Goal: Feedback & Contribution: Submit feedback/report problem

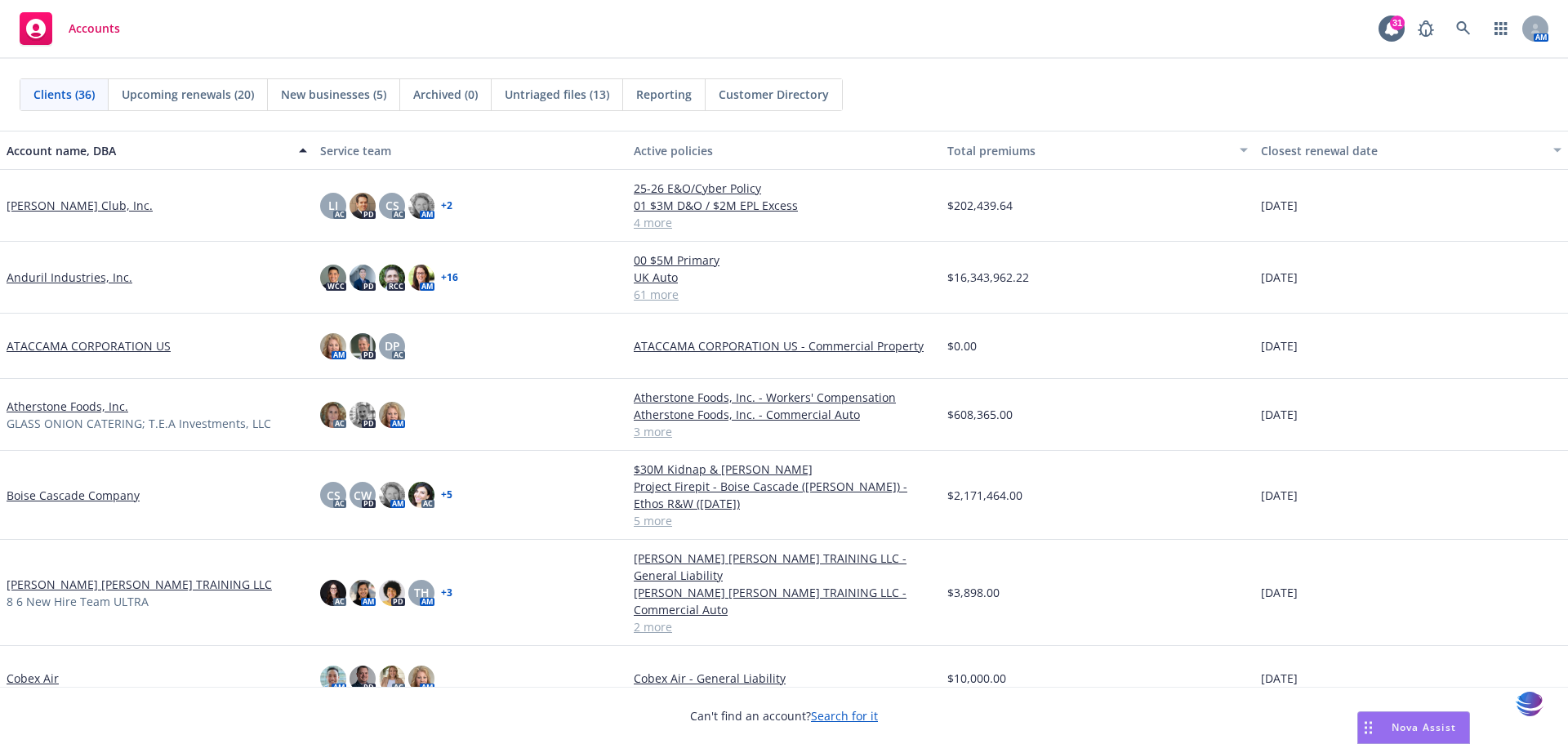
click at [41, 275] on link "Anduril Industries, Inc." at bounding box center [69, 277] width 126 height 18
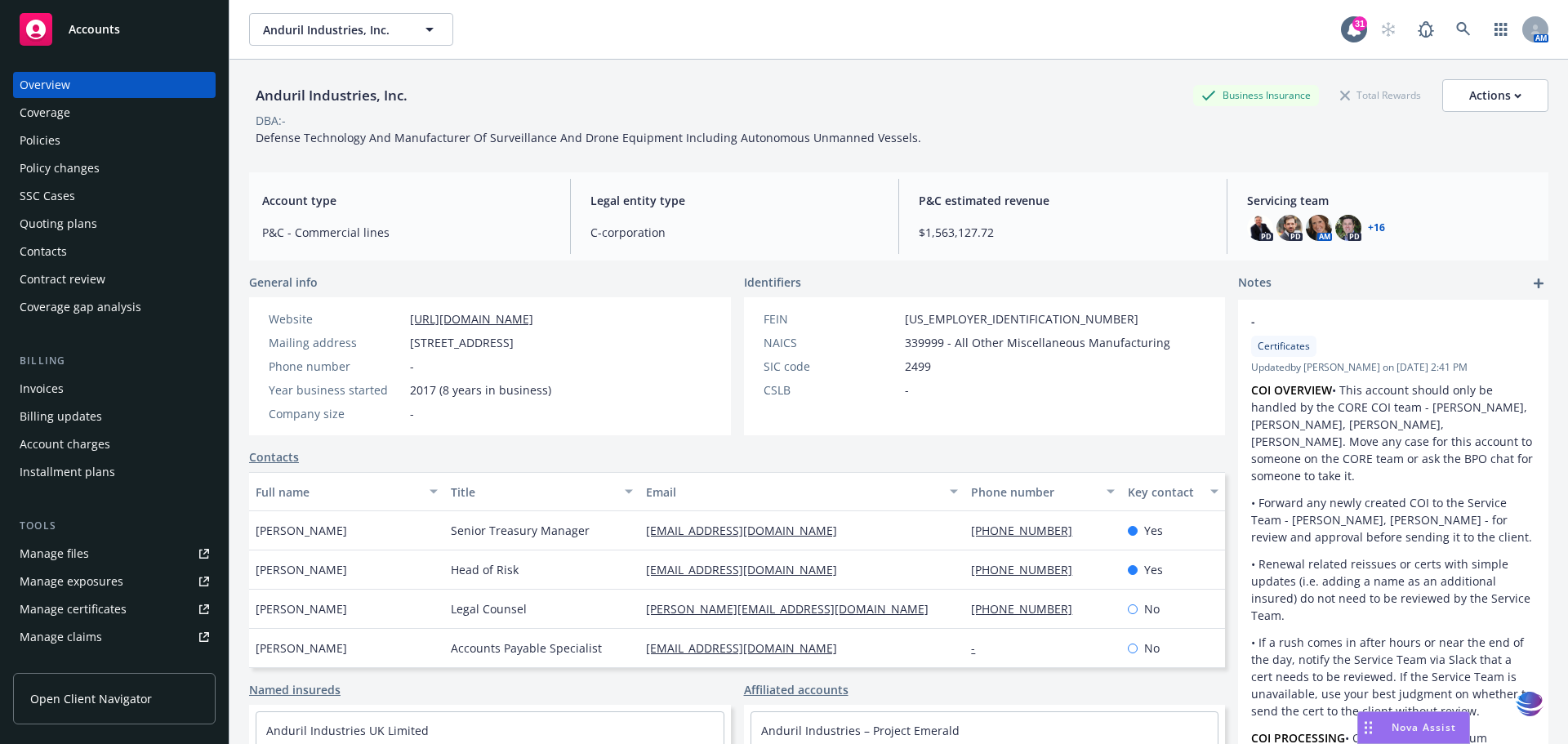
click at [61, 148] on div "Policies" at bounding box center [114, 141] width 190 height 26
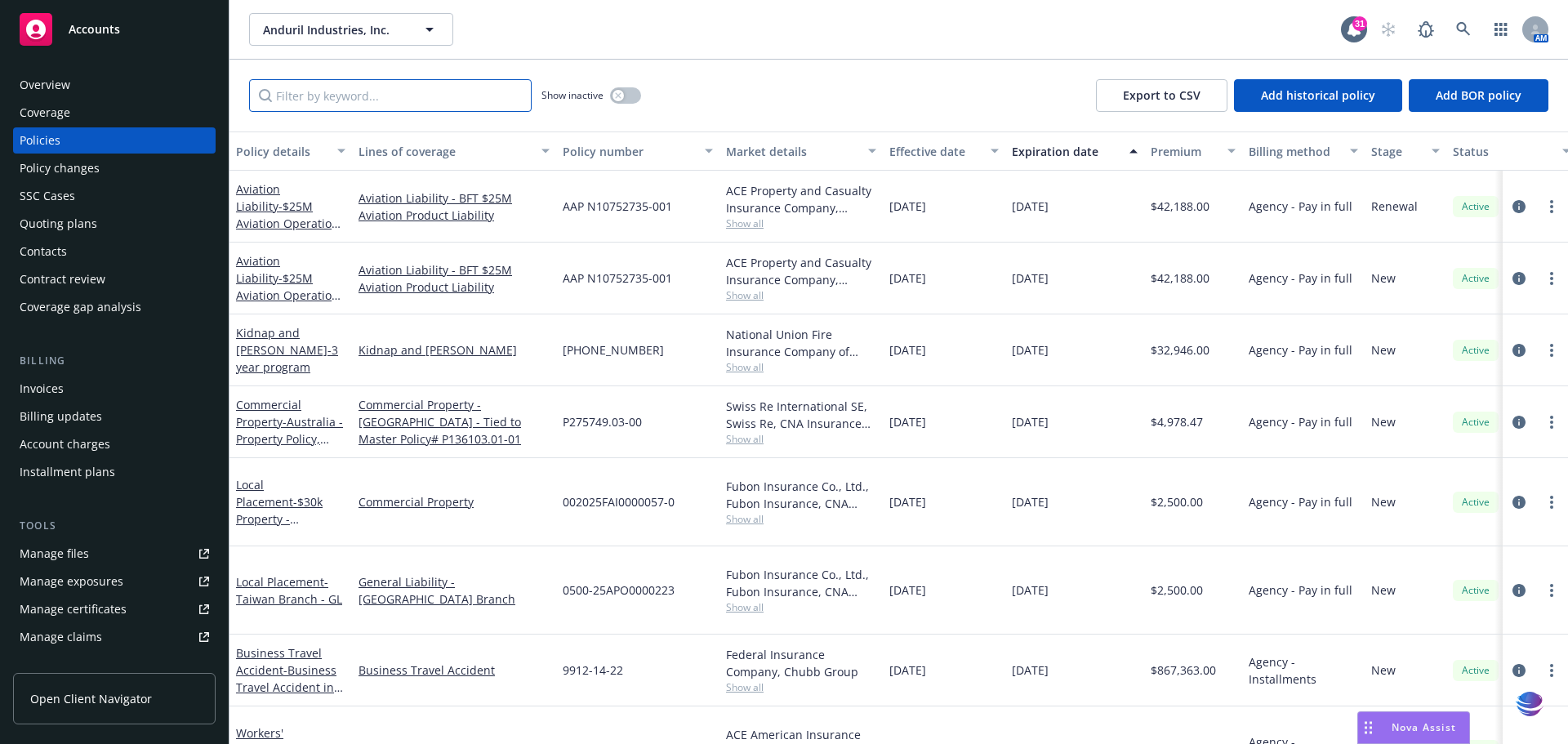
click at [305, 96] on input "Filter by keyword..." at bounding box center [390, 95] width 282 height 32
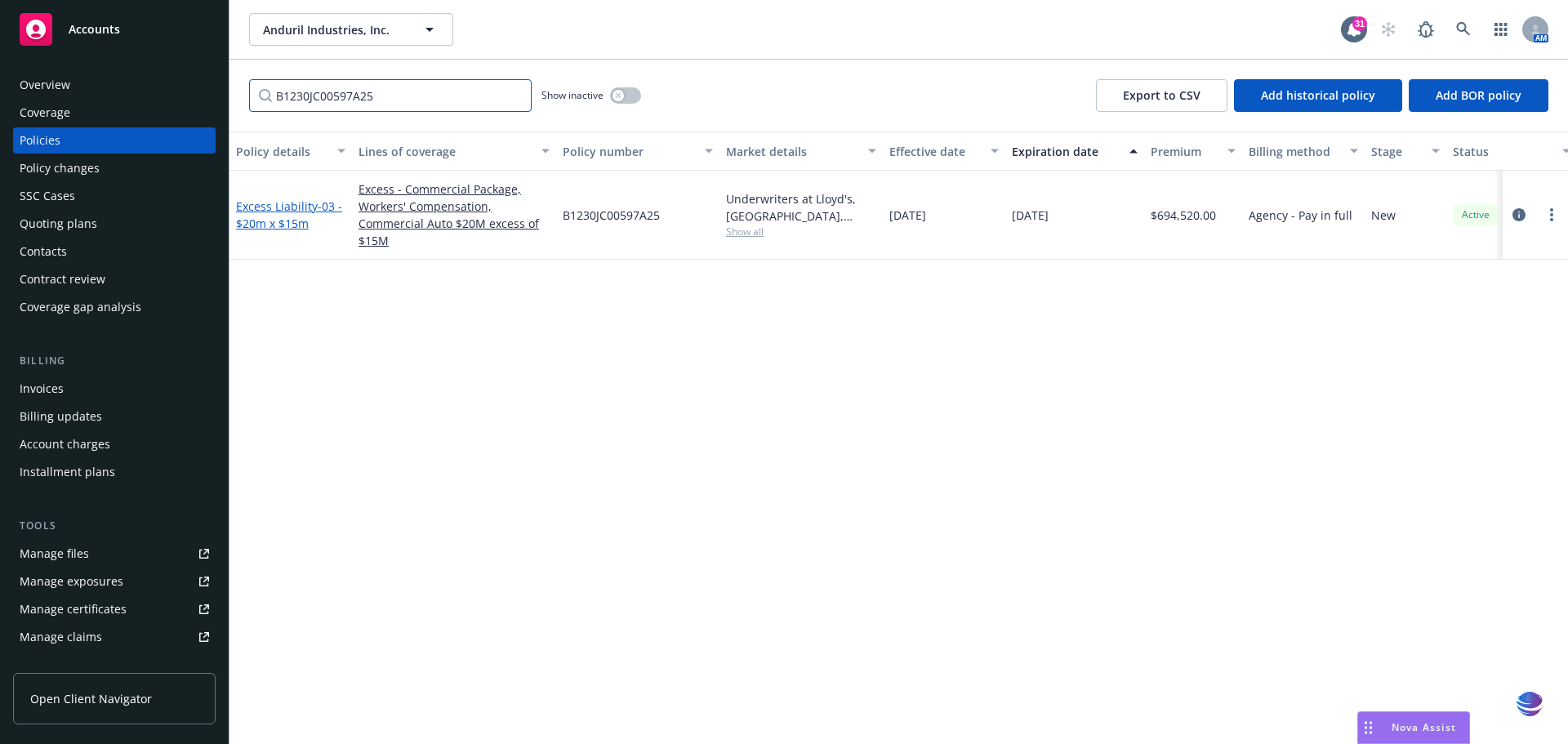
type input "B1230JC00597A25"
click at [274, 208] on link "Excess Liability - 03 - $20m x $15m" at bounding box center [289, 214] width 107 height 32
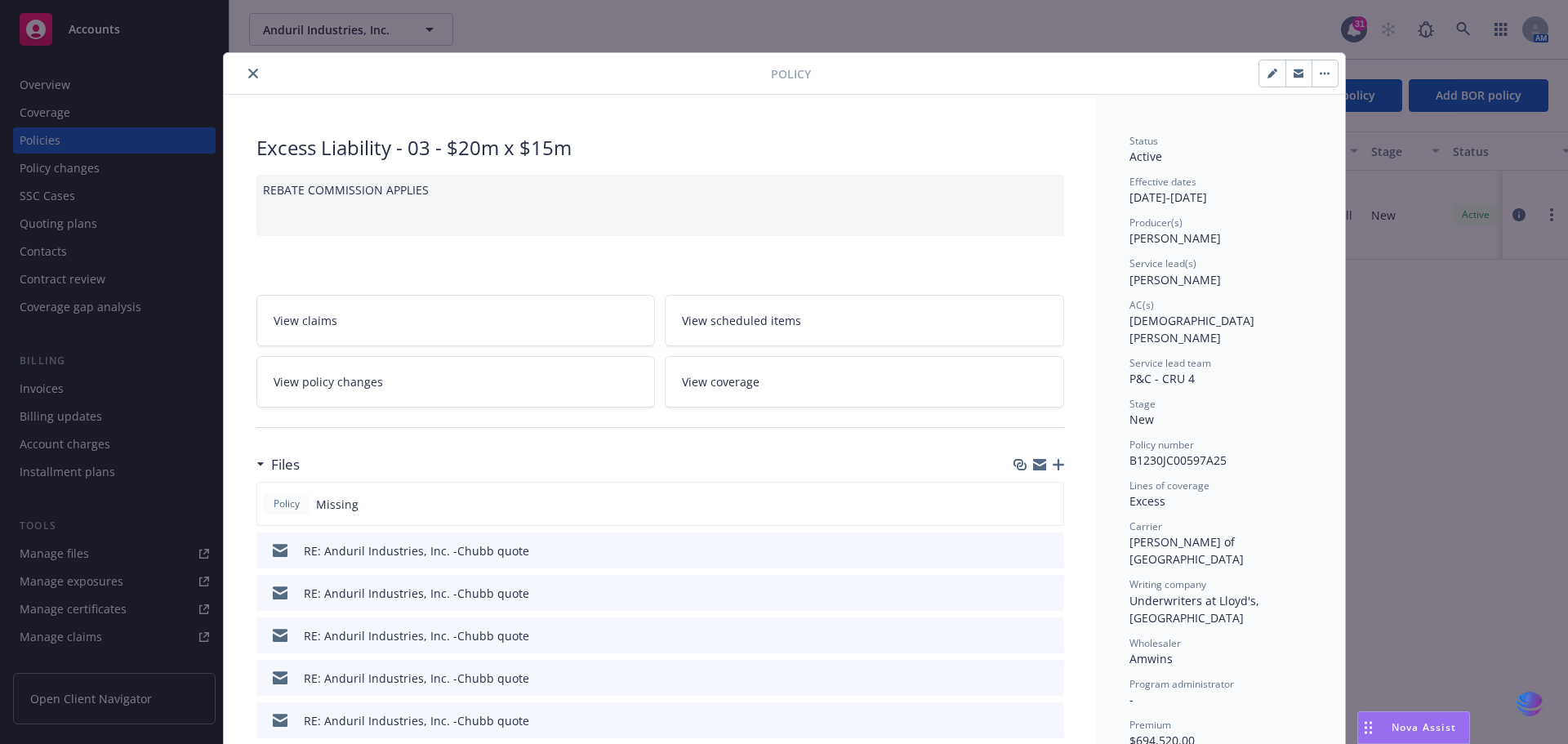
click at [1052, 466] on icon "button" at bounding box center [1058, 464] width 11 height 11
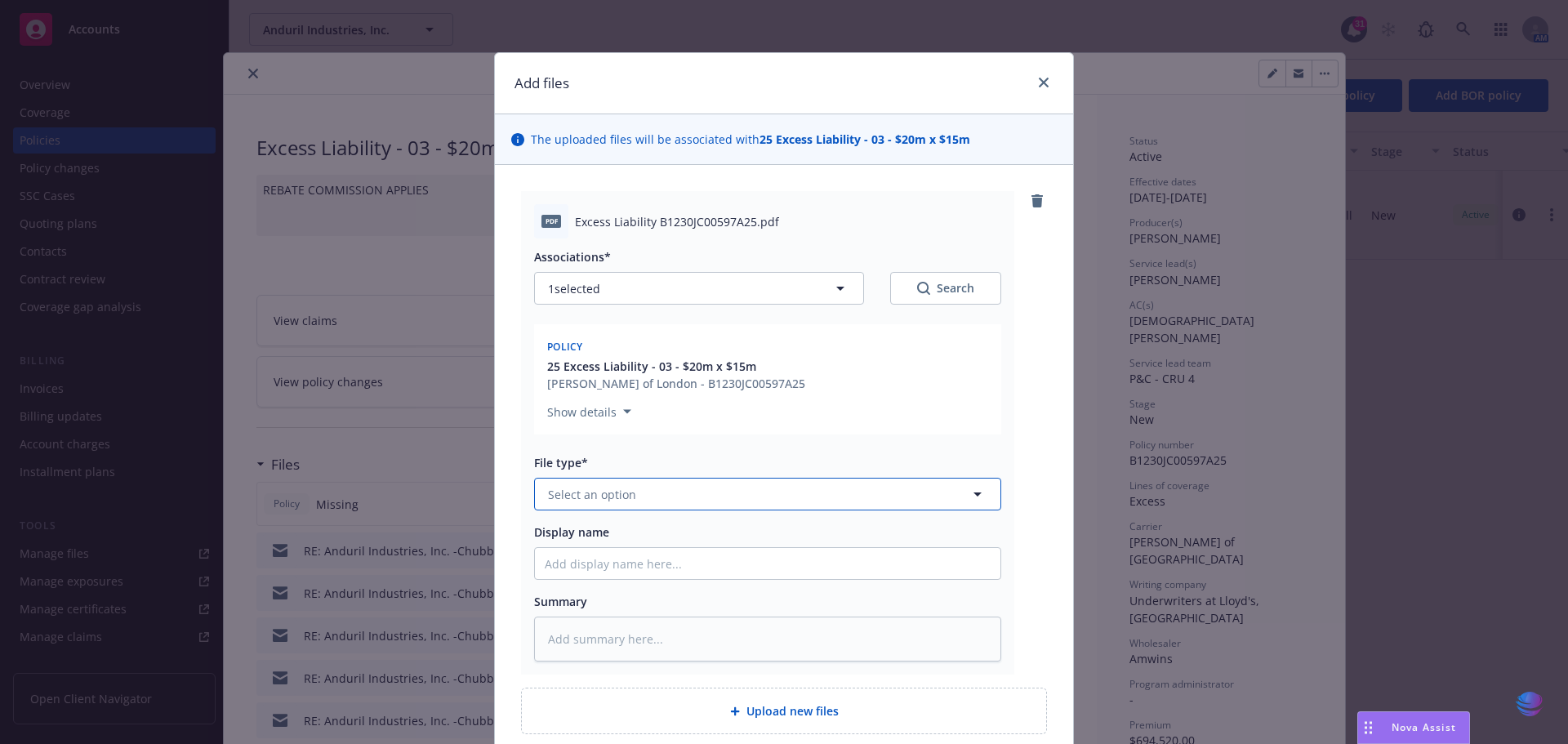
click at [973, 494] on icon "button" at bounding box center [977, 495] width 8 height 4
type input "po"
click at [700, 542] on div "Policy" at bounding box center [767, 540] width 445 height 24
click at [572, 563] on input "Display name" at bounding box center [767, 564] width 466 height 32
type textarea "x"
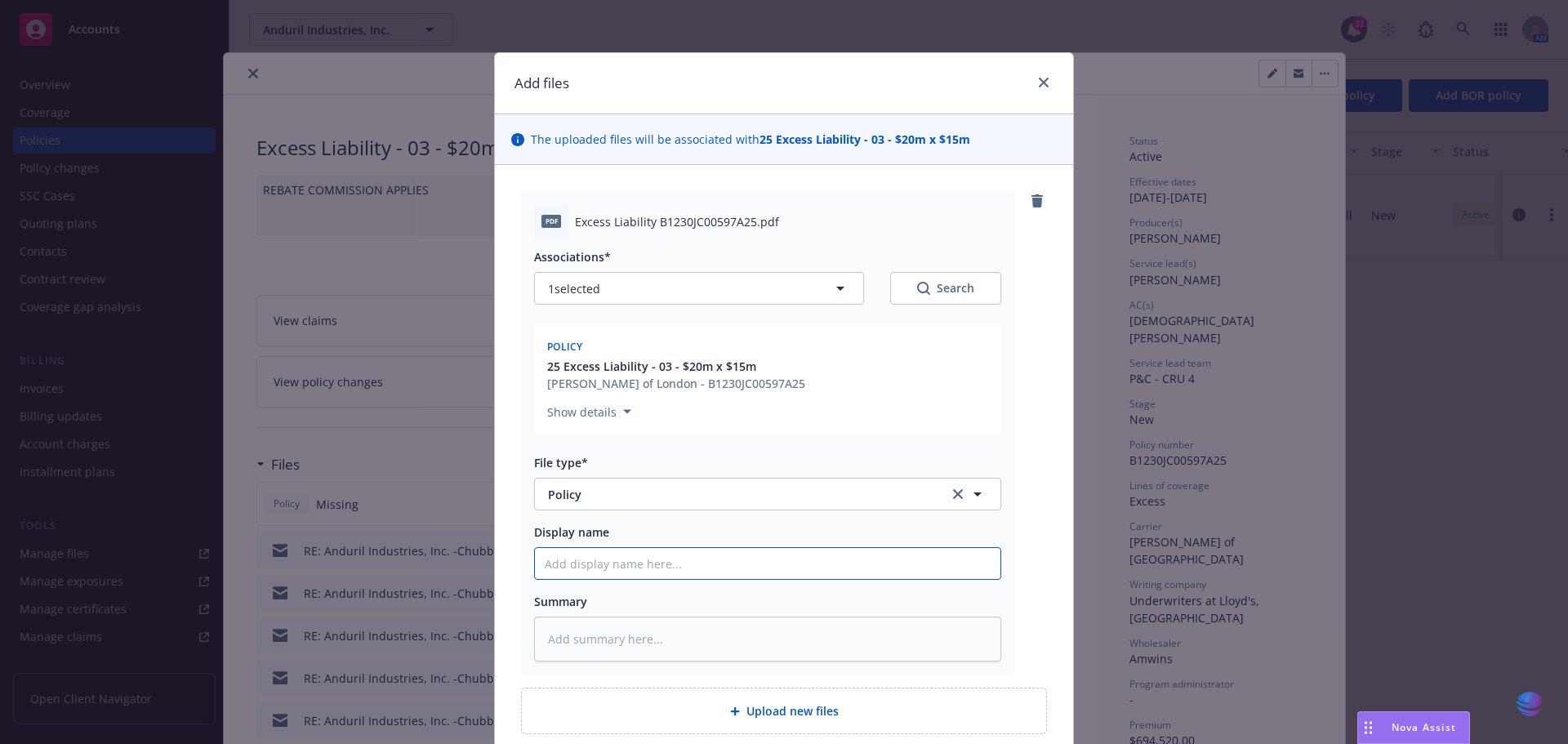
type input "2"
type textarea "x"
type input "25"
type textarea "x"
type input "25-"
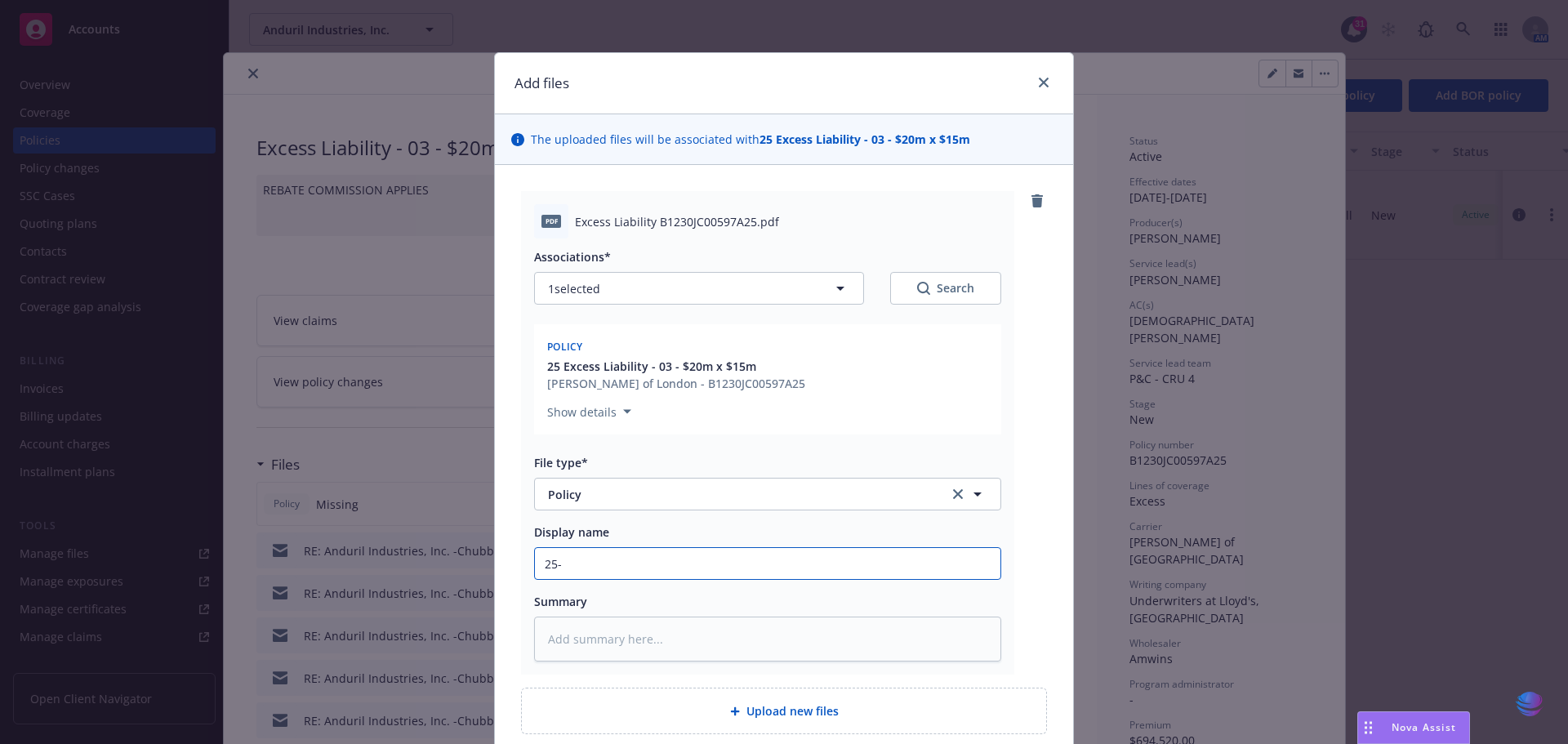
type textarea "x"
type input "25-2"
type textarea "x"
drag, startPoint x: 587, startPoint y: 568, endPoint x: 527, endPoint y: 561, distance: 60.4
click at [527, 561] on div "pdf Excess Liability B1230JC00597A25.pdf Associations* 1 selected Search Policy…" at bounding box center [767, 433] width 494 height 484
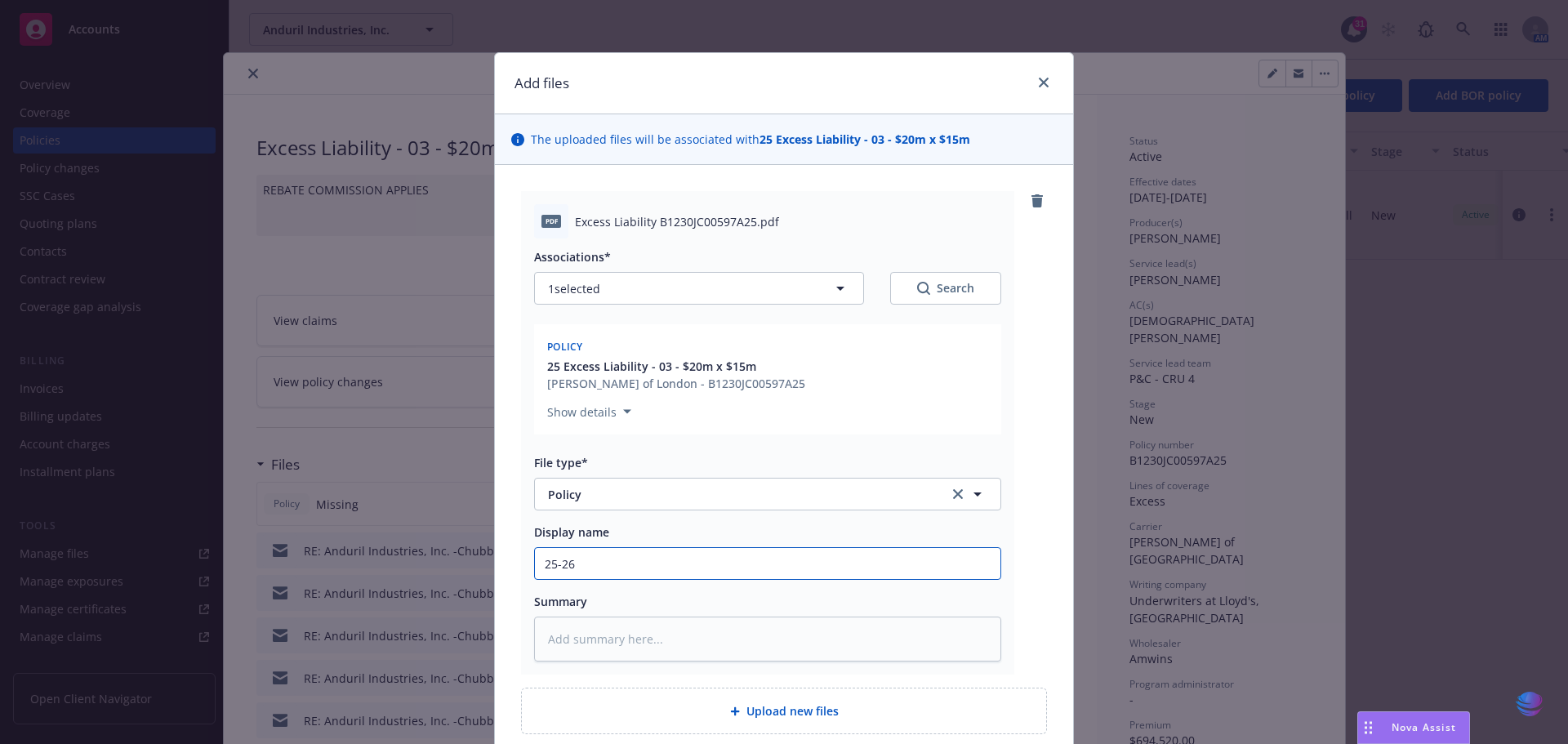
type input "25-26"
click at [562, 638] on textarea at bounding box center [768, 639] width 467 height 44
paste textarea "25-26"
type textarea "x"
type textarea "25-26"
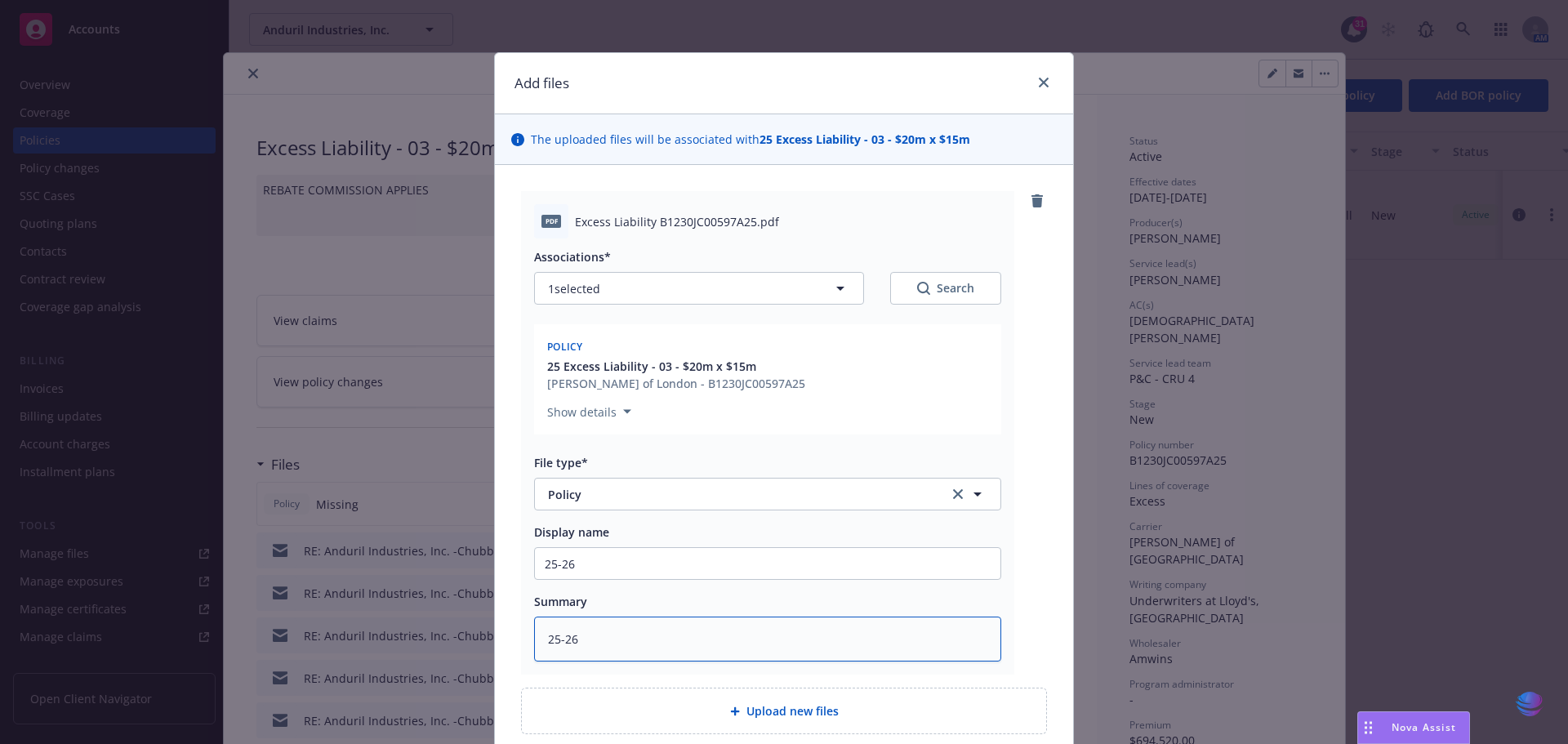
type textarea "x"
type textarea "25-26"
type textarea "x"
type textarea "25-26 L"
type textarea "x"
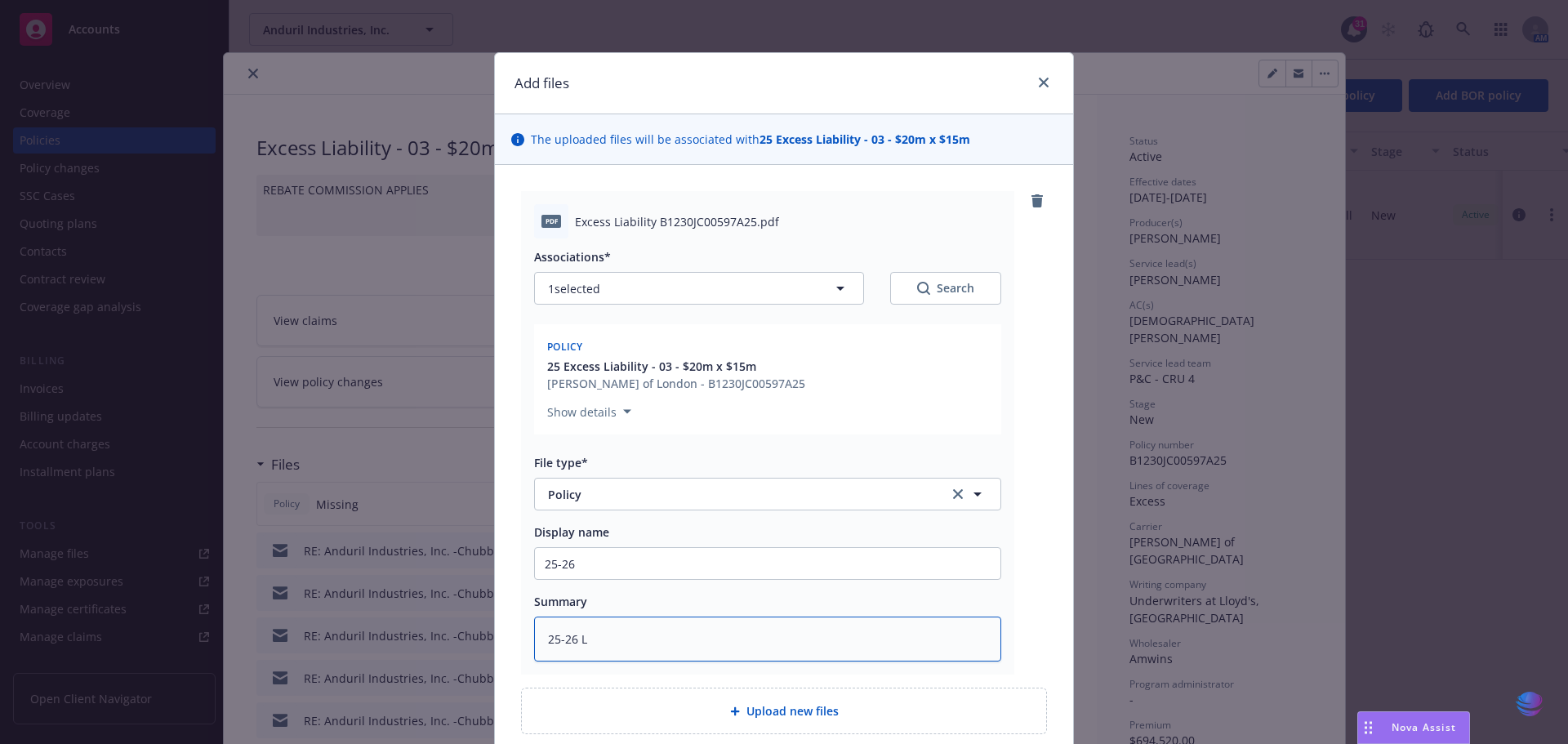
type textarea "25-26 Ll"
type textarea "x"
type textarea "25-26 Llo"
type textarea "x"
type textarea "25-26 Lloy"
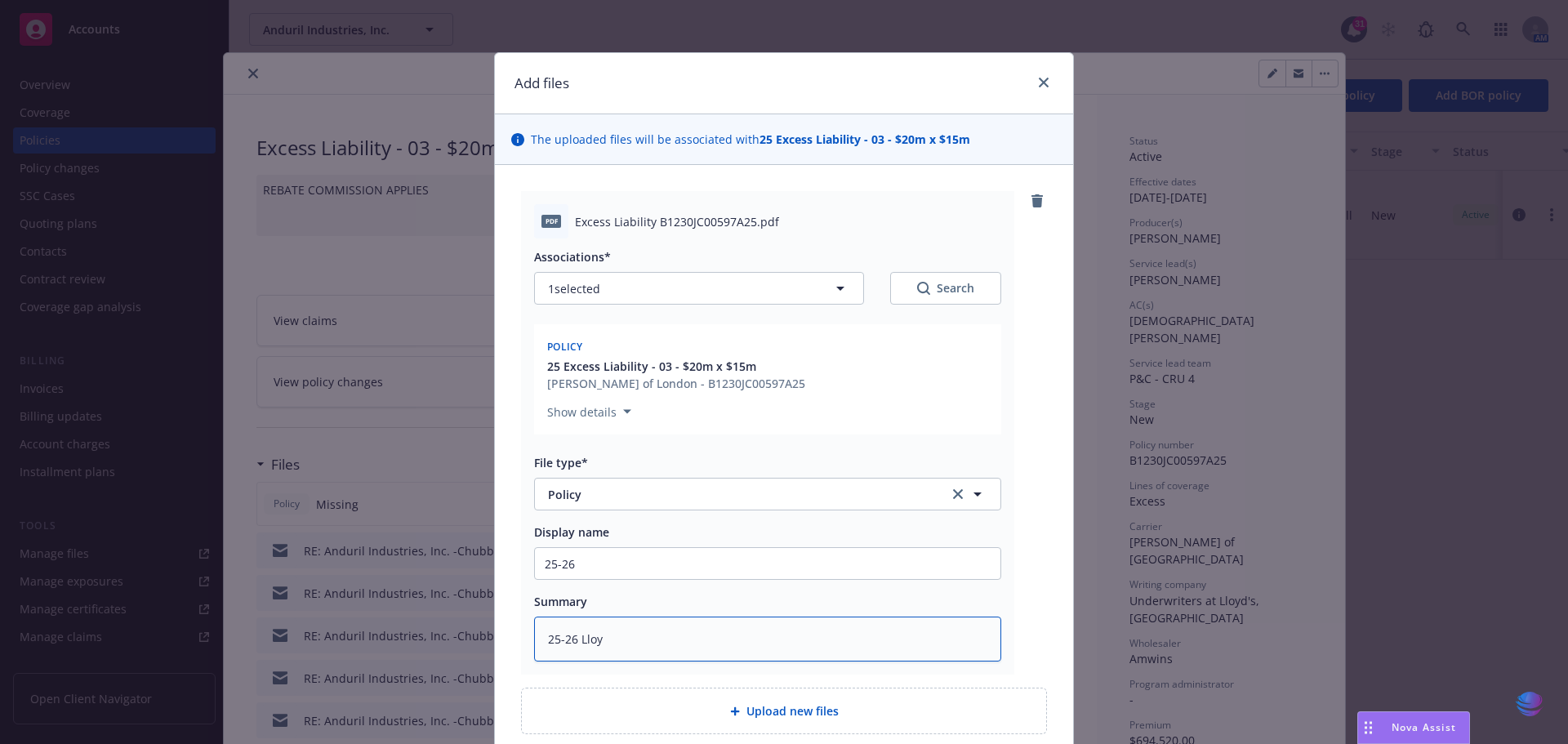
type textarea "x"
type textarea "25-26 [PERSON_NAME]"
type textarea "x"
type textarea "25-26 [PERSON_NAME]'"
type textarea "x"
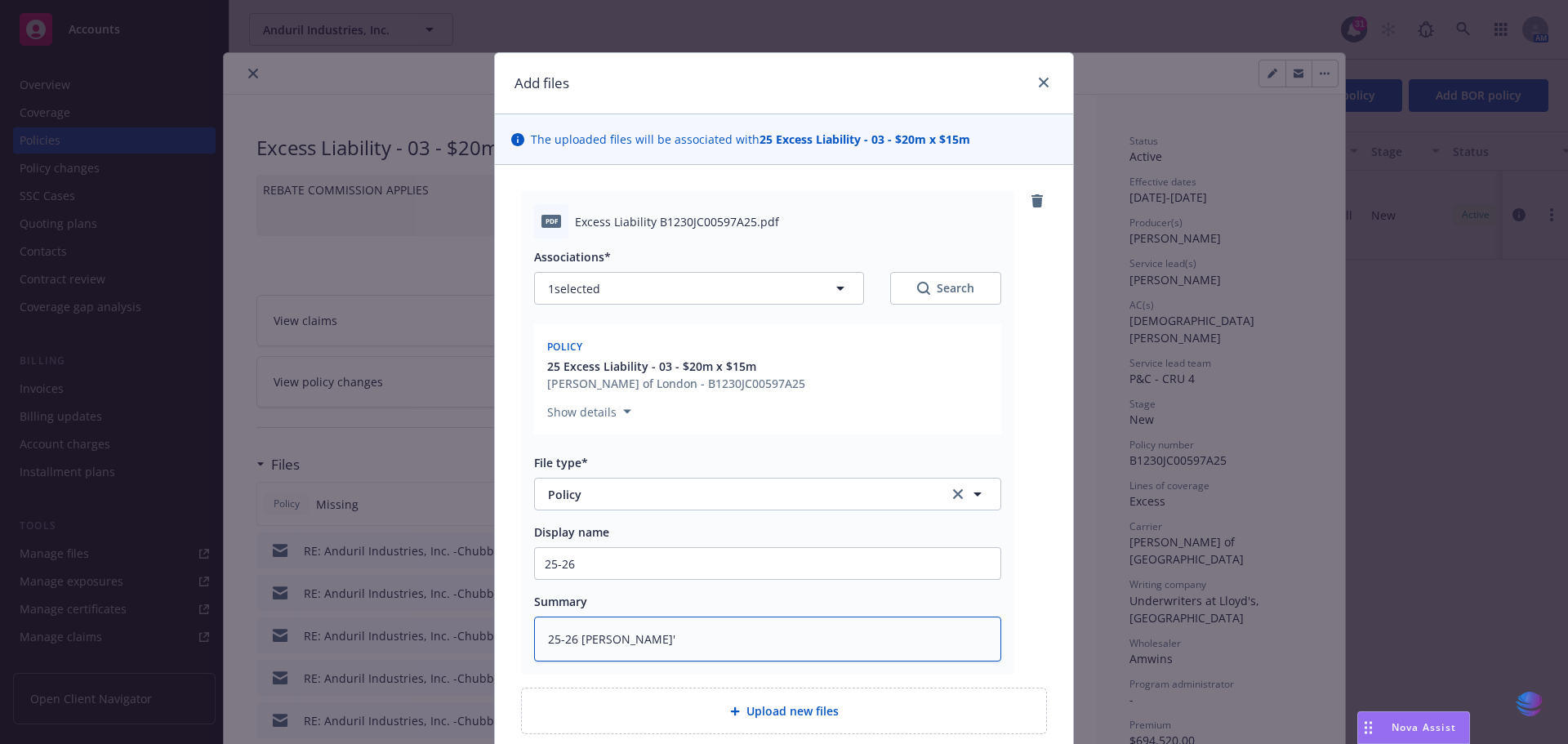
type textarea "25-26 Lloyd's"
type textarea "x"
type textarea "25-26 Lloyd's"
type textarea "x"
type textarea "25-26 Lloyd's $"
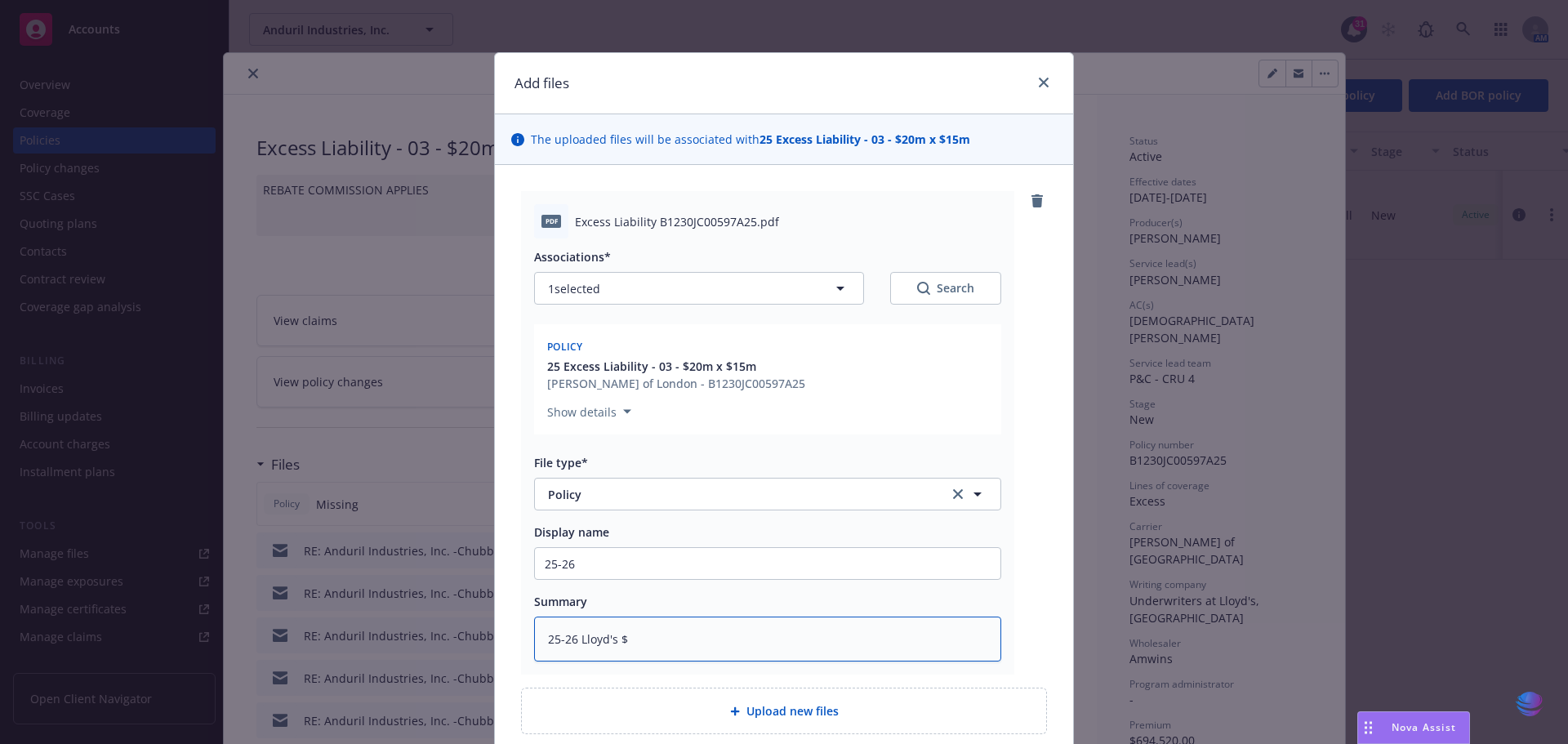
type textarea "x"
type textarea "25-26 Lloyd's"
type textarea "x"
type textarea "25-26 Lloyd's E"
type textarea "x"
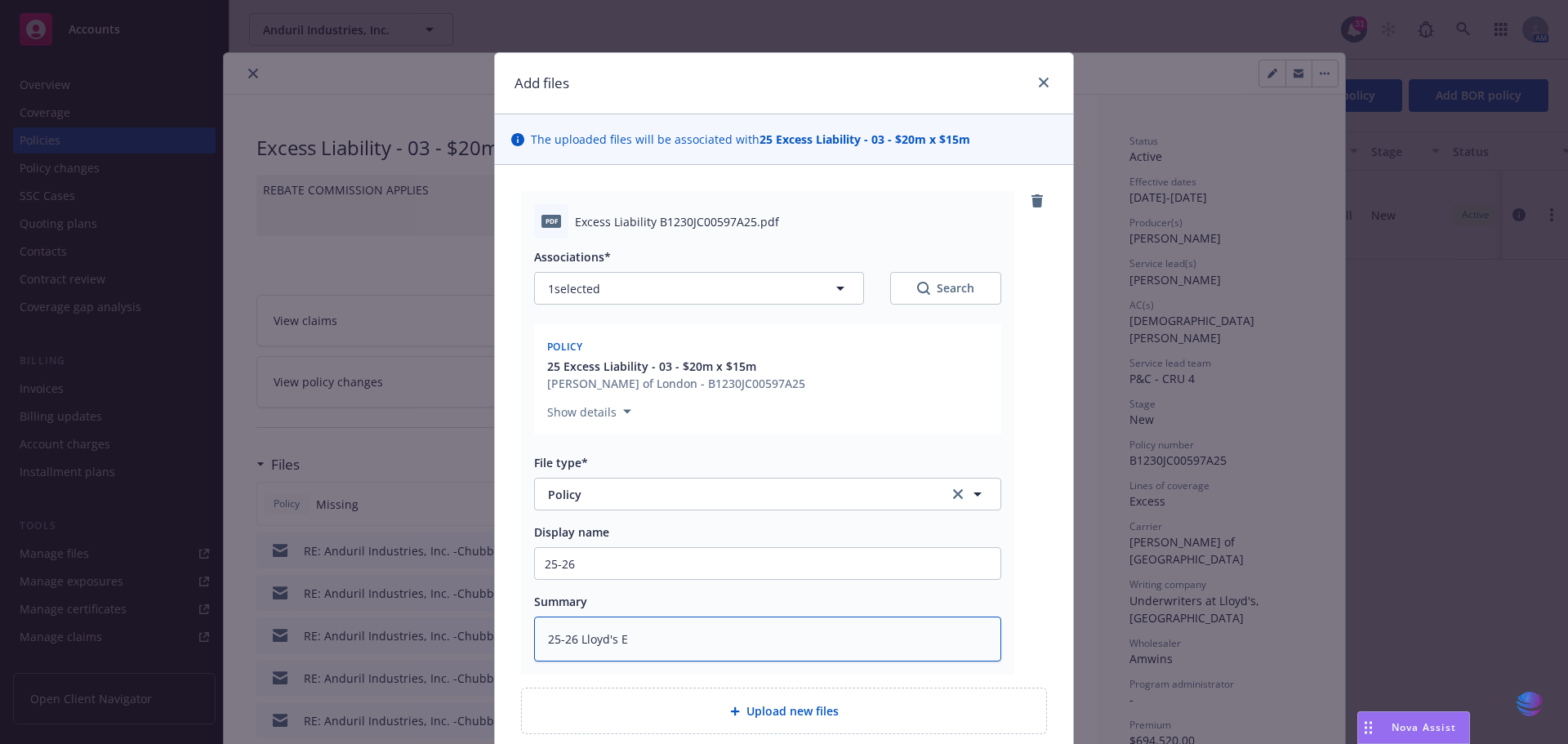
type textarea "25-26 Lloyd's Ex"
type textarea "x"
type textarea "25-26 [PERSON_NAME] Exc"
type textarea "x"
type textarea "25-26 [PERSON_NAME] Exce"
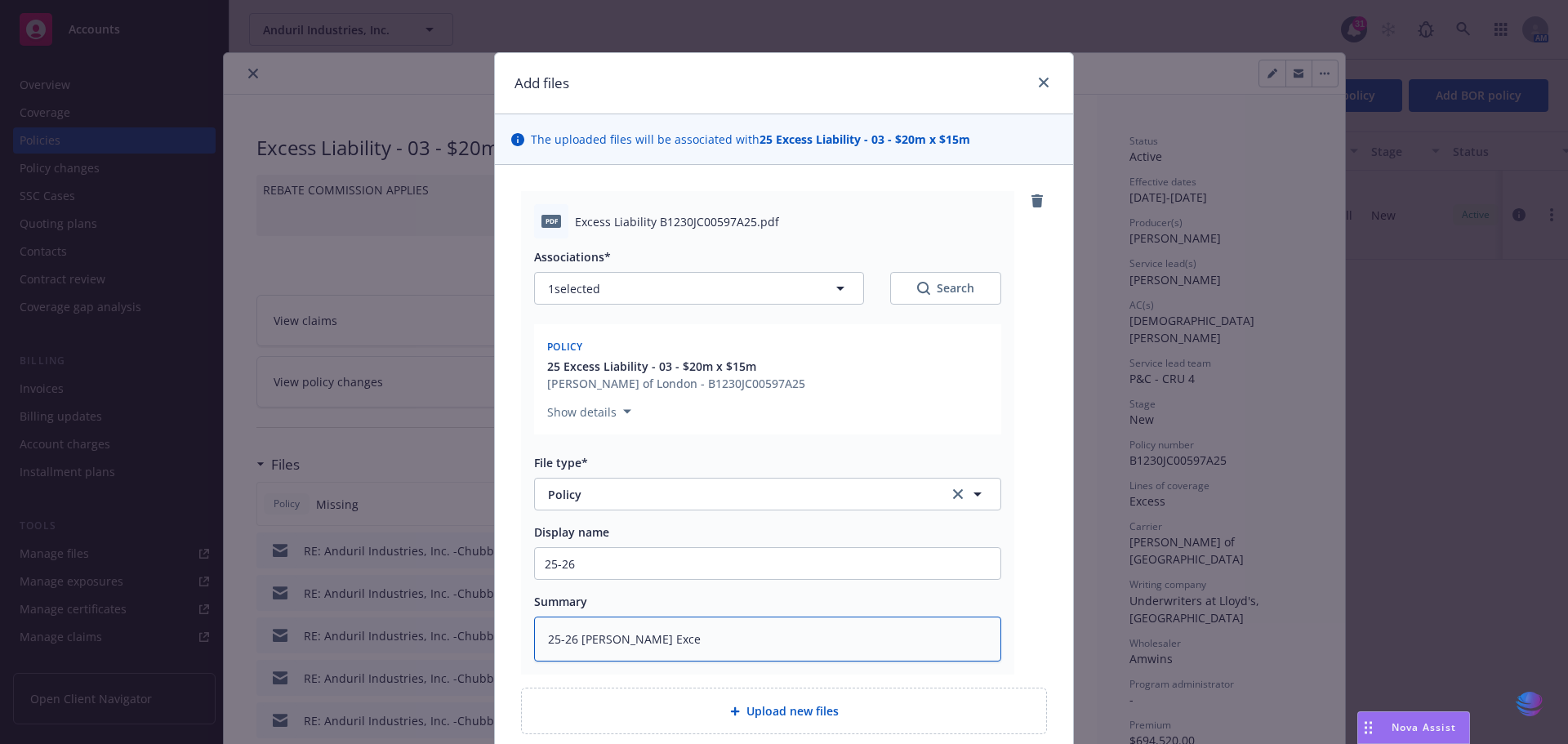
type textarea "x"
type textarea "25-26 [PERSON_NAME] Exces"
type textarea "x"
type textarea "25-26 [PERSON_NAME] Excess"
type textarea "x"
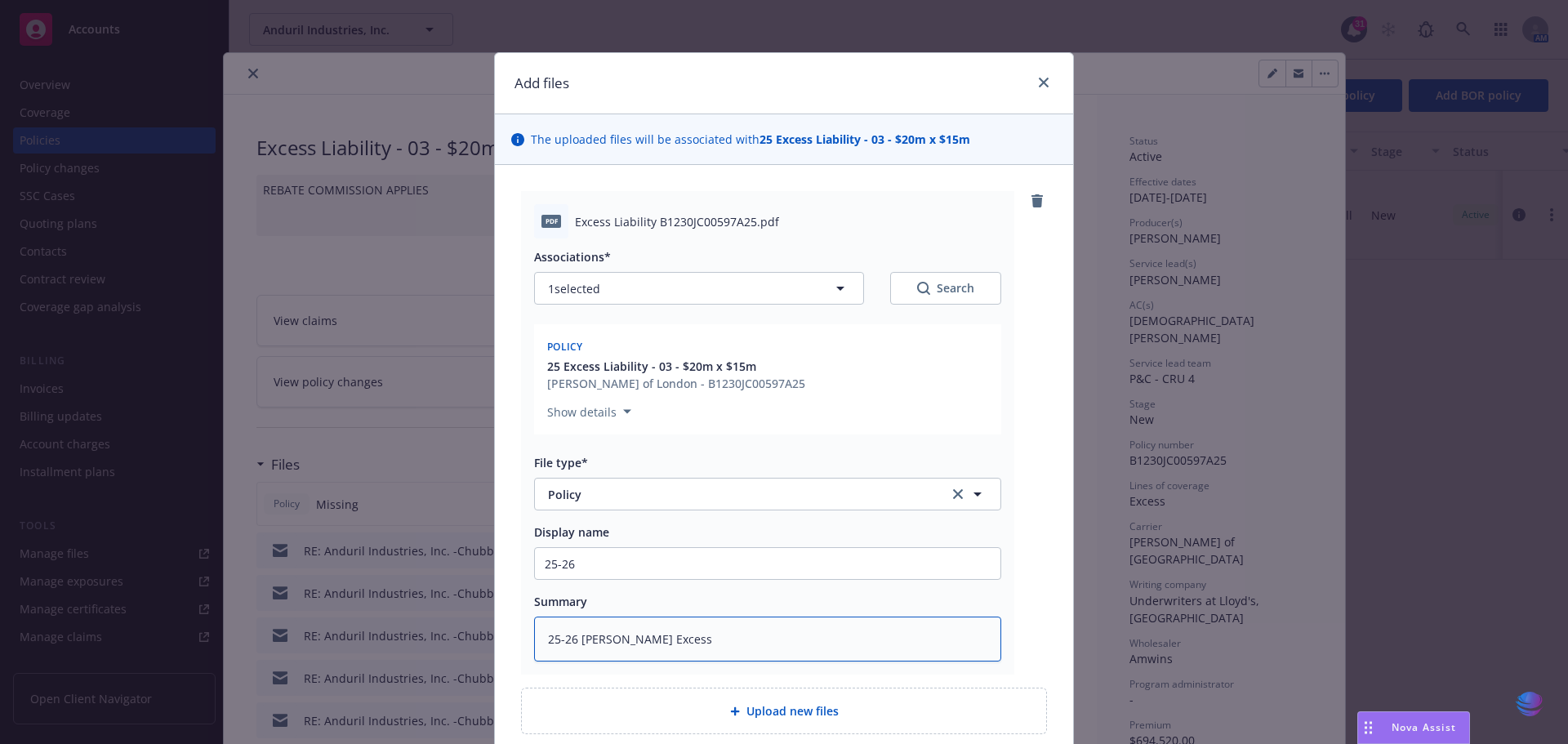
type textarea "25-26 [PERSON_NAME] Excess"
type textarea "x"
type textarea "25-26 [PERSON_NAME] Excess p"
type textarea "x"
type textarea "25-26 [PERSON_NAME] Excess po"
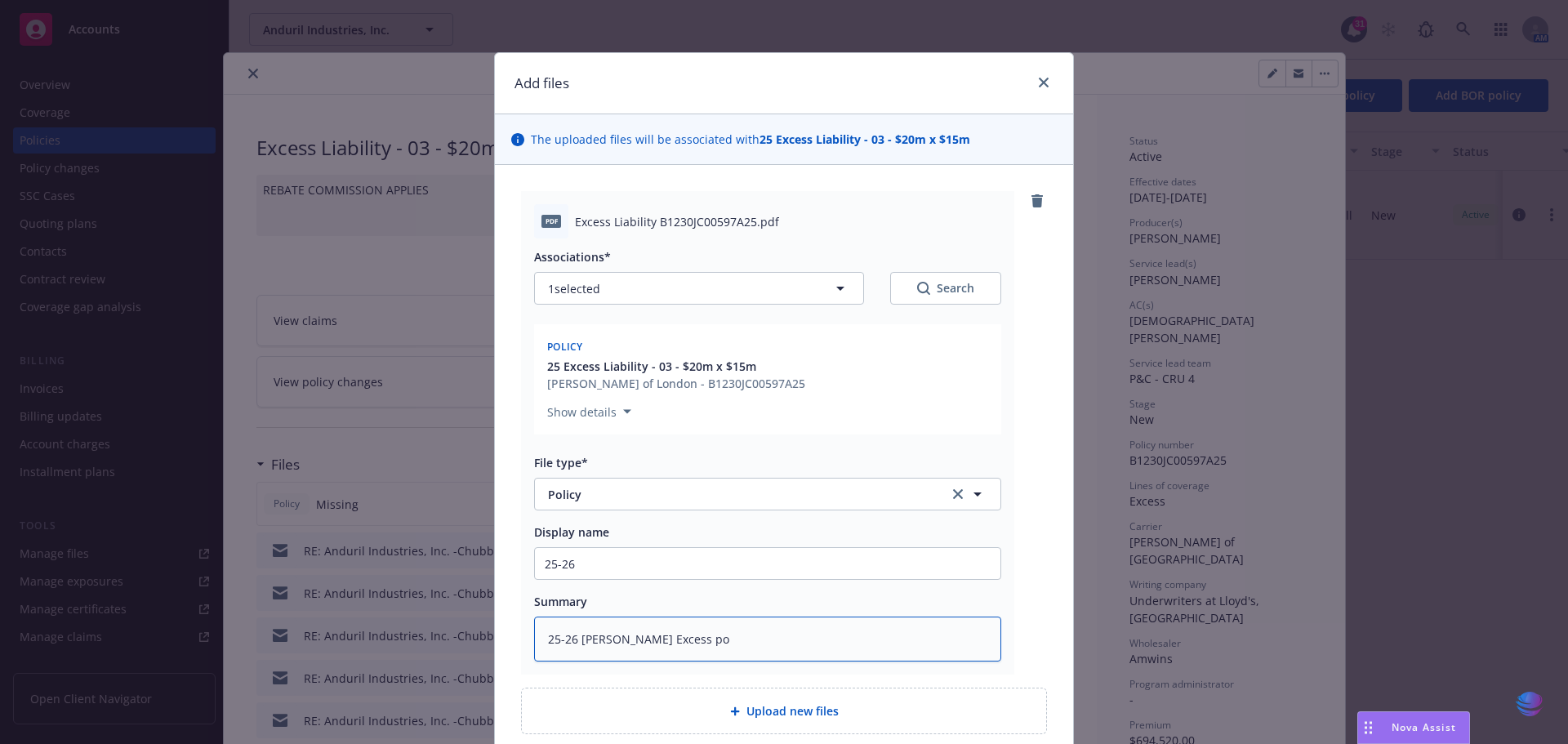
type textarea "x"
type textarea "25-26 [PERSON_NAME] Excess pol"
type textarea "x"
type textarea "25-26 [PERSON_NAME] Excess poli"
type textarea "x"
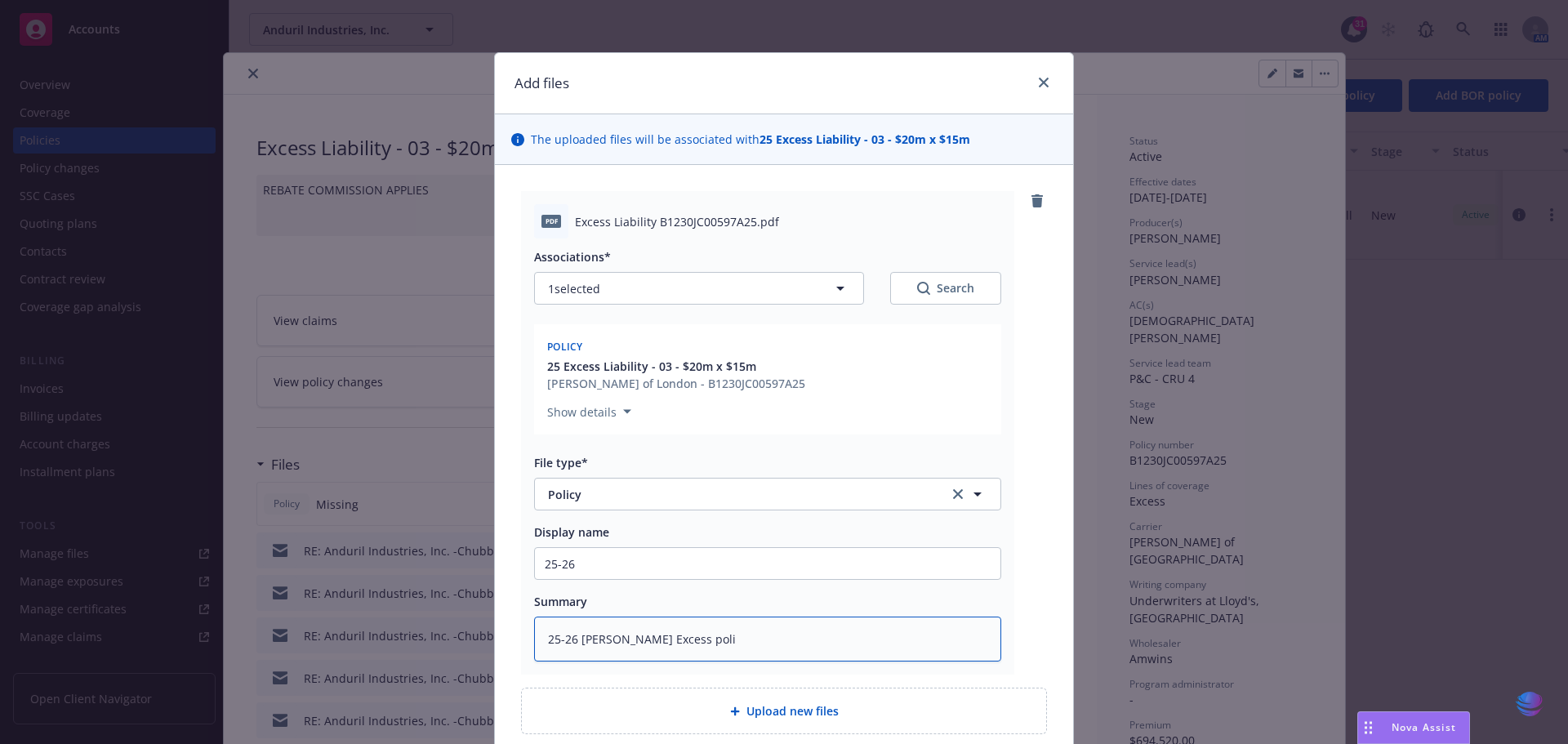
type textarea "25-26 [PERSON_NAME] Excess polic"
type textarea "x"
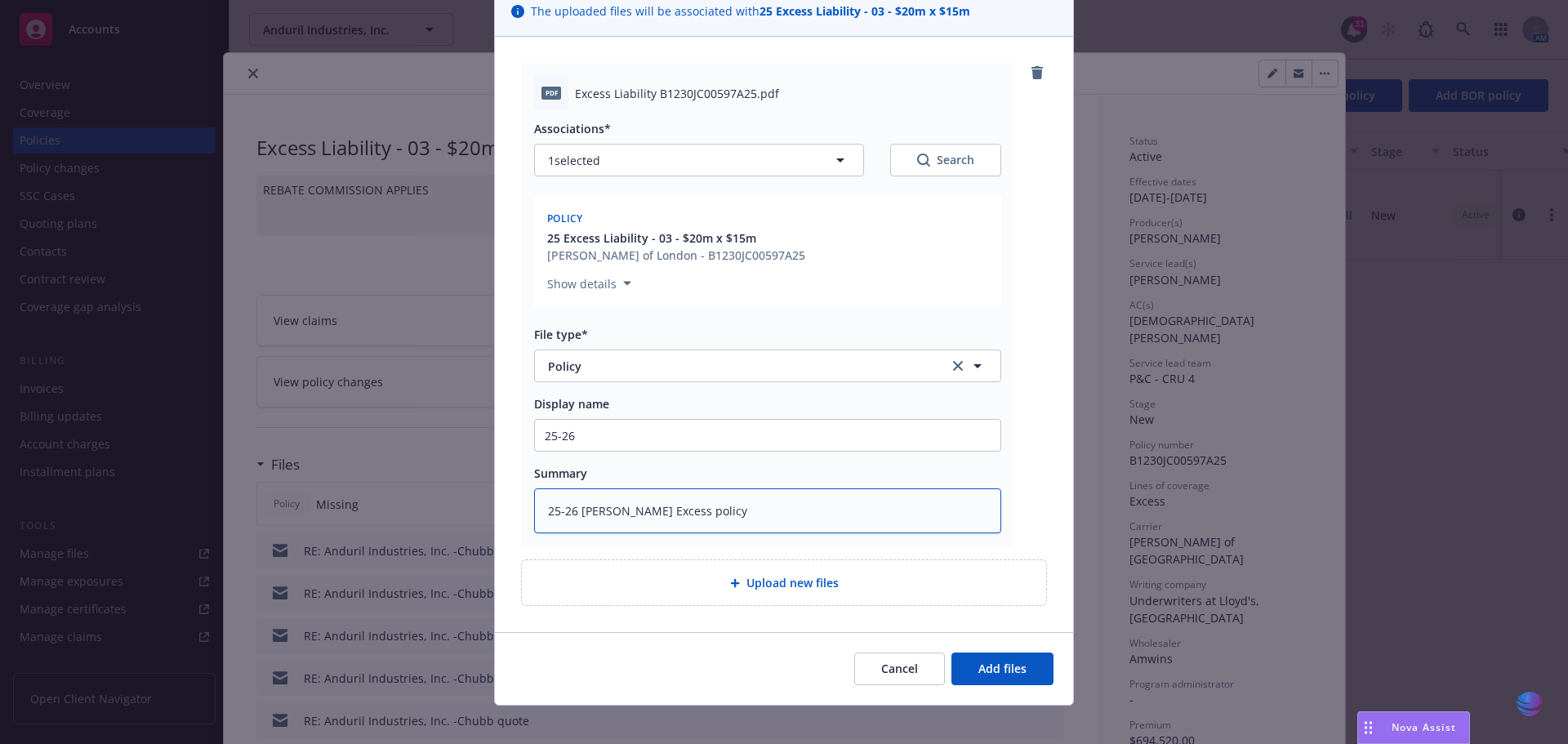
scroll to position [138, 0]
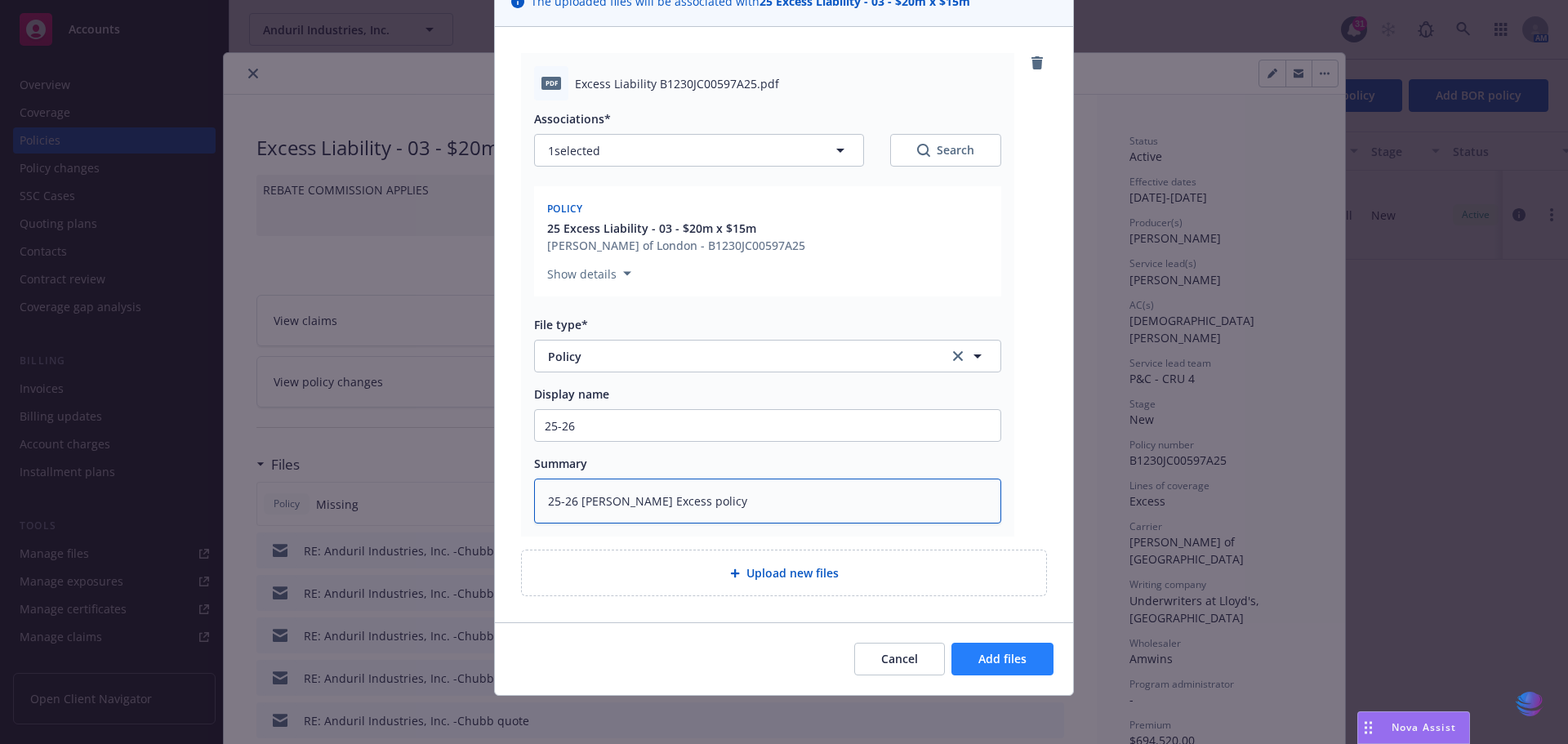
type textarea "25-26 [PERSON_NAME] Excess policy"
click at [999, 653] on span "Add files" at bounding box center [1002, 659] width 48 height 16
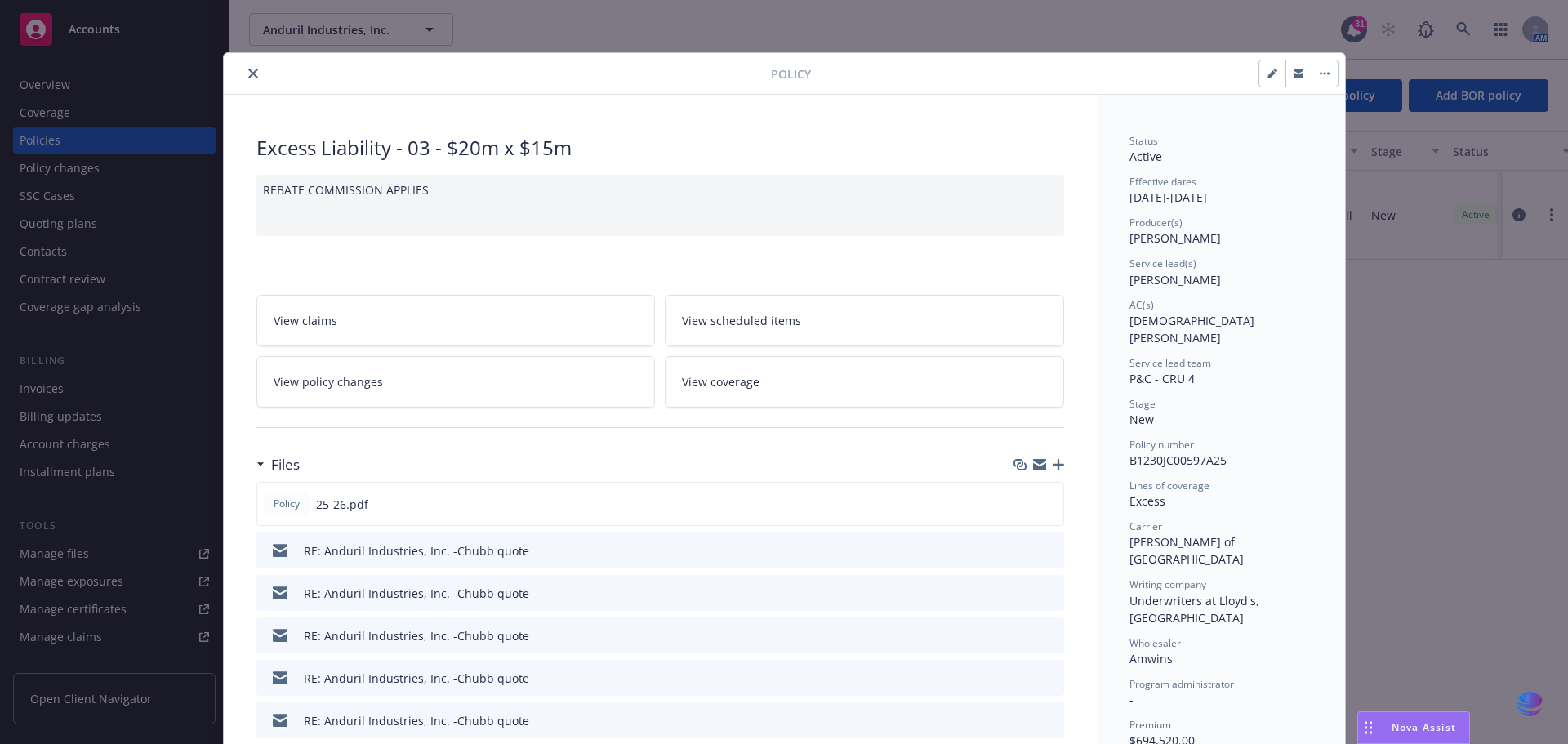
click at [248, 76] on icon "close" at bounding box center [253, 73] width 10 height 10
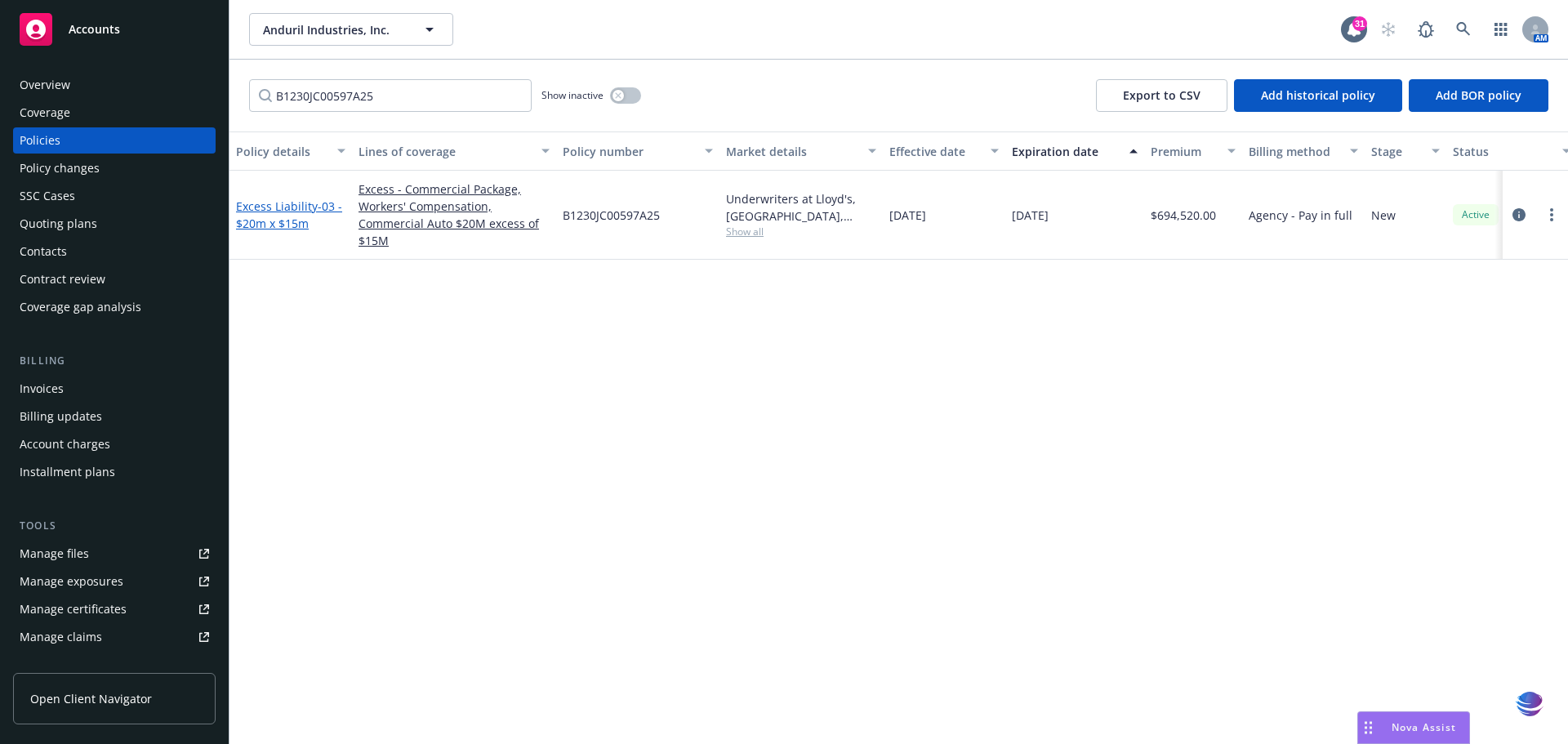
click at [294, 204] on link "Excess Liability - 03 - $20m x $15m" at bounding box center [289, 214] width 107 height 32
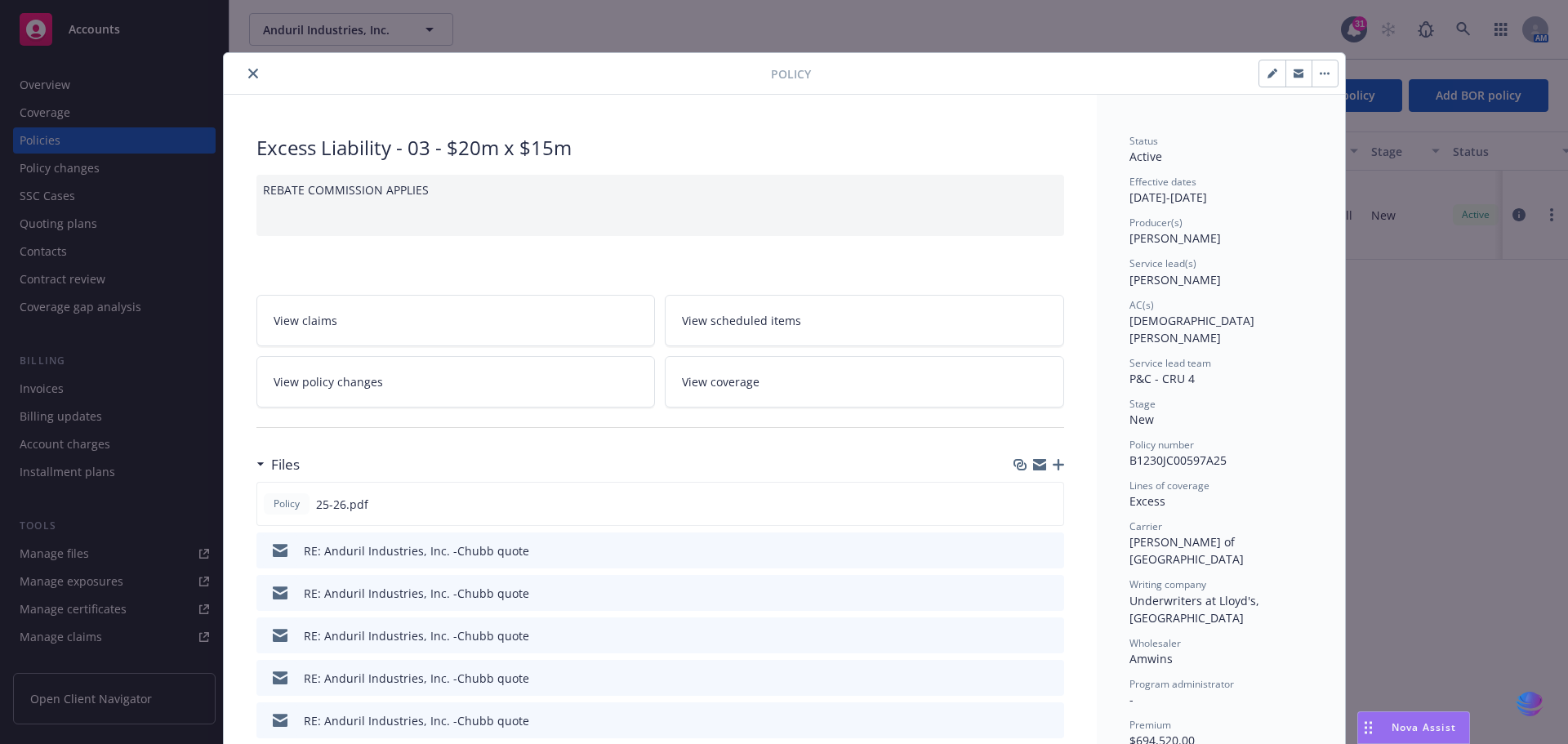
scroll to position [49, 0]
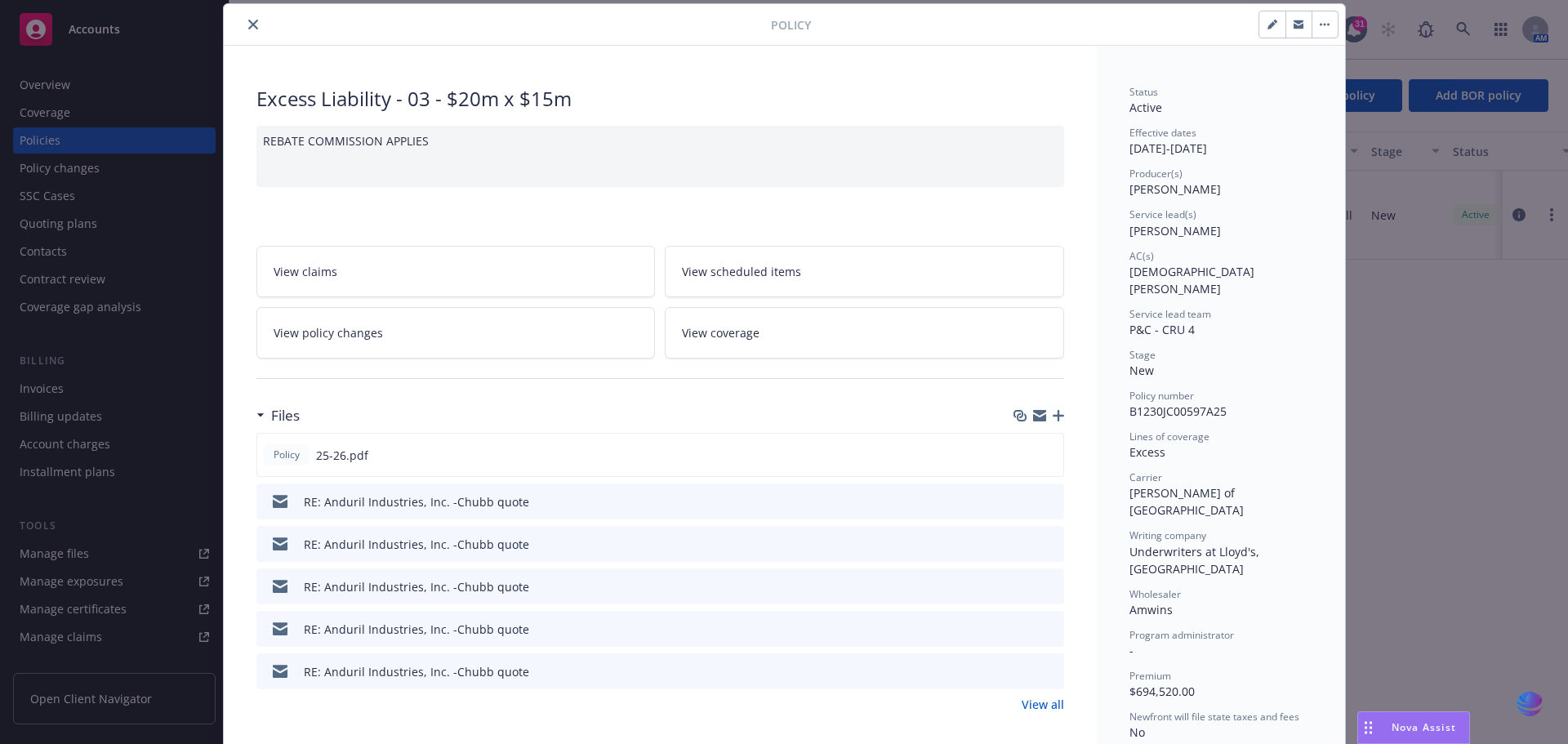
click at [1055, 415] on icon "button" at bounding box center [1058, 416] width 11 height 11
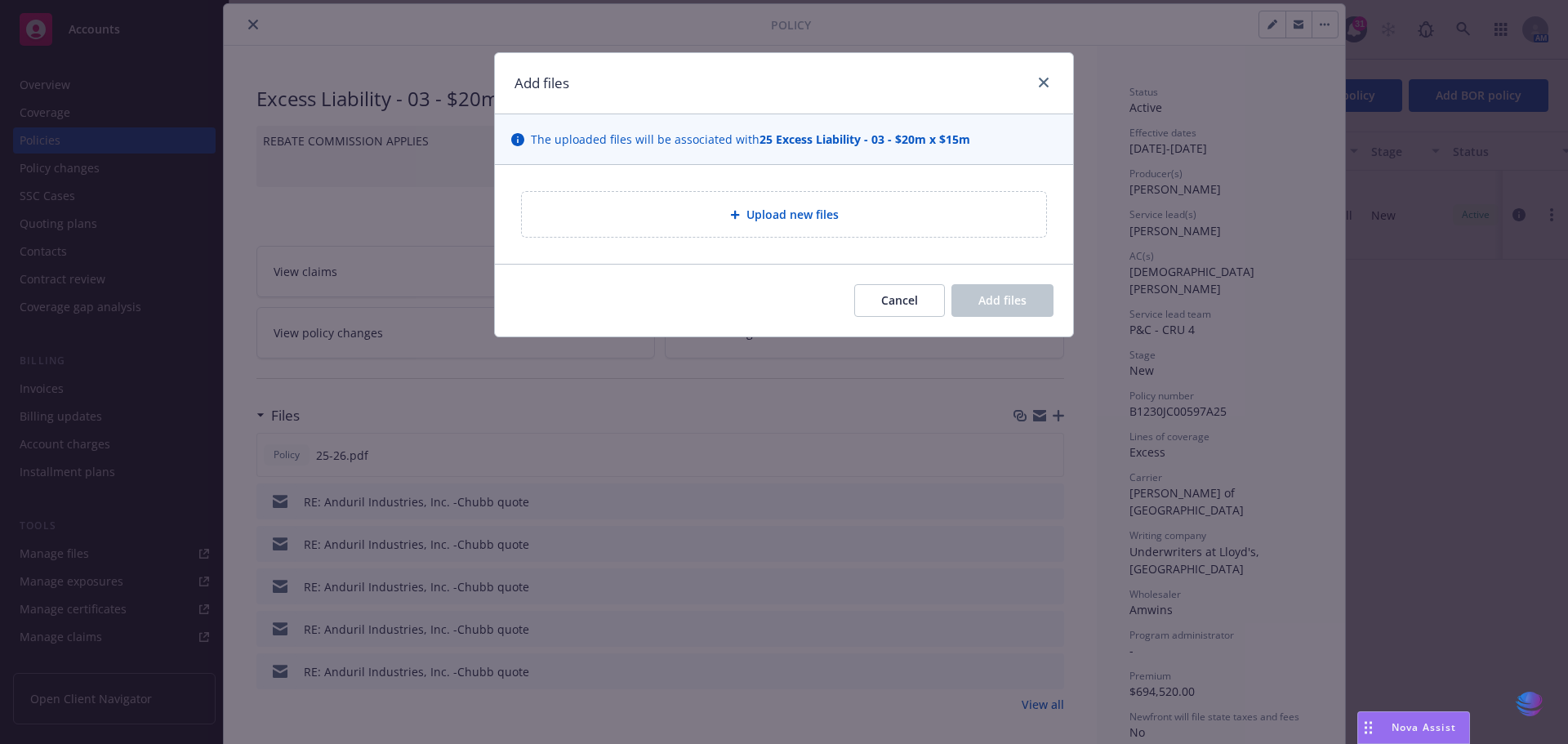
type textarea "x"
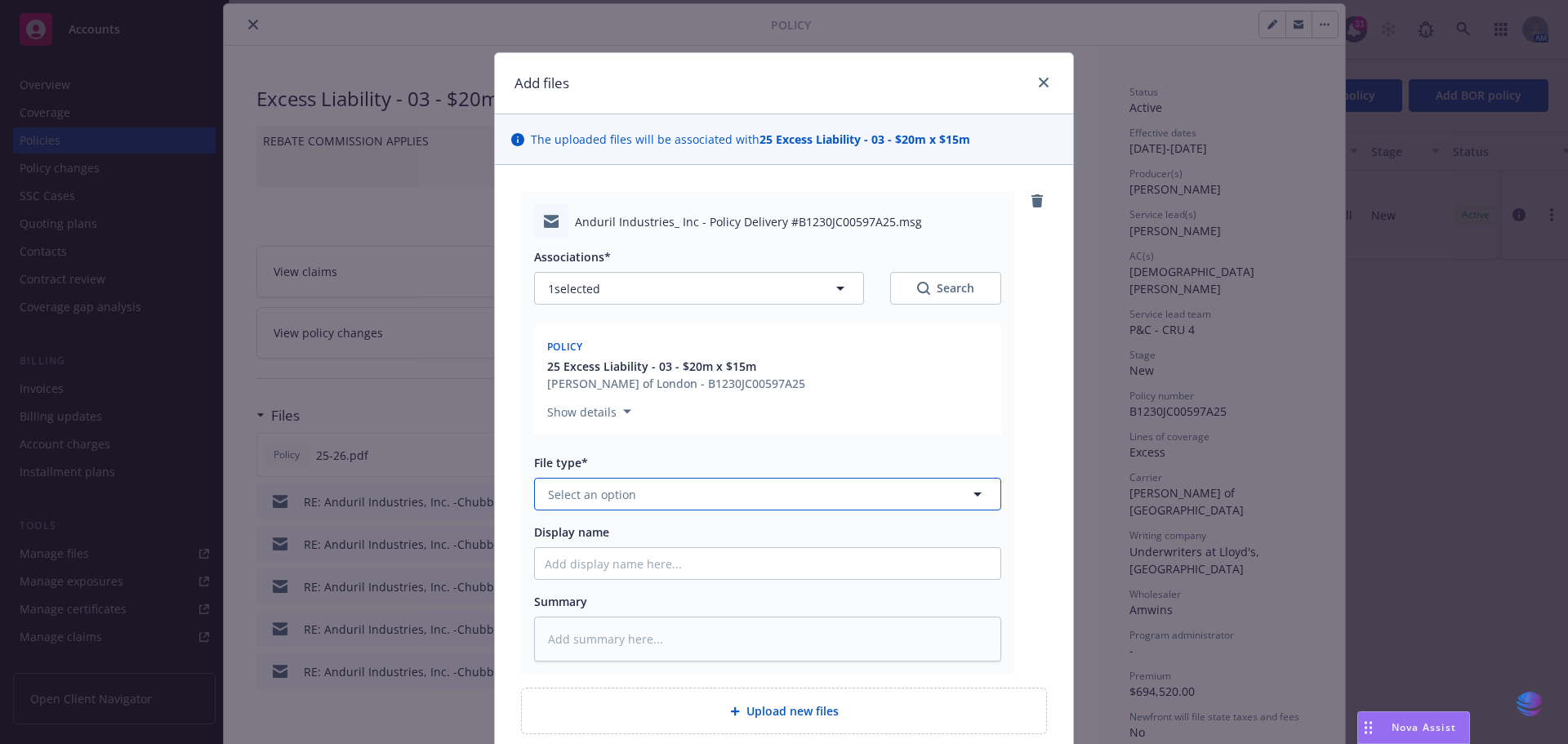
click at [971, 498] on icon "button" at bounding box center [977, 494] width 19 height 19
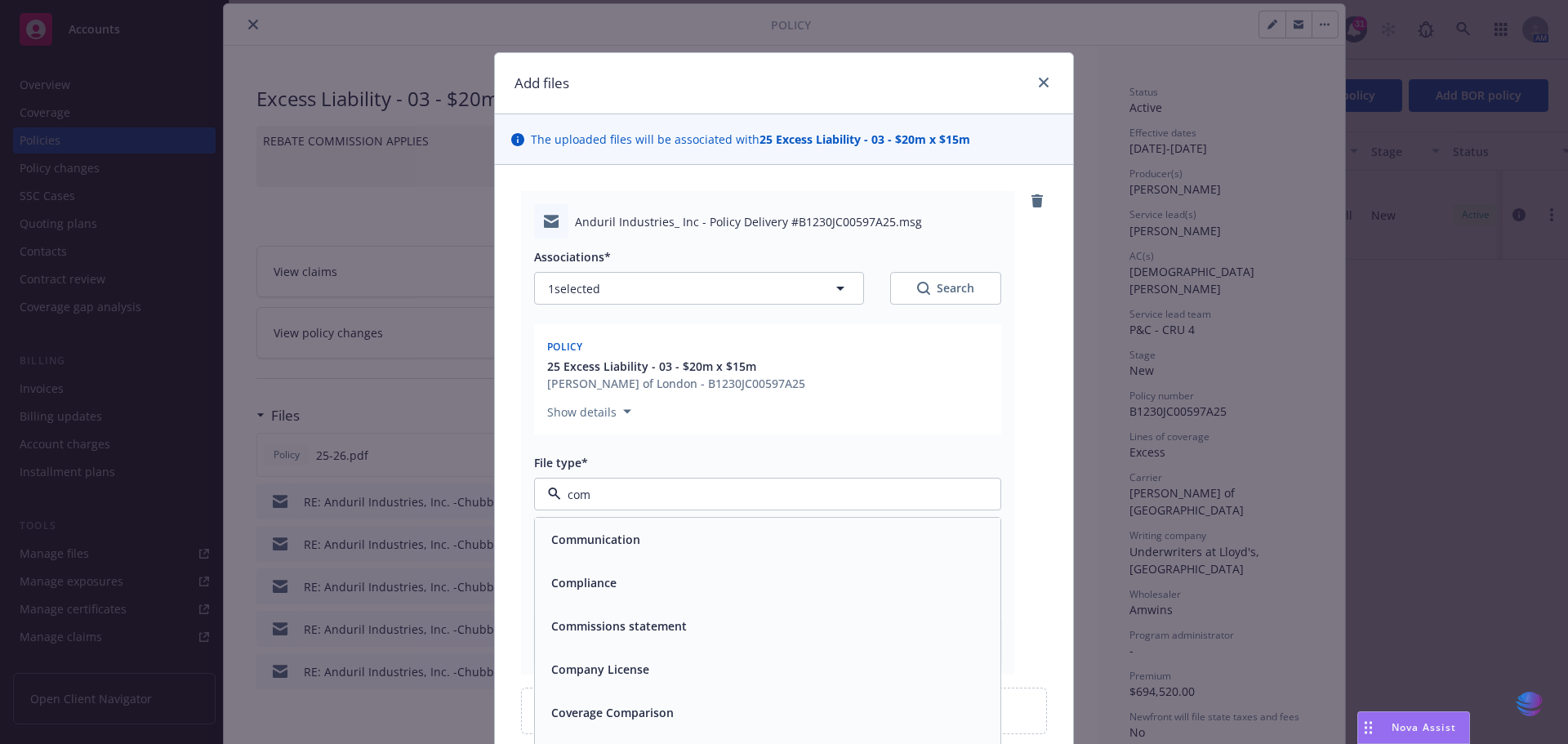
type input "comm"
click at [734, 538] on div "Communication" at bounding box center [767, 540] width 445 height 24
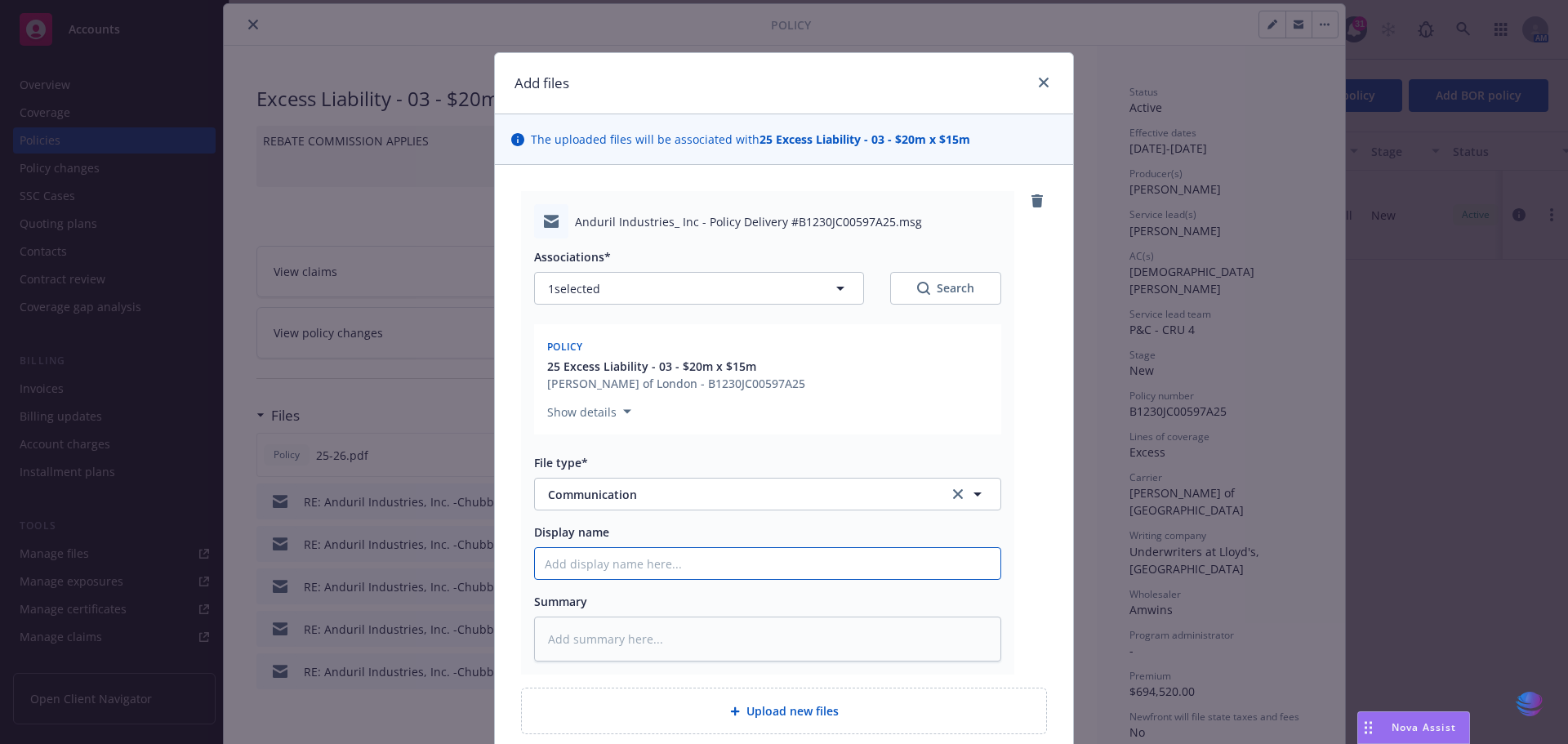
click at [579, 567] on input "Display name" at bounding box center [767, 564] width 466 height 32
type textarea "x"
type input "2"
type textarea "x"
type input "20"
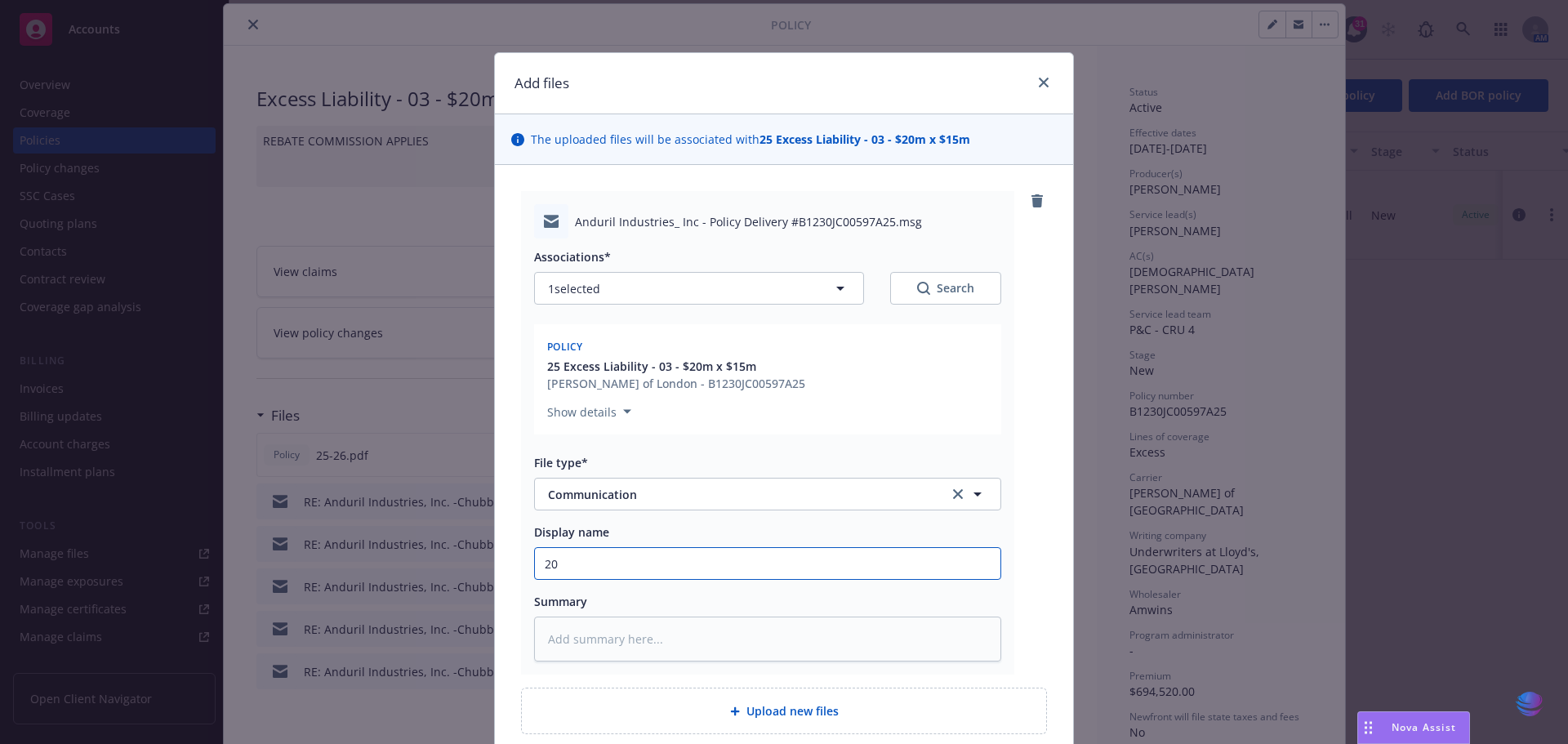
type textarea "x"
type input "202"
type textarea "x"
type input "2025"
type textarea "x"
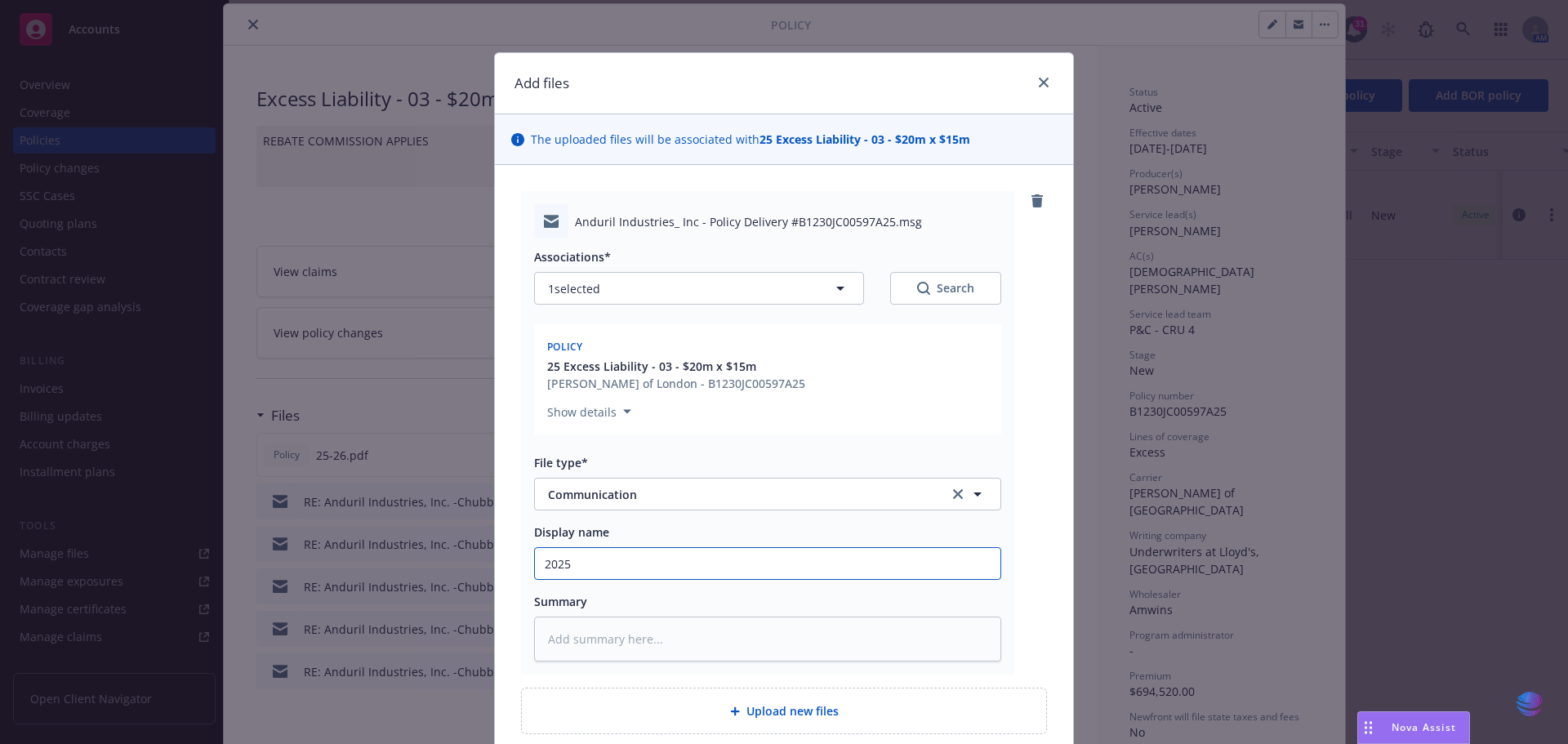
type input "2025"
type textarea "x"
type input "2025 E"
type textarea "x"
type input "2025 EL"
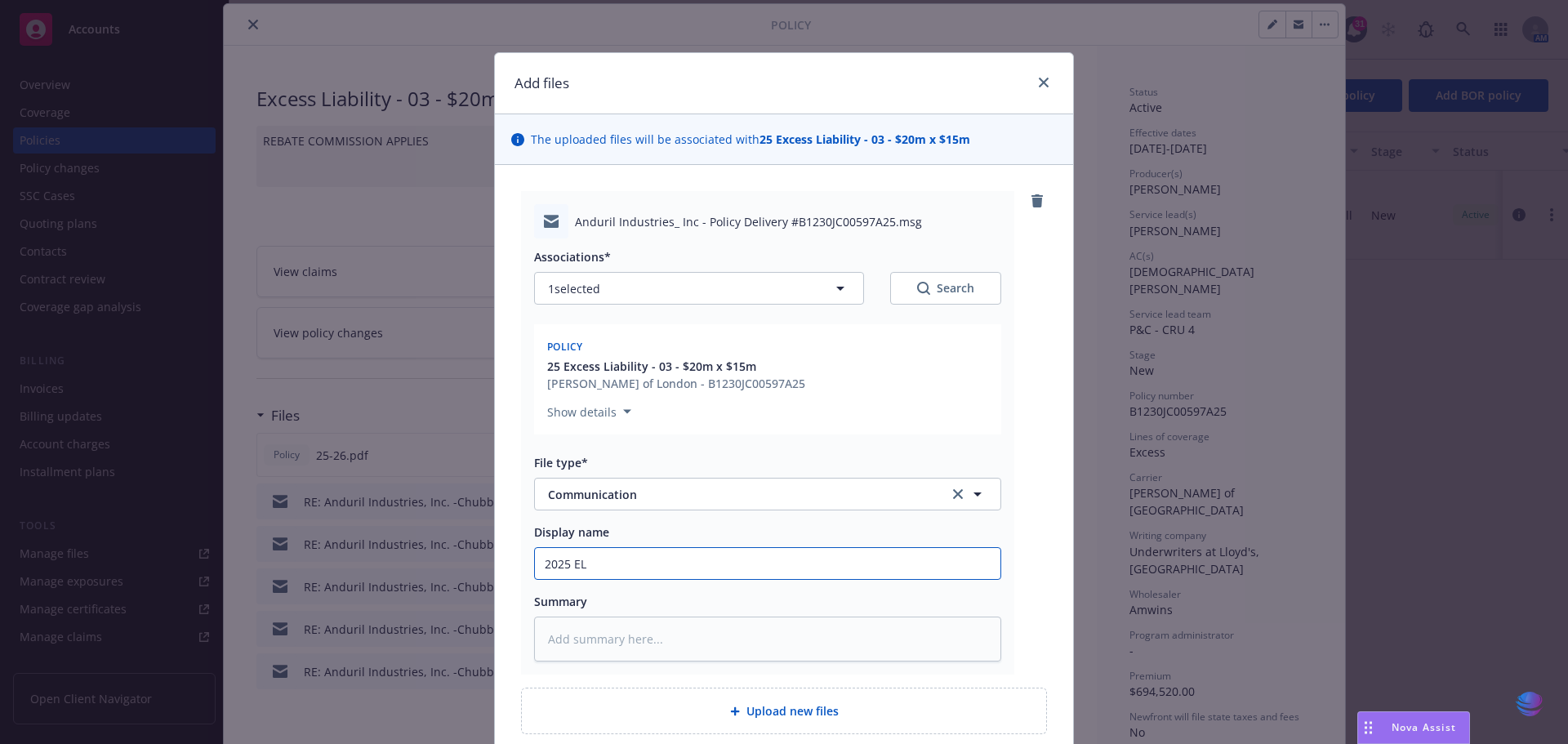
type textarea "x"
type input "2025 [PERSON_NAME]"
type textarea "x"
type input "2025 EL"
type textarea "x"
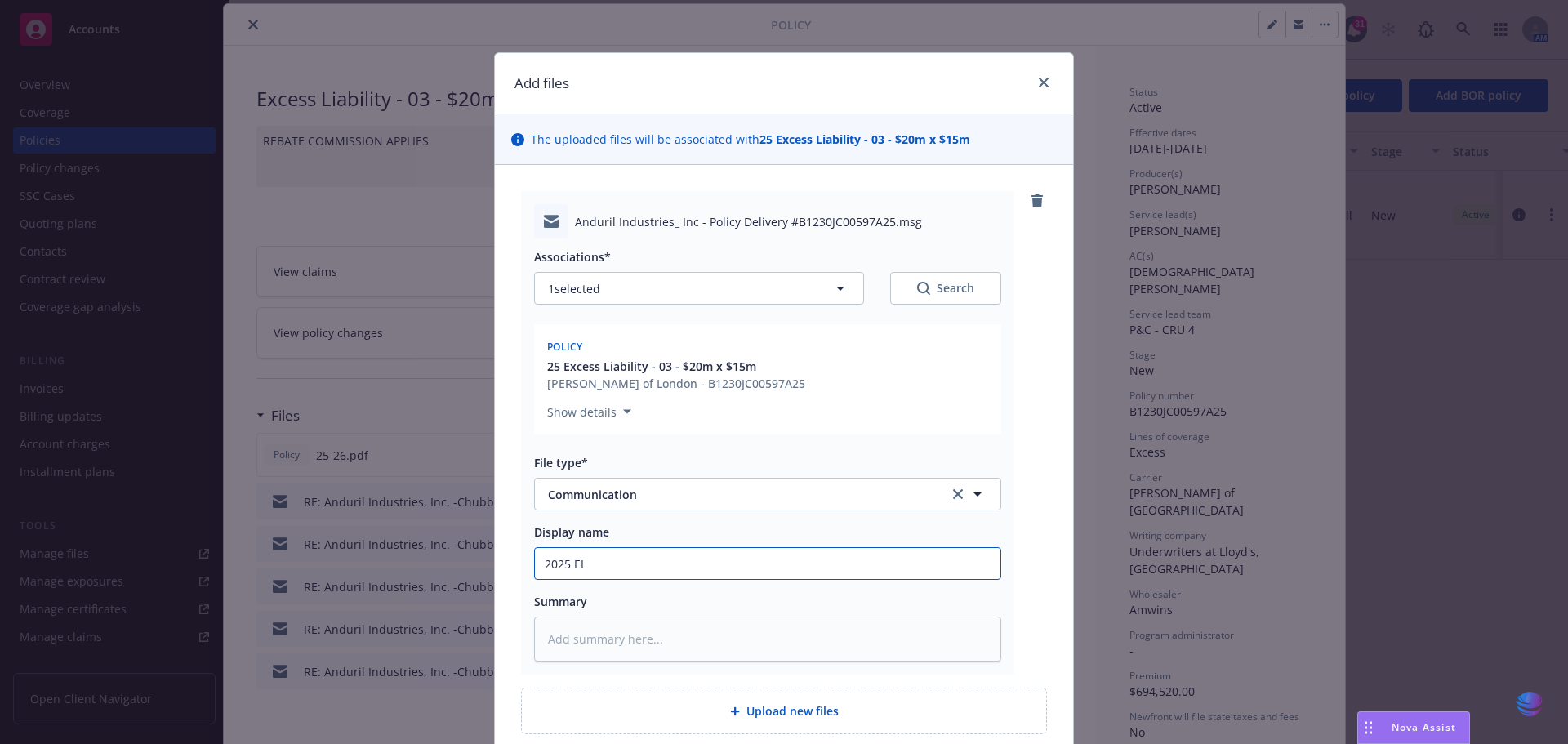
type input "2025 E"
type textarea "x"
type input "2025 EX"
type textarea "x"
type input "2025 EXL"
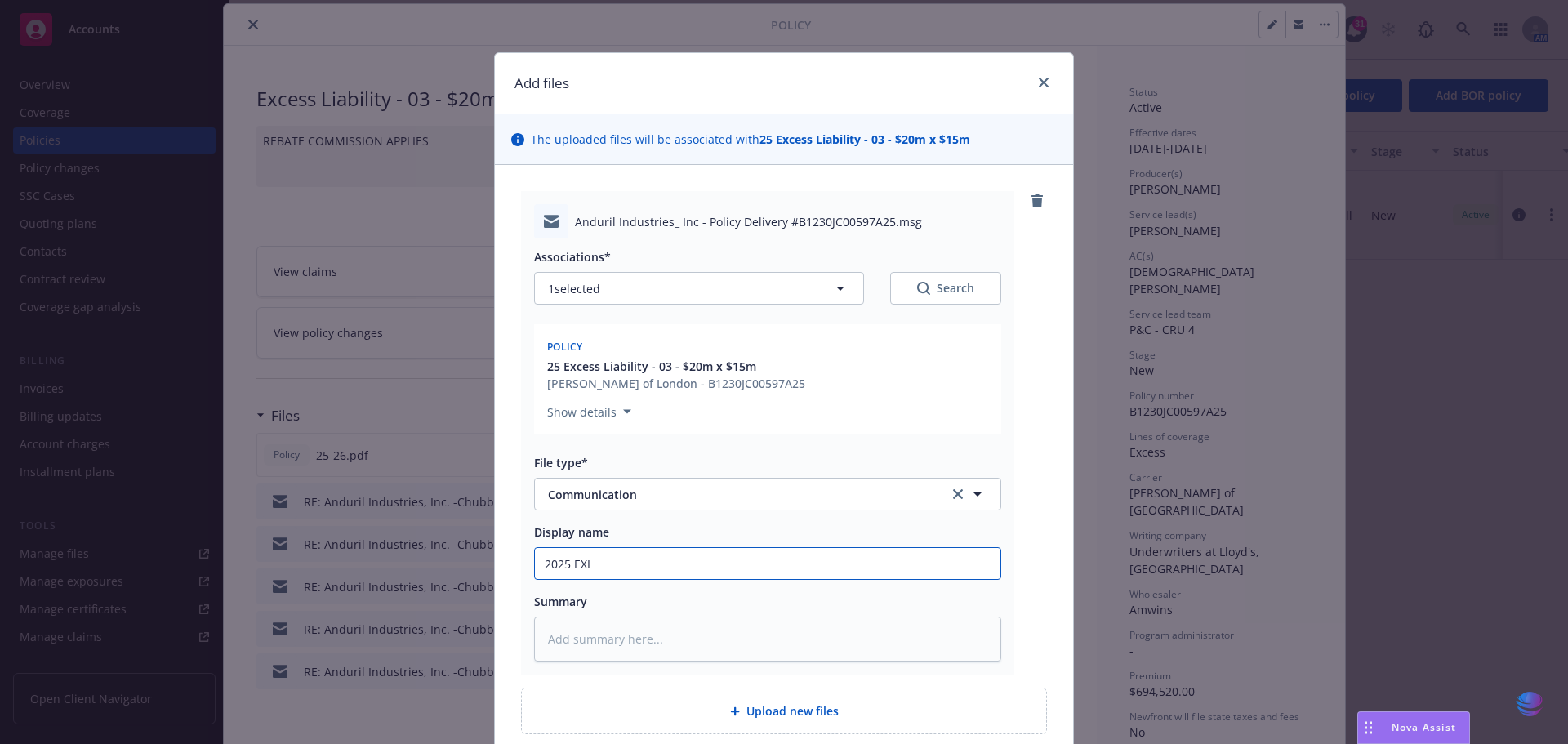
type textarea "x"
type input "2025 EXLI"
type textarea "x"
type input "2025 EXLI"
type textarea "x"
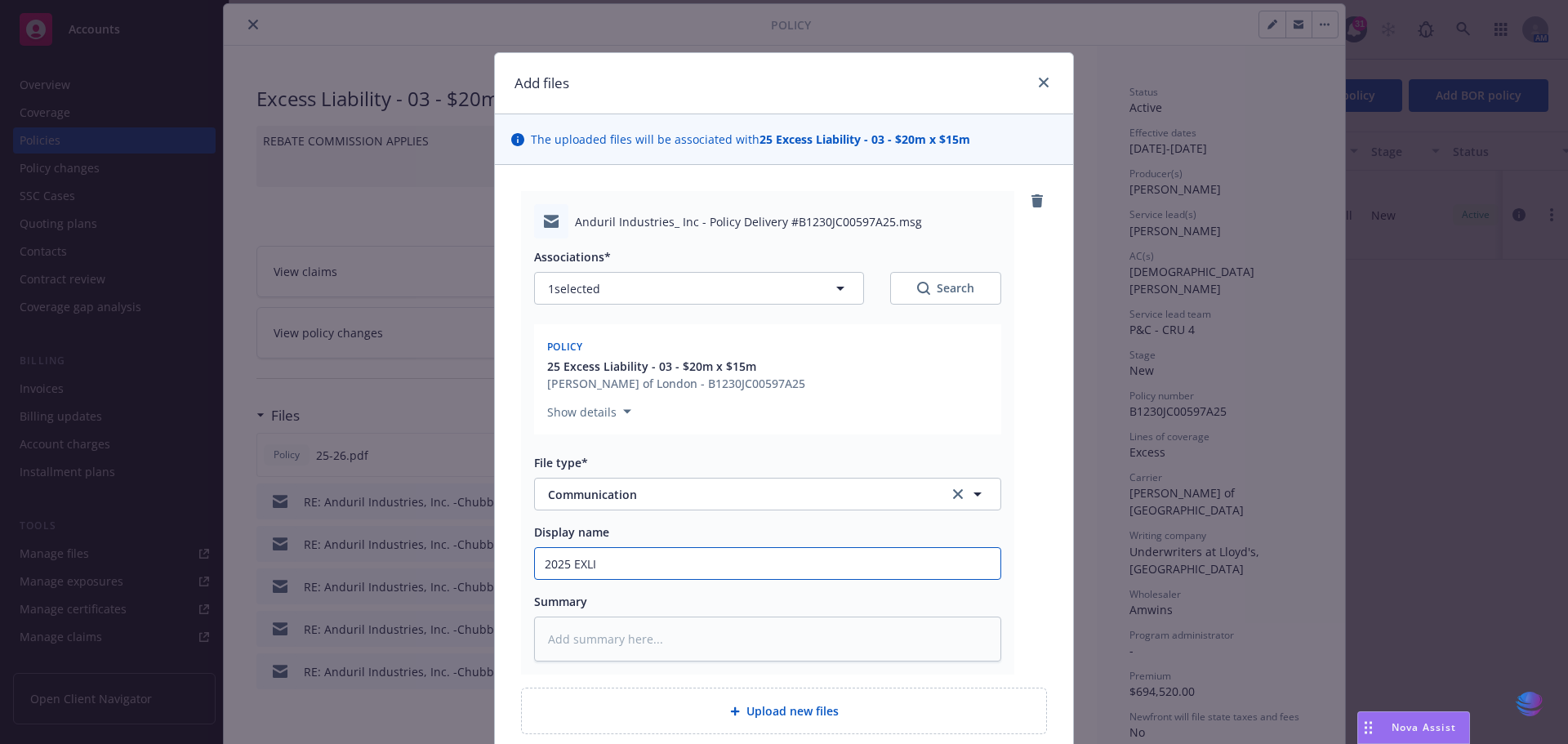
type input "2025 EXLI L"
type textarea "x"
type input "2025 EXLI Ll"
type textarea "x"
type input "2025 EXLI Llo"
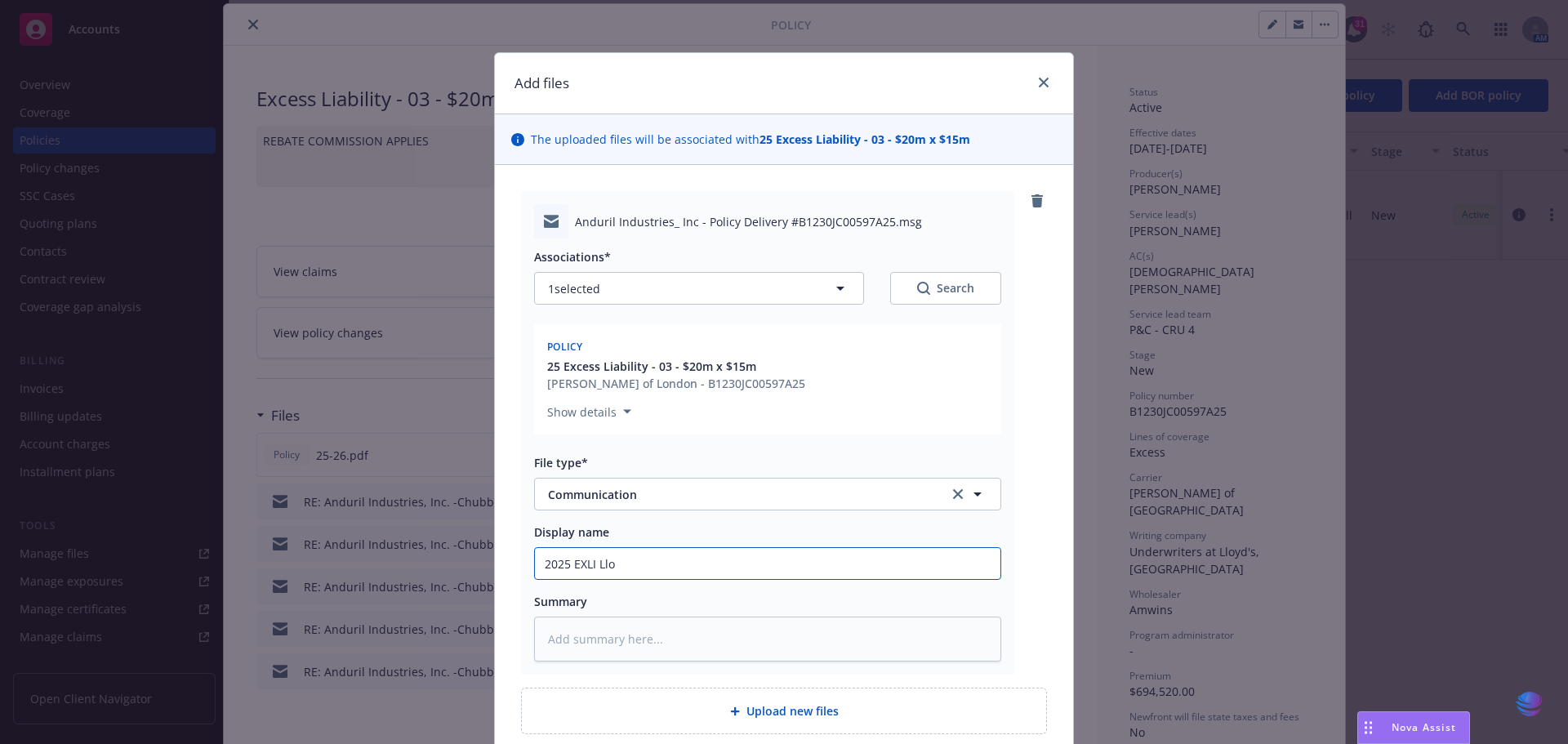
type textarea "x"
type input "2025 EXLI Lloy"
type textarea "x"
type input "2025 EXLI [PERSON_NAME]"
type textarea "x"
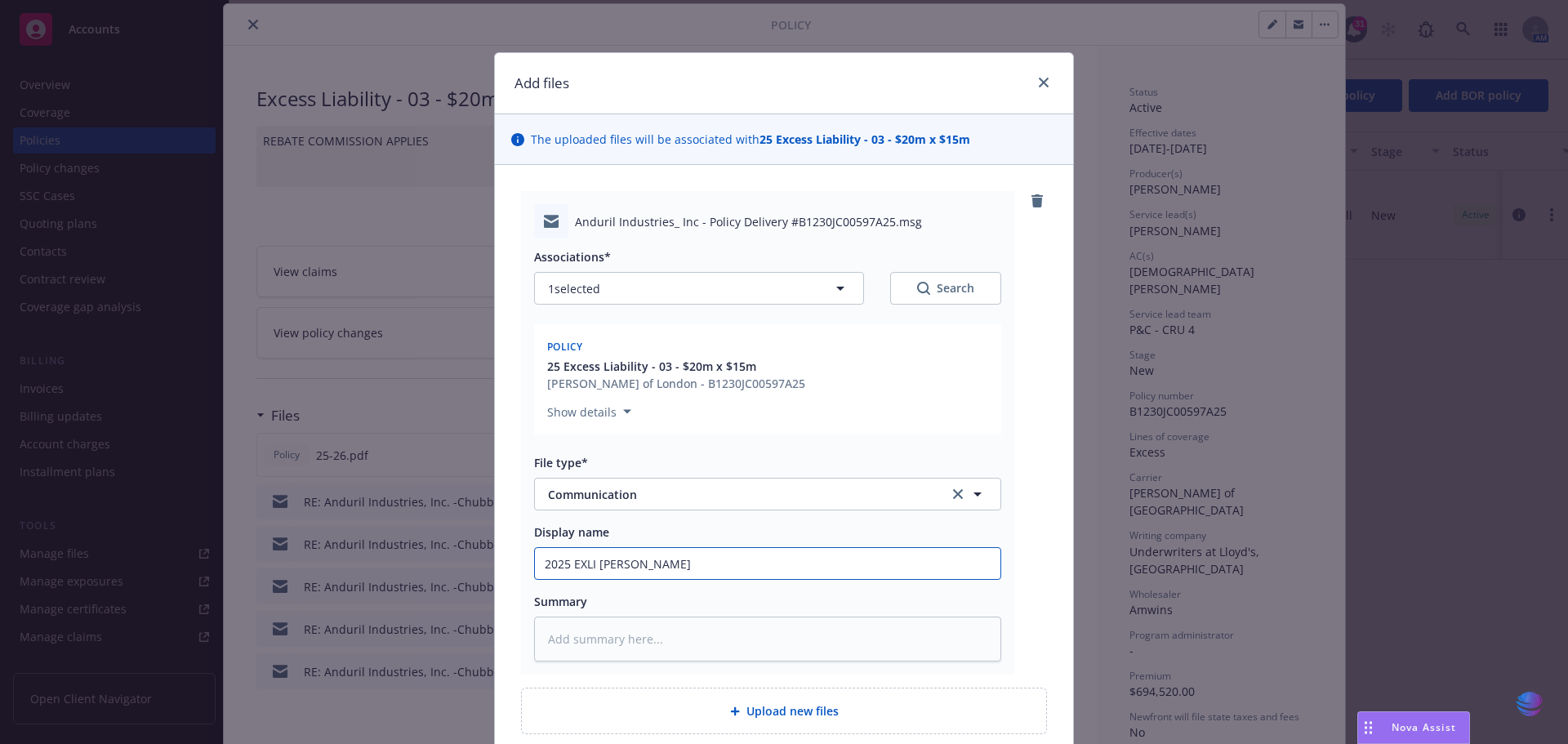
type input "2025 EXLI Lloyds"
type textarea "x"
type input "2025 EXLI Lloyds"
type textarea "x"
type input "2025 EXLI Lloyds p"
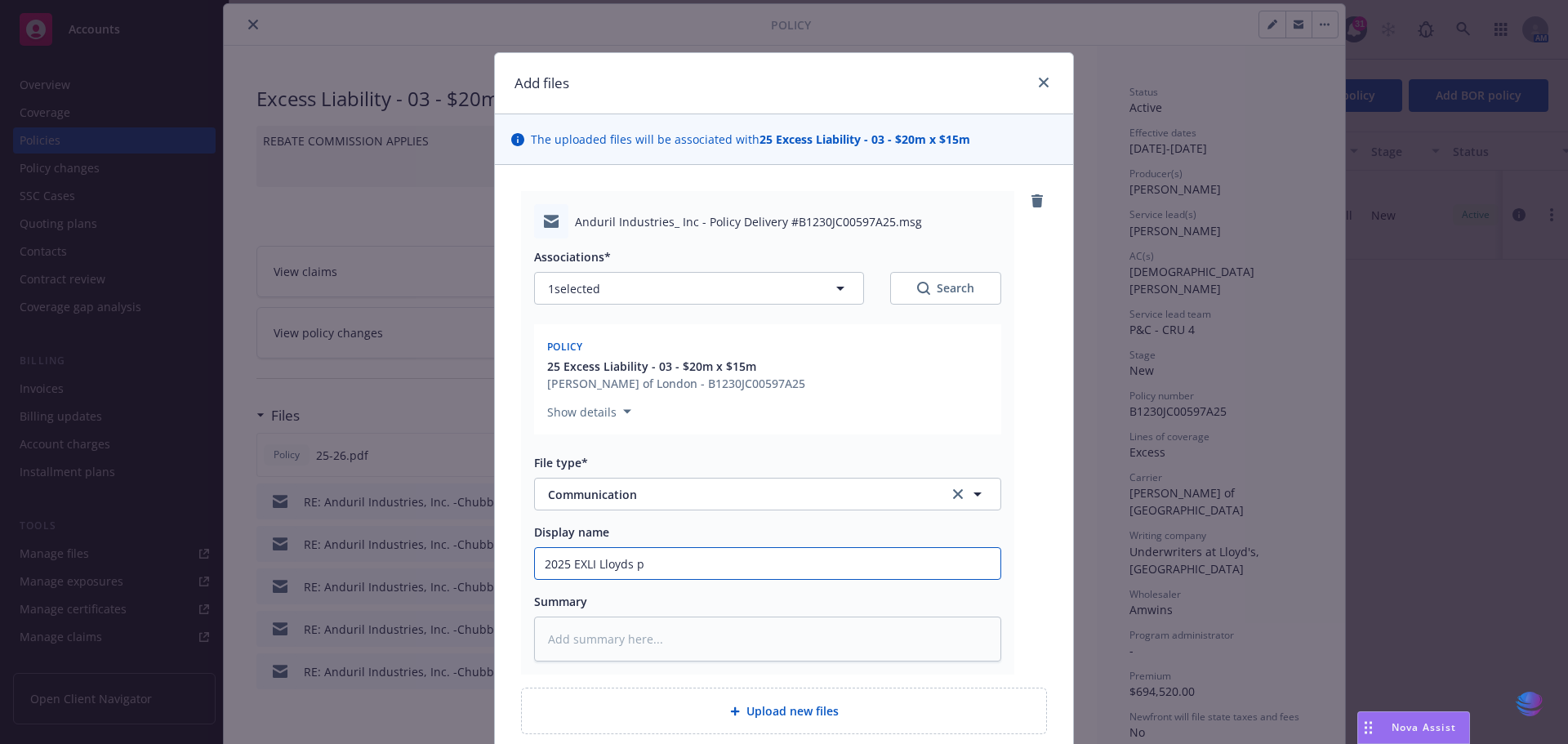
type textarea "x"
type input "2025 EXLI Lloyds po"
type textarea "x"
type input "2025 EXLI Lloyds pol"
type textarea "x"
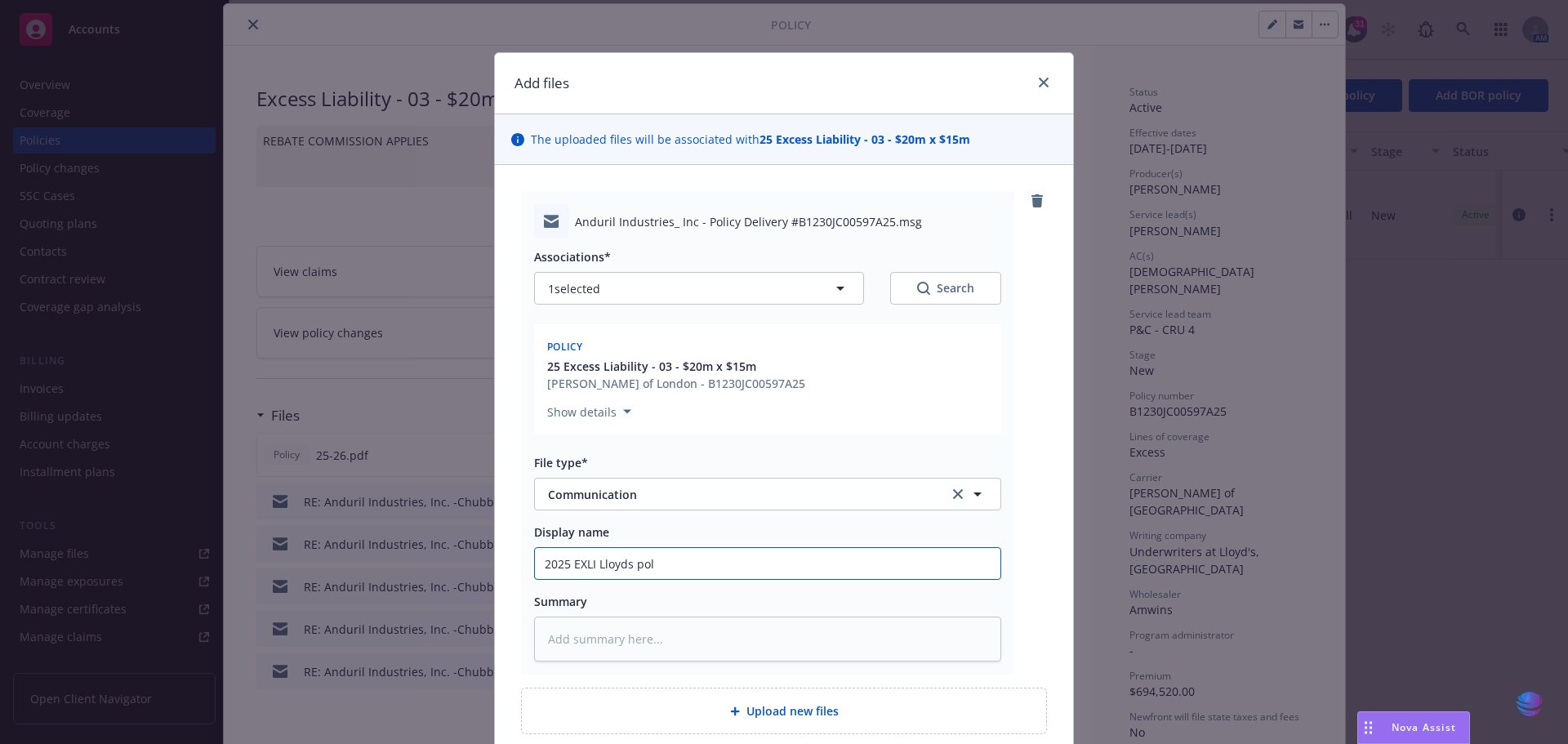
type input "2025 EXLI Lloyds poli"
type textarea "x"
type input "2025 EXLI Lloyds polic"
type textarea "x"
type input "2025 EXLI Lloyds policy"
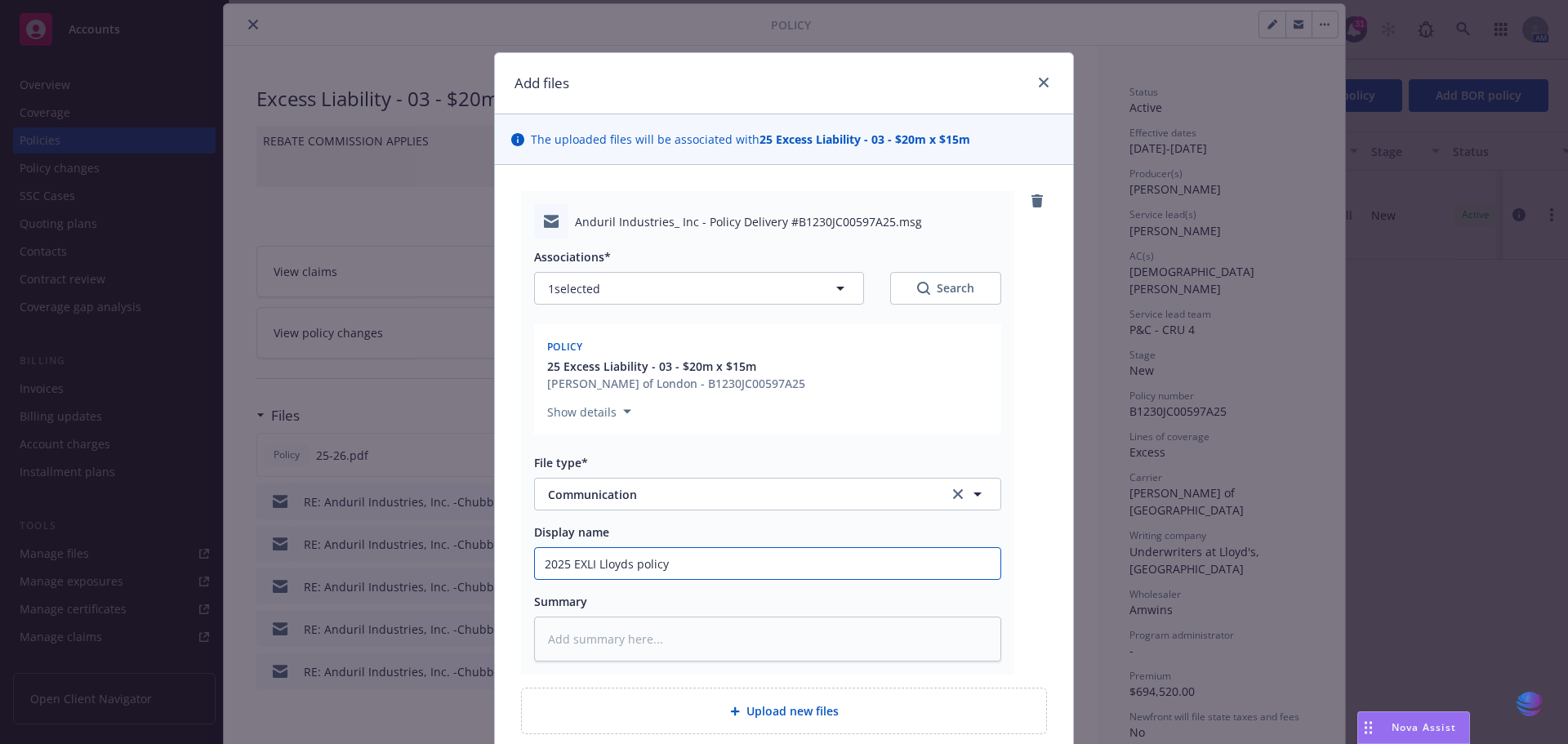
type textarea "x"
type input "2025 EXLI Lloyds policy"
type textarea "x"
type input "2025 EXLI Lloyds policy r"
type textarea "x"
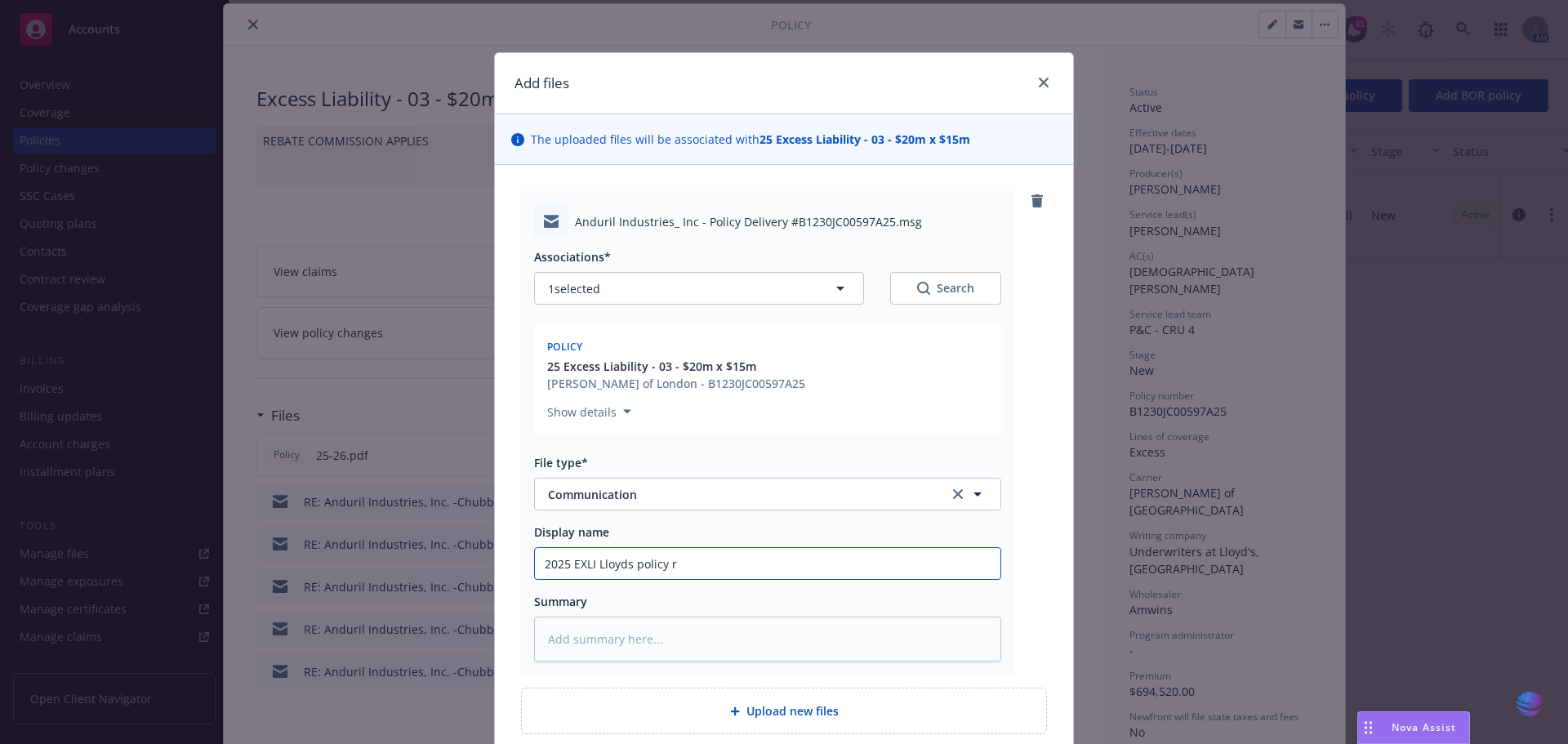
type input "2025 EXLI Lloyds policy re"
type textarea "x"
type input "2025 EXLI Lloyds policy rec"
type textarea "x"
type input "2025 EXLI Lloyds policy rece"
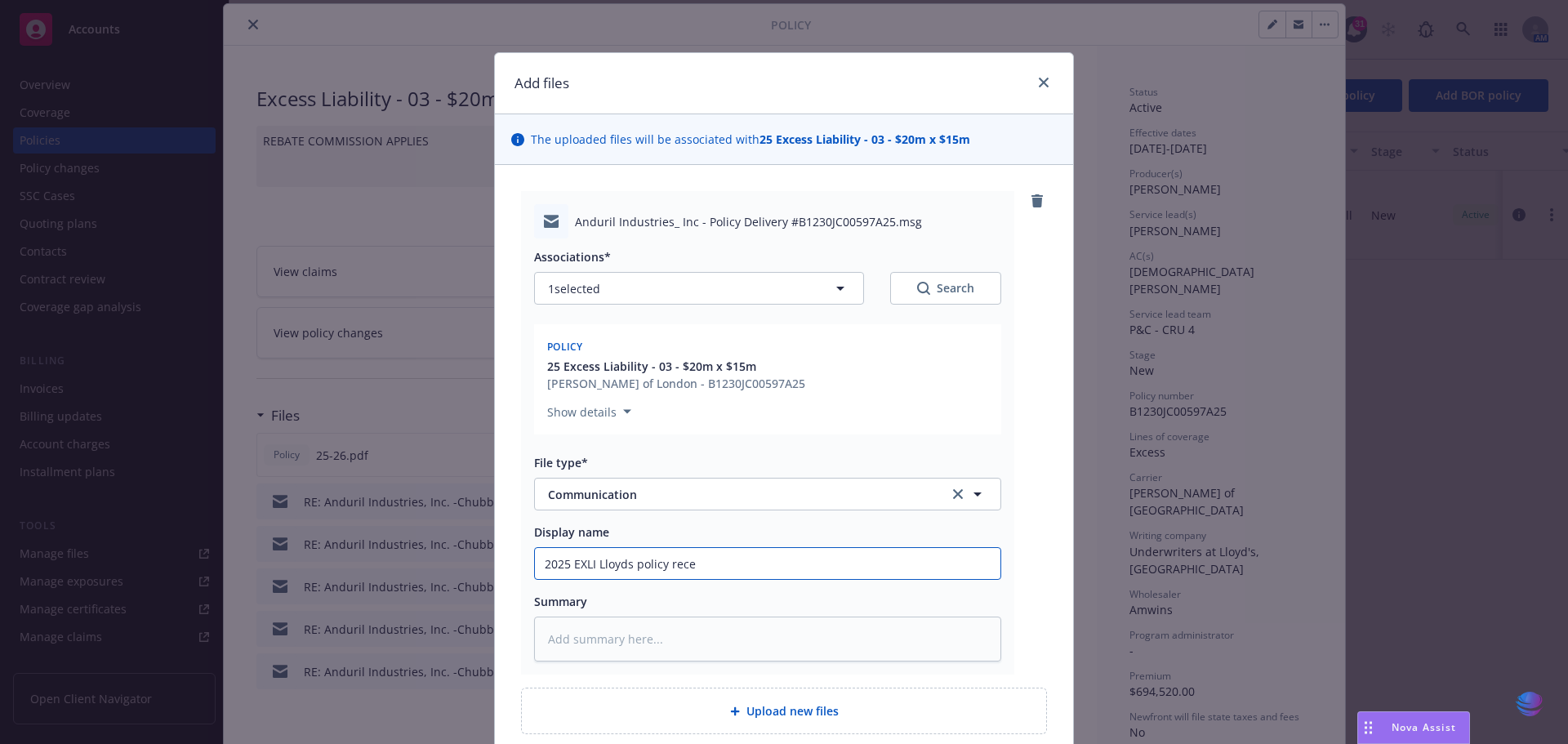
type textarea "x"
type input "2025 EXLI Lloyds policy recei"
type textarea "x"
type input "2025 EXLI Lloyds policy receiv"
type textarea "x"
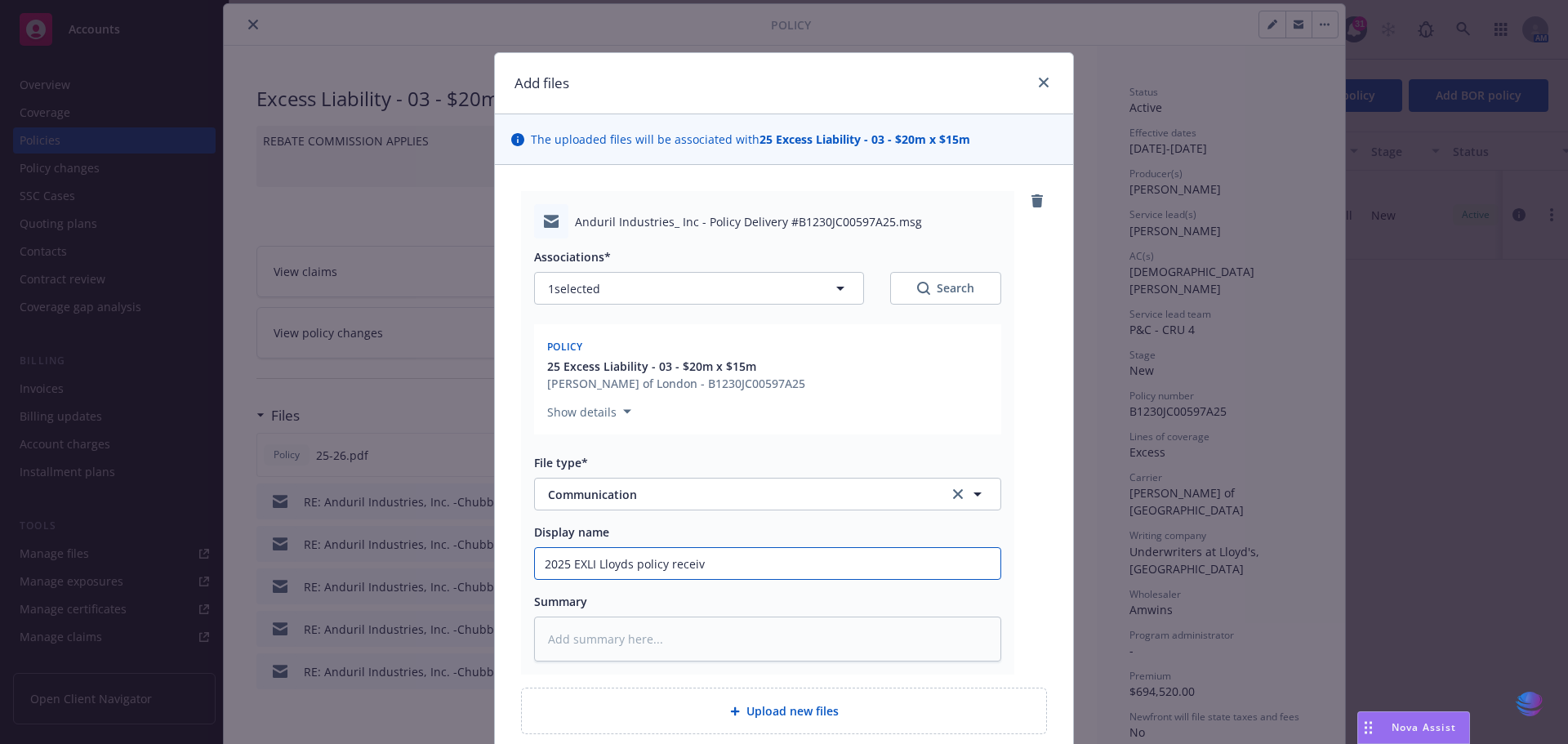
type input "2025 EXLI Lloyds policy receive"
type textarea "x"
type input "2025 EXLI Lloyds policy received"
type textarea "x"
type input "2025 EXLI Lloyds policy received"
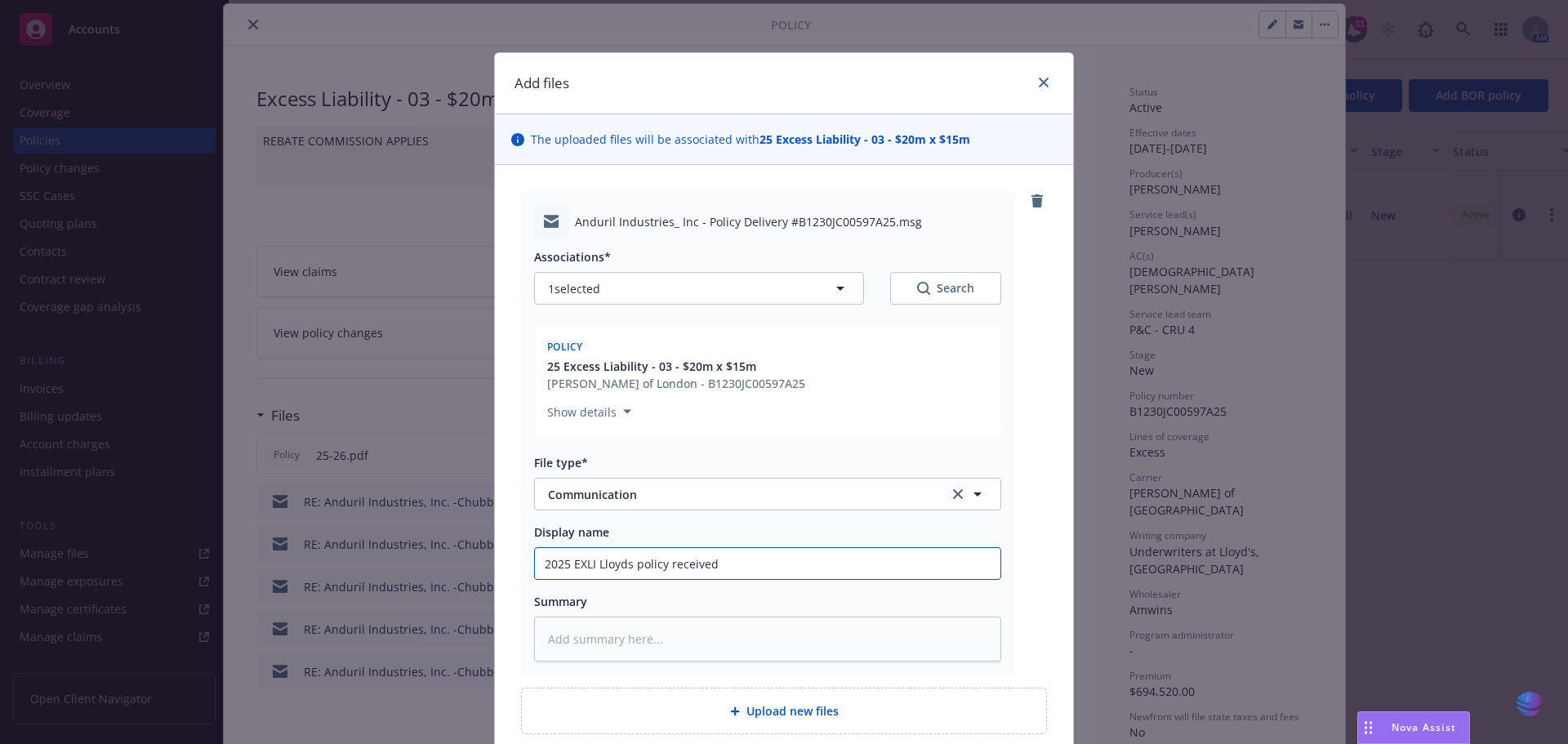
type textarea "x"
type input "2025 EXLI Lloyds policy received f"
type textarea "x"
type input "2025 EXLI Lloyds policy received fr"
type textarea "x"
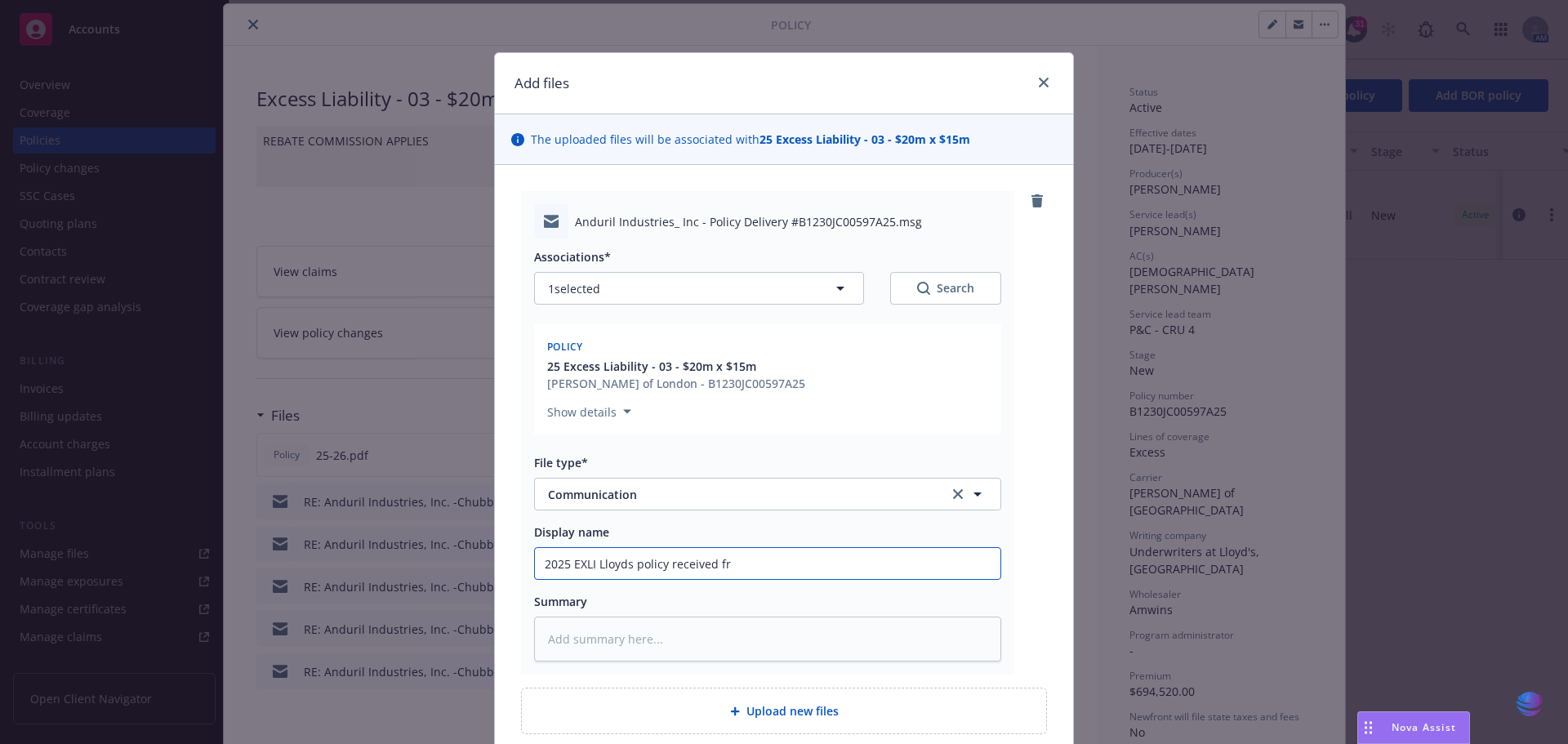
type input "2025 EXLI Lloyds policy received fro"
type textarea "x"
type input "2025 EXLI Lloyds policy received from"
type textarea "x"
type input "2025 EXLI Lloyds policy received from"
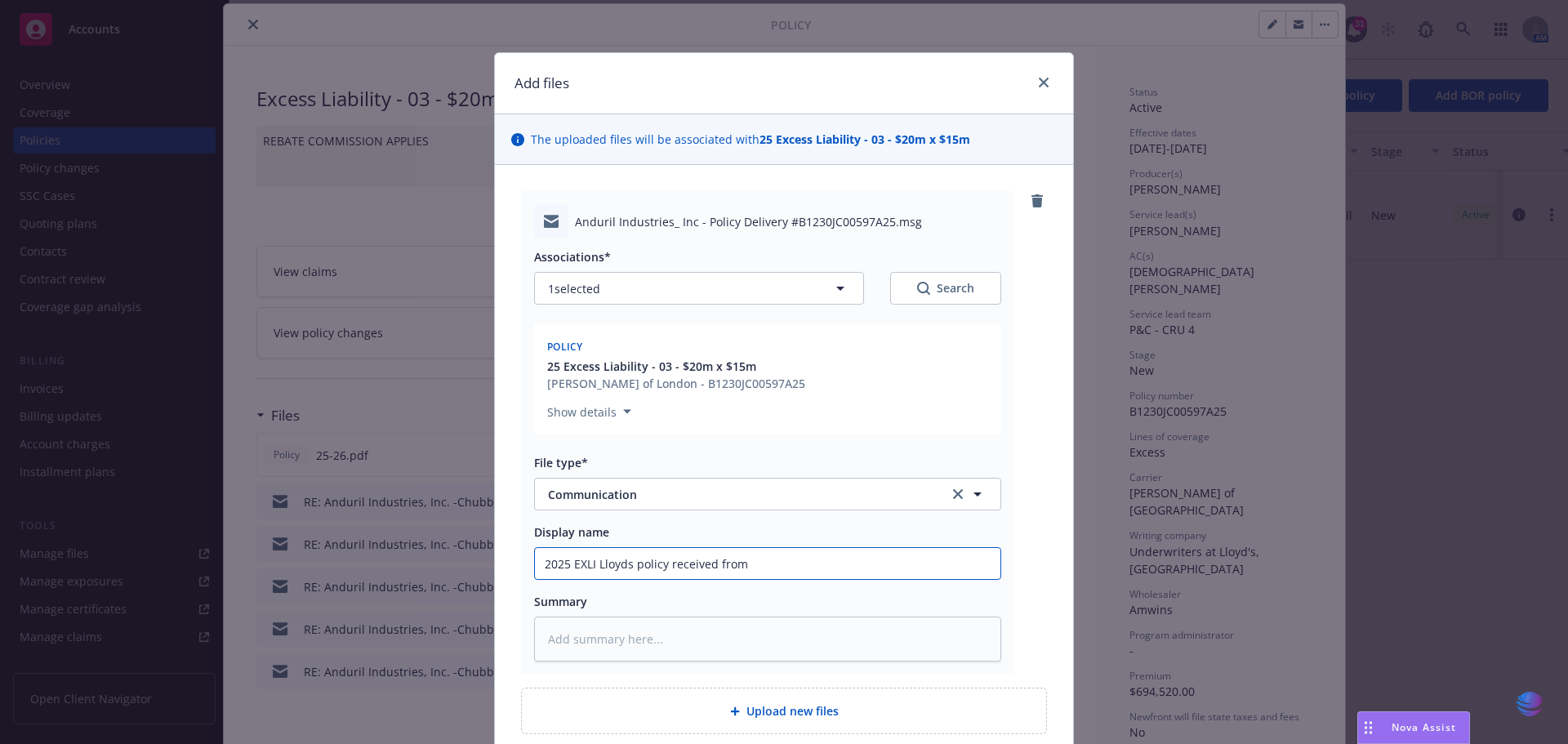
type textarea "x"
type input "2025 EXLI Lloyds policy received from A"
type textarea "x"
type input "2025 EXLI Lloyds policy received from Am"
type textarea "x"
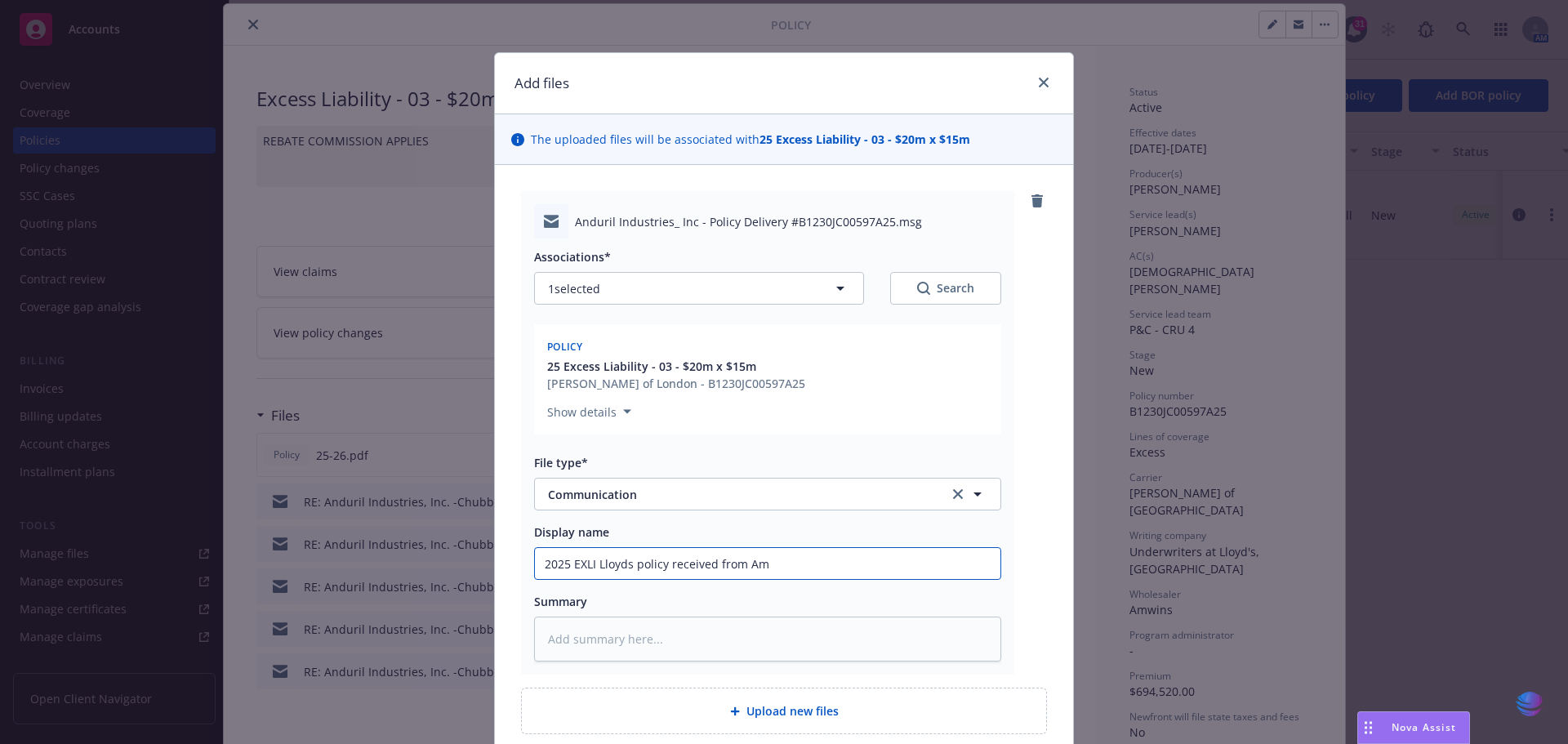
type input "2025 EXLI Lloyds policy received from AmW"
type textarea "x"
type input "2025 EXLI Lloyds policy received from AmWi"
type textarea "x"
type input "2025 EXLI Lloyds policy received from AmWin"
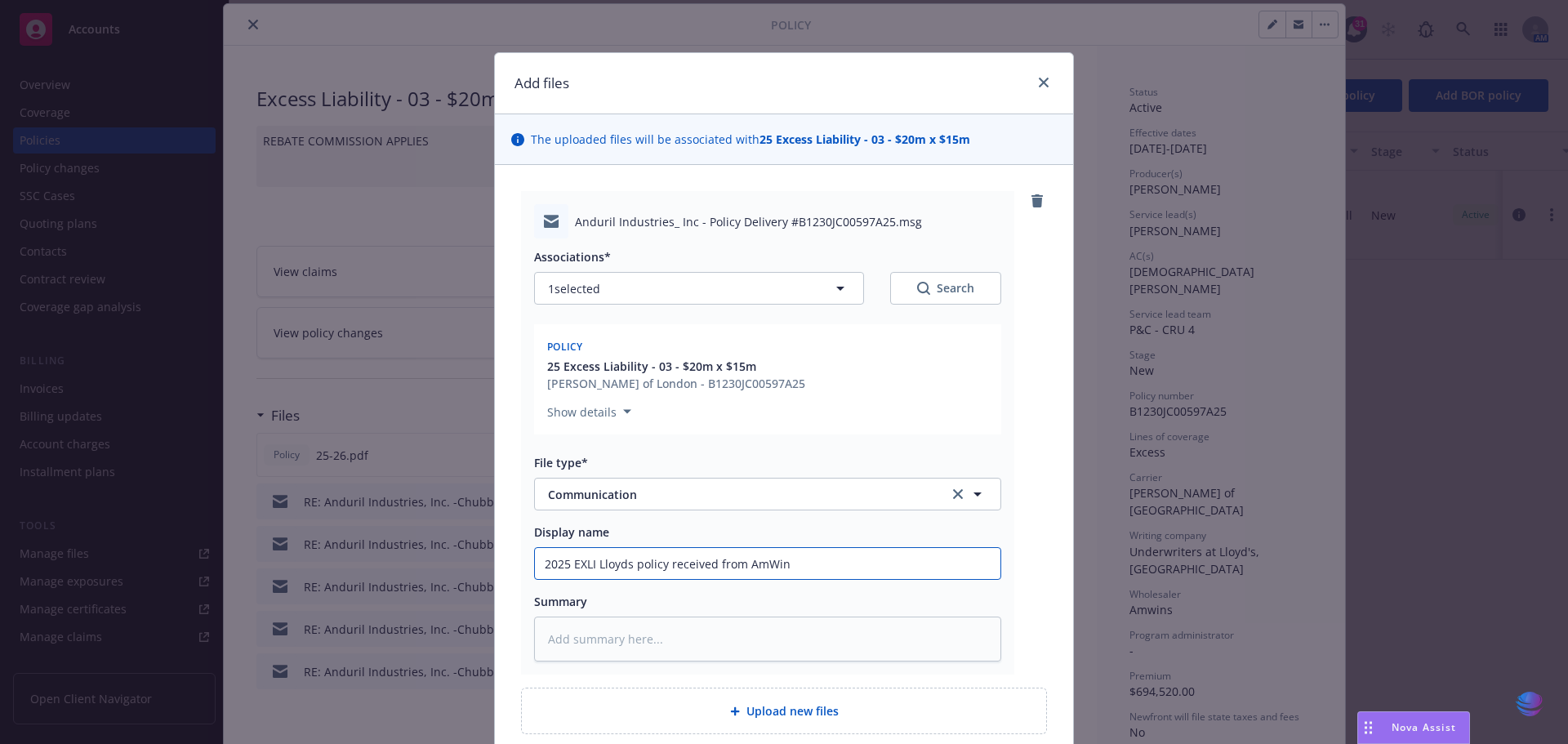
type textarea "x"
drag, startPoint x: 533, startPoint y: 563, endPoint x: 924, endPoint y: 563, distance: 391.0
click at [924, 563] on input "2025 EXLI Lloyds policy received from AmWins" at bounding box center [767, 564] width 466 height 32
type input "2025 EXLI Lloyds policy received from AmWins"
click at [583, 642] on textarea at bounding box center [768, 639] width 467 height 44
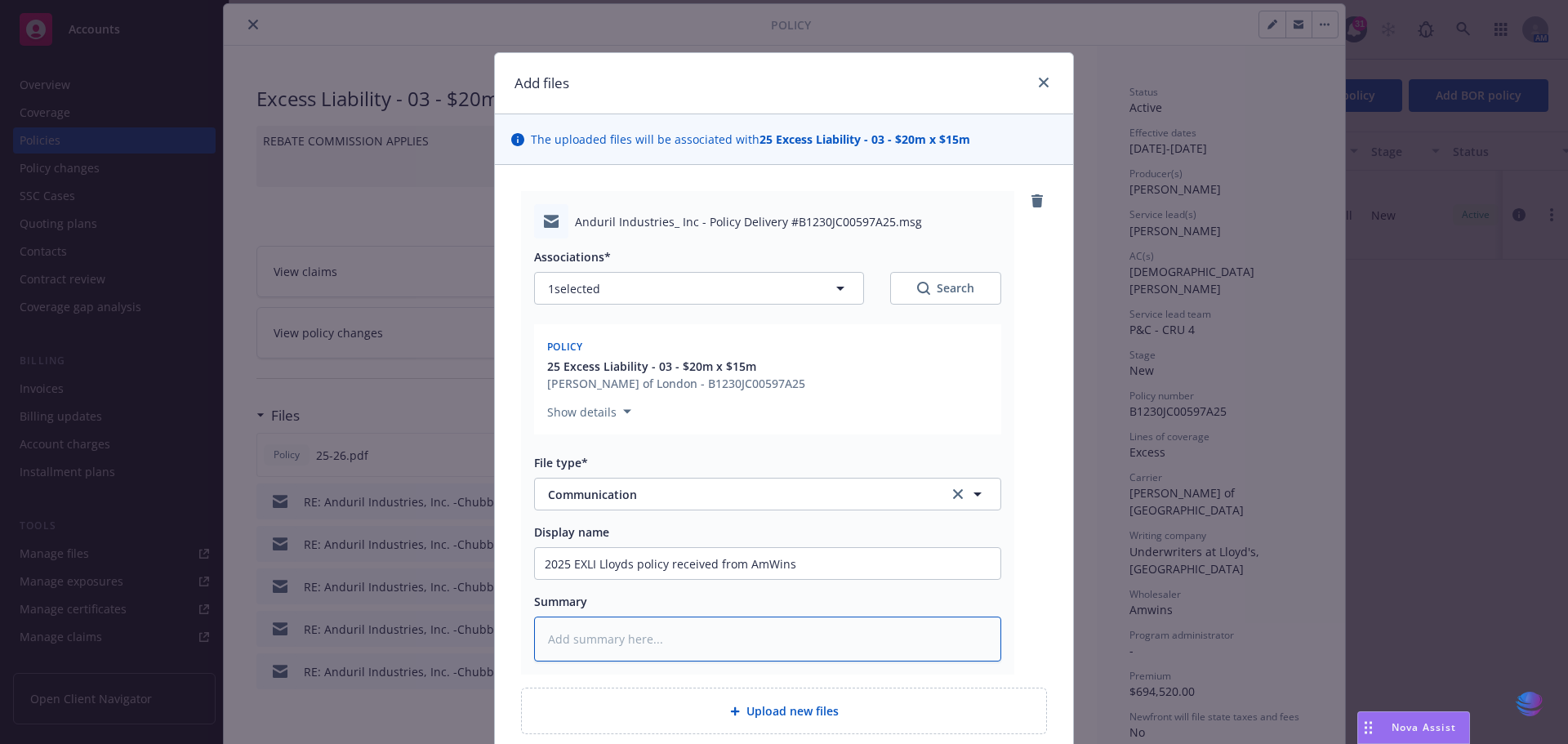
paste textarea "2025 EXLI Lloyds policy received from AmWins"
type textarea "x"
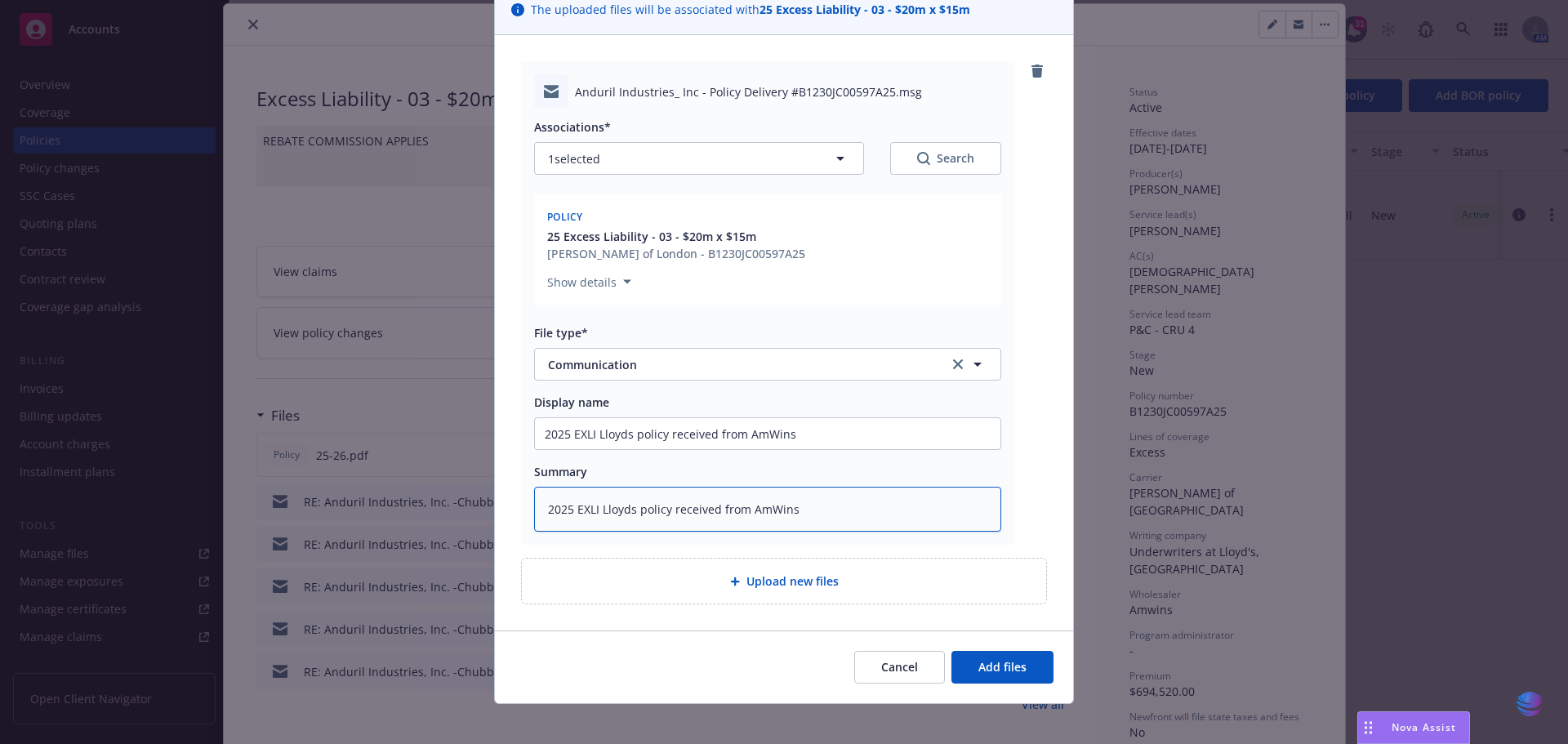
scroll to position [142, 0]
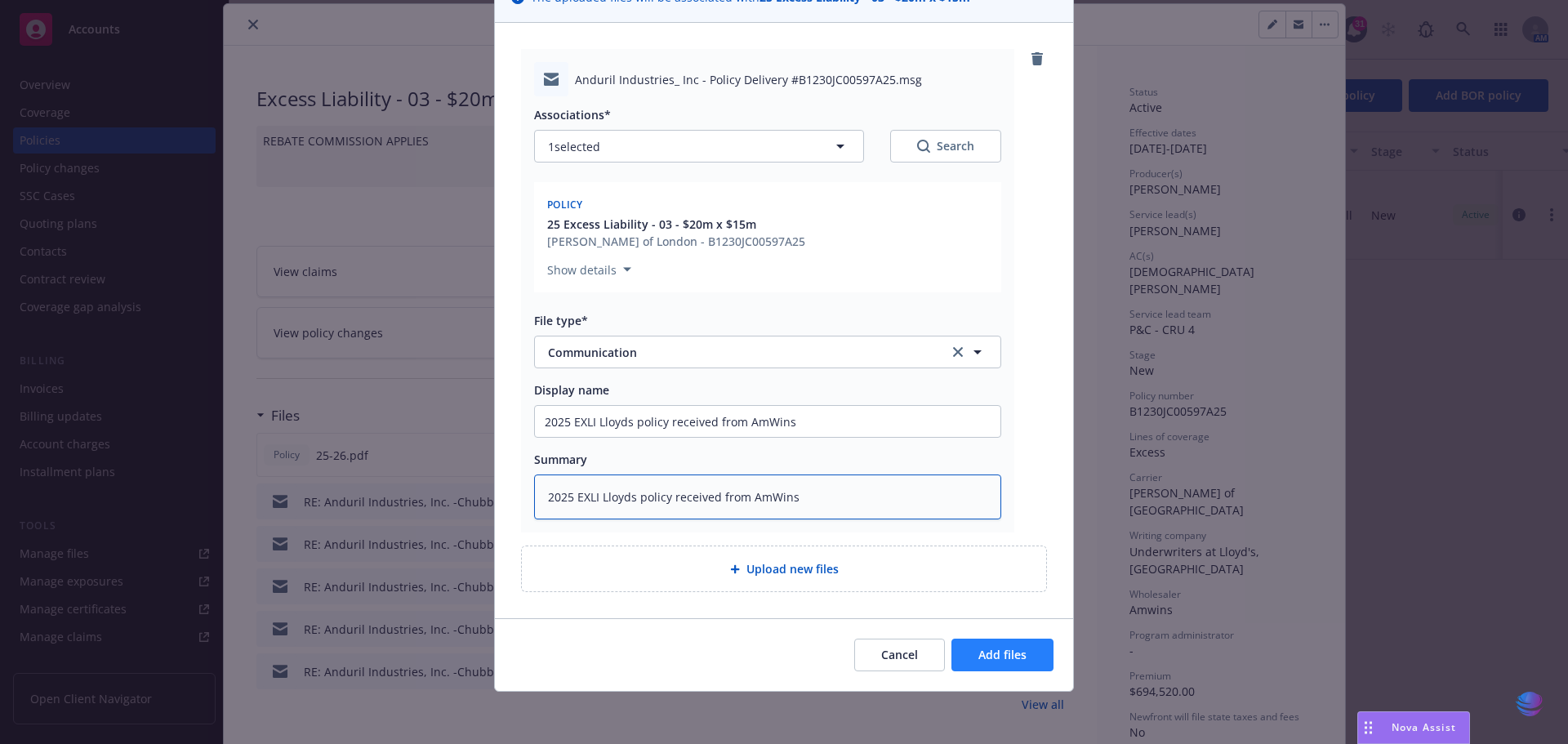
type textarea "2025 EXLI Lloyds policy received from AmWins"
click at [1010, 662] on span "Add files" at bounding box center [1002, 654] width 48 height 16
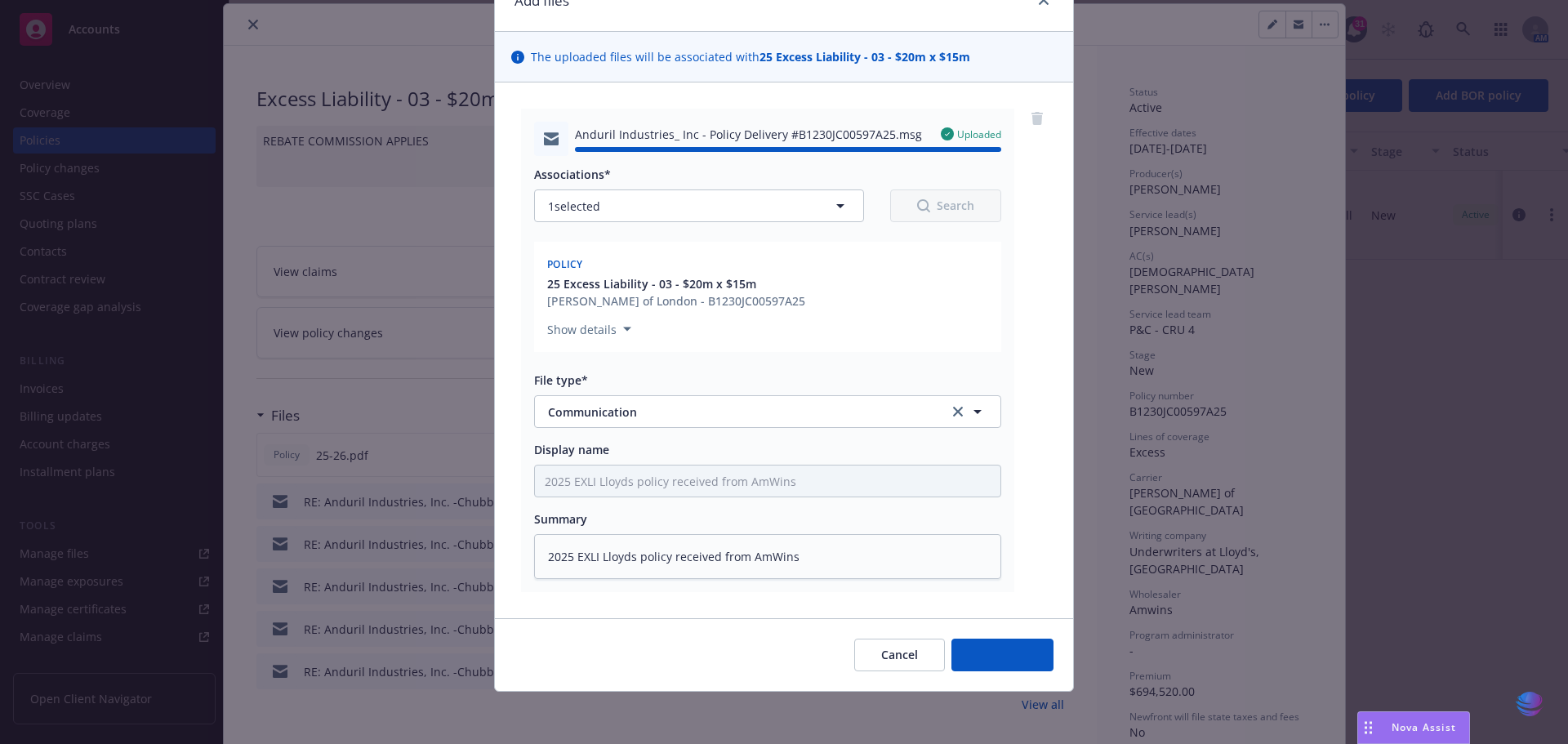
type textarea "x"
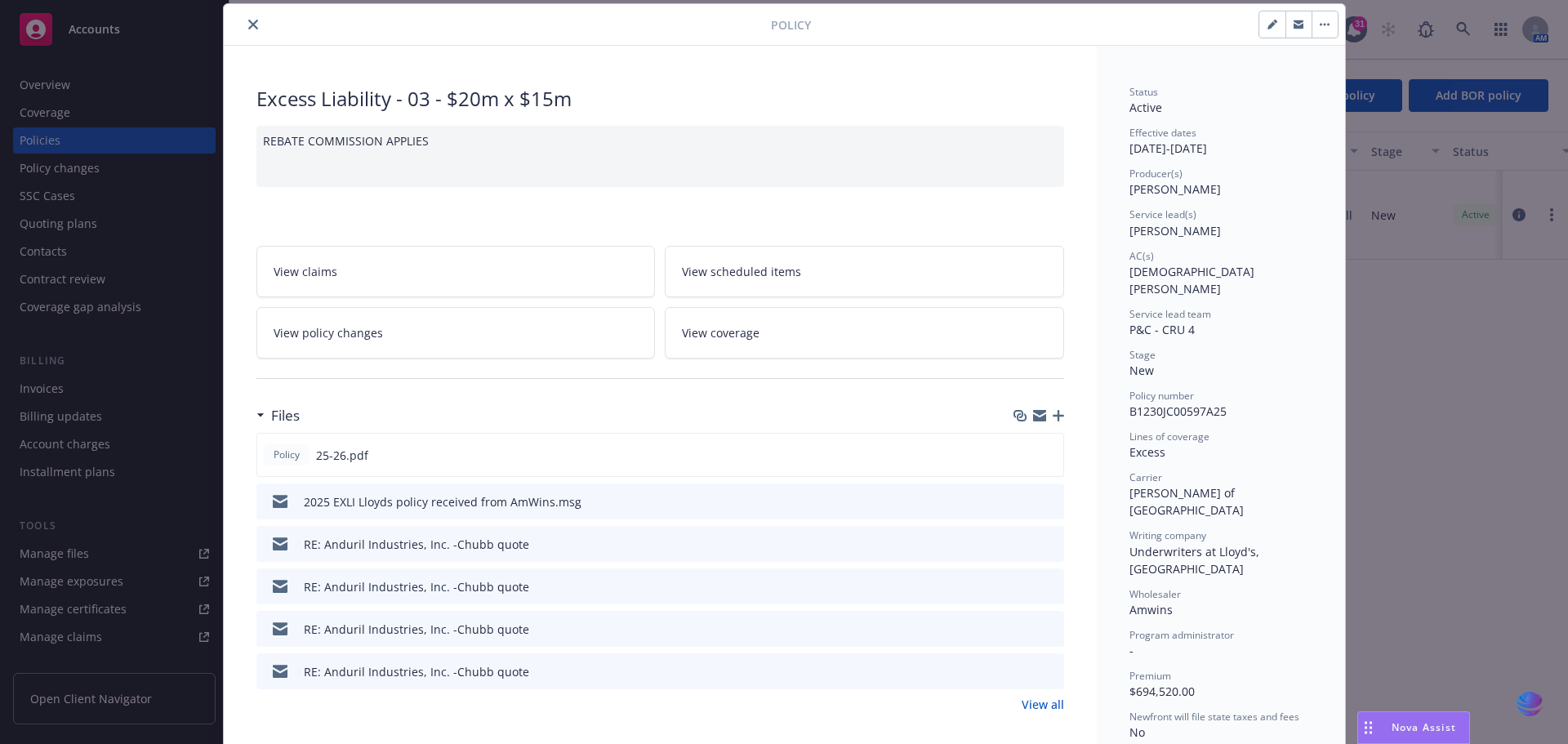
click at [252, 27] on button "close" at bounding box center [253, 24] width 19 height 19
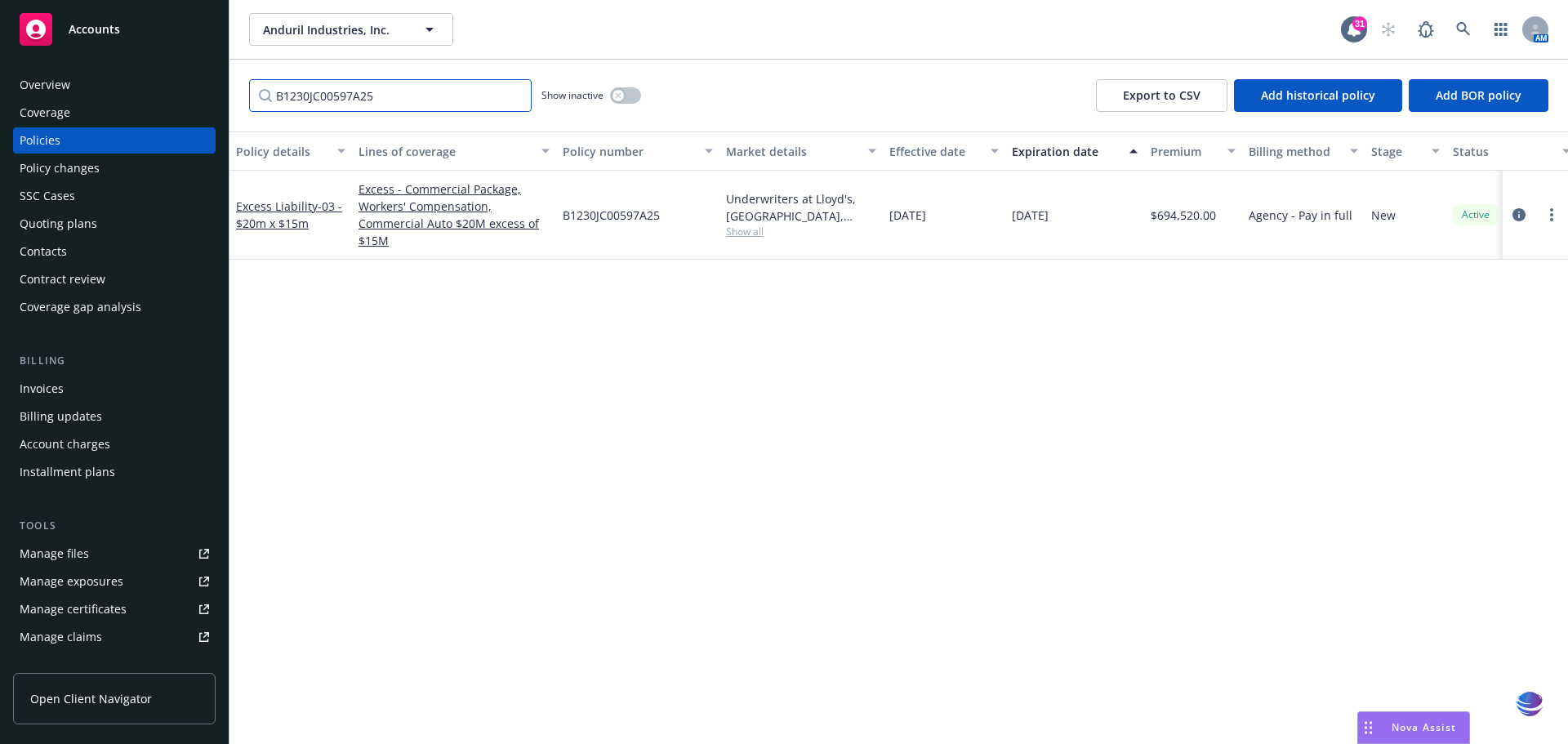
click at [512, 94] on input "B1230JC00597A25" at bounding box center [390, 95] width 282 height 32
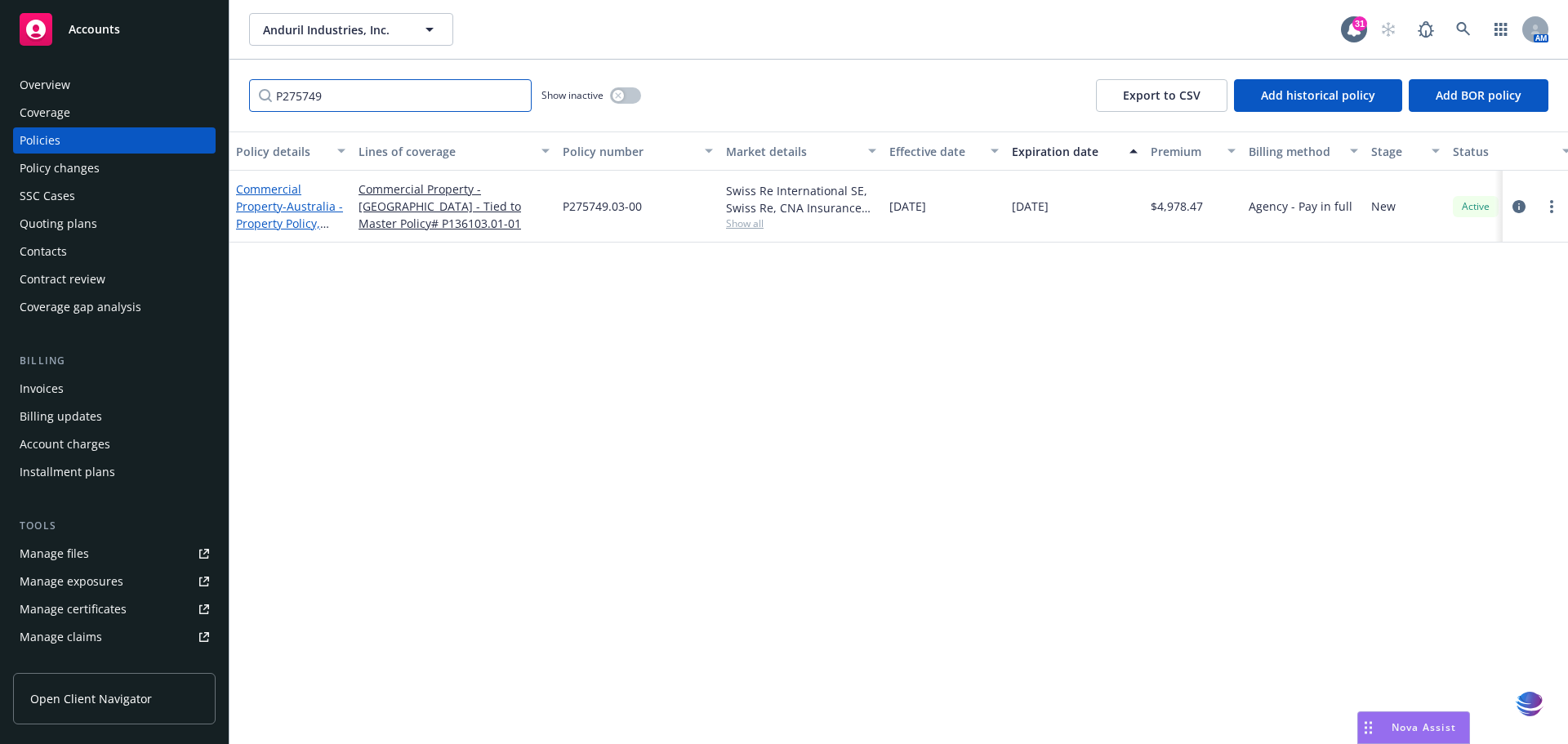
type input "P275749"
click at [272, 192] on link "Commercial Property - [GEOGRAPHIC_DATA] - Property Policy, Tied to Master # P13…" at bounding box center [289, 223] width 107 height 84
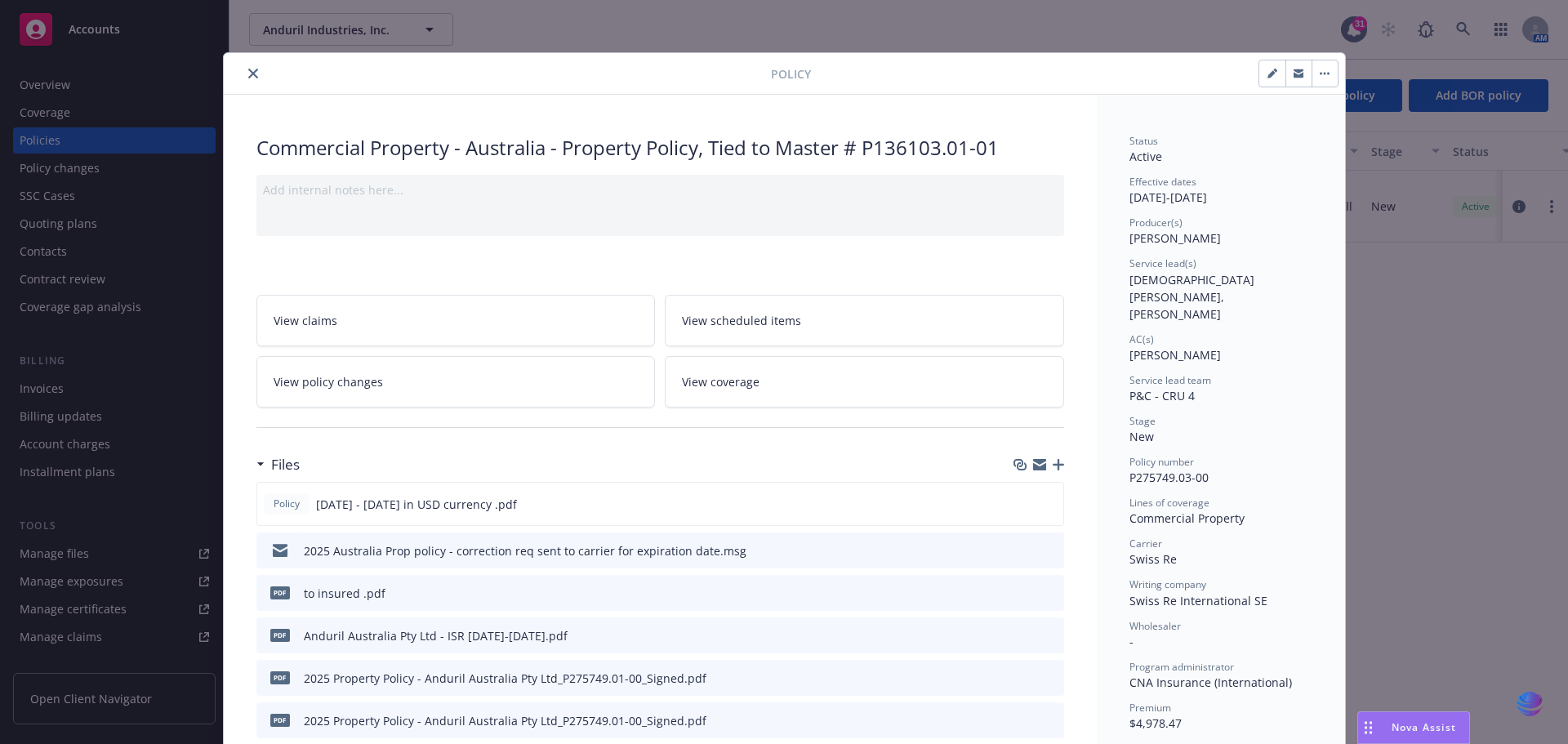
click at [1053, 466] on icon "button" at bounding box center [1058, 464] width 11 height 11
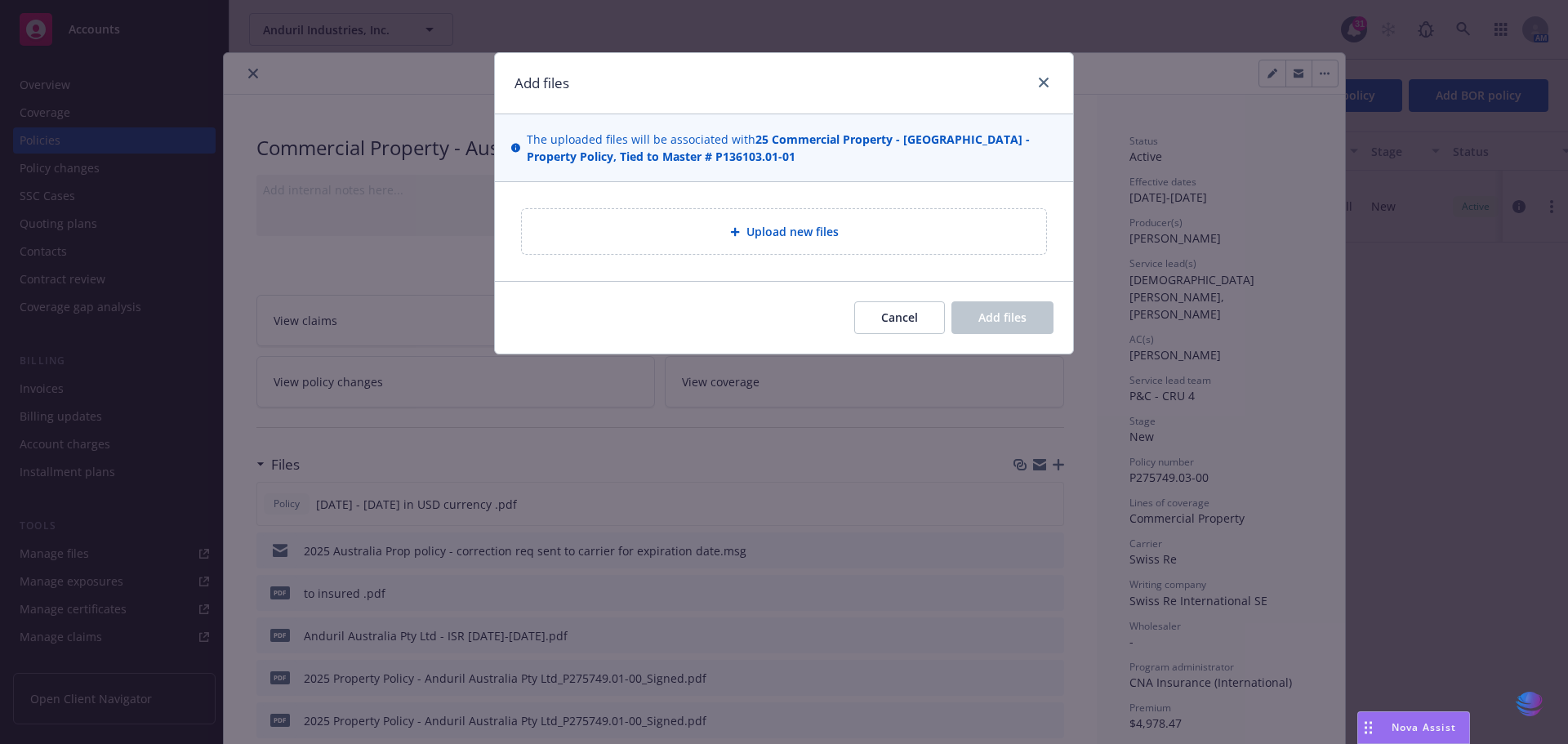
type textarea "x"
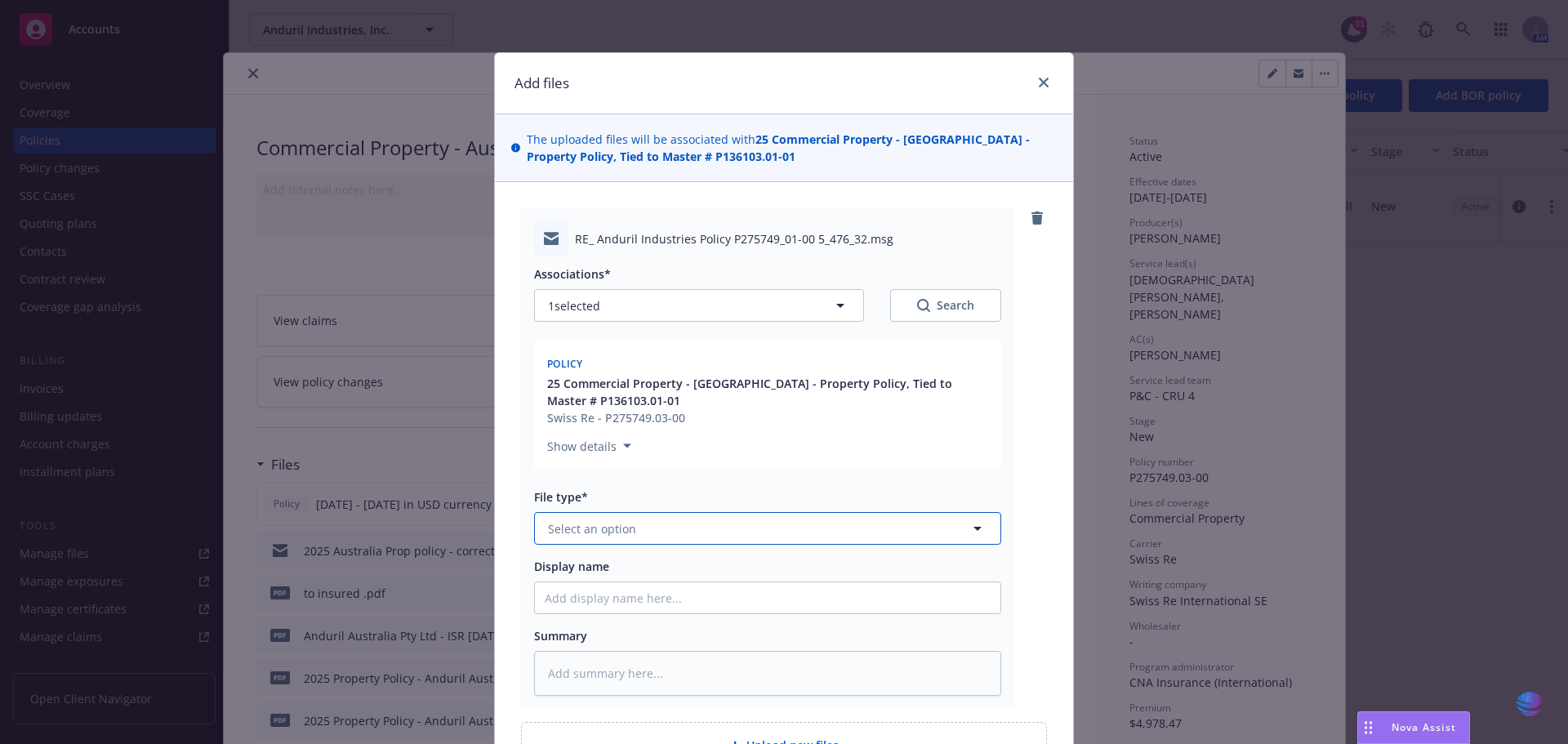
click at [973, 528] on icon "button" at bounding box center [977, 529] width 8 height 4
type input "comm"
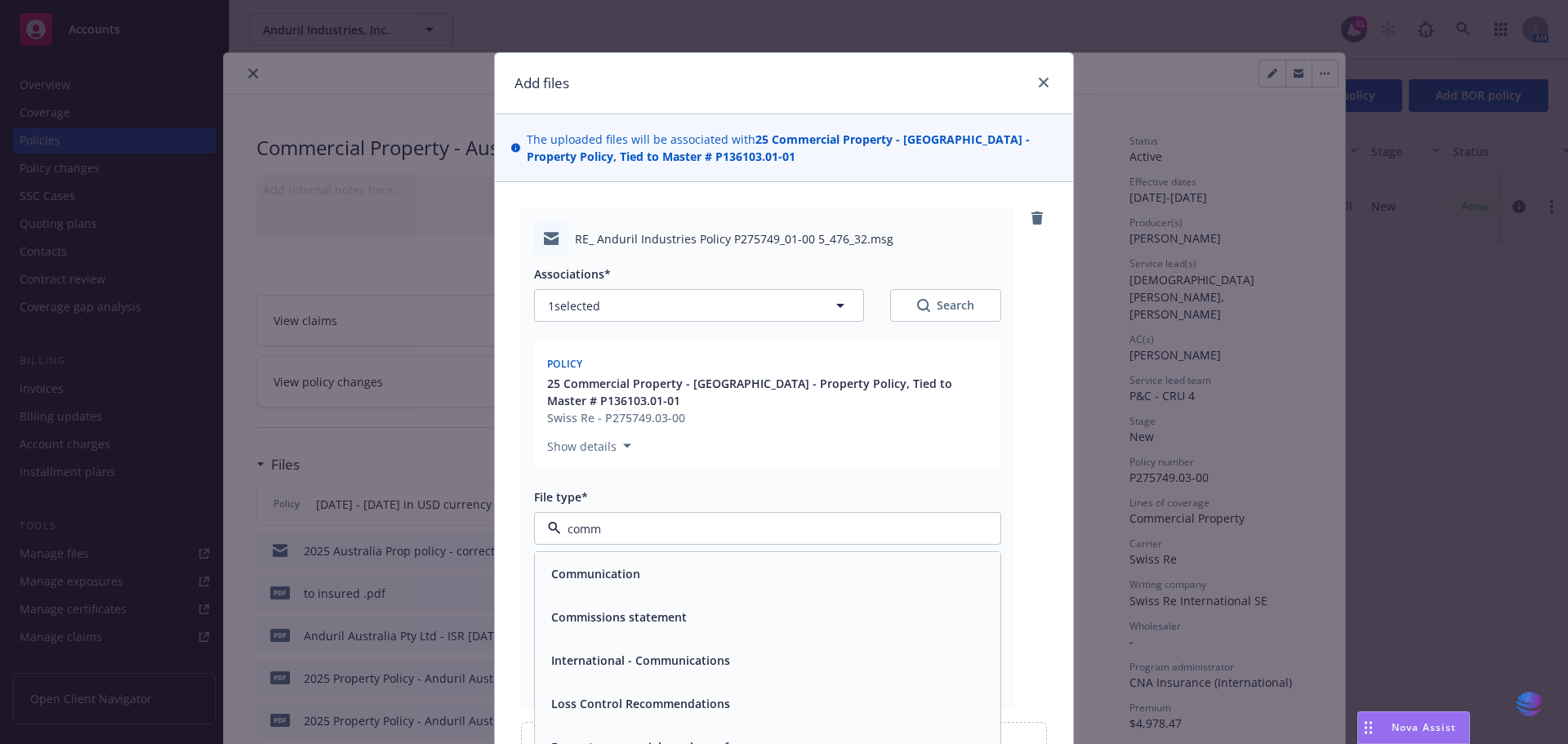
click at [745, 576] on div "Communication" at bounding box center [767, 574] width 445 height 24
click at [584, 595] on input "Display name" at bounding box center [767, 599] width 466 height 32
type textarea "x"
type input "2"
type textarea "x"
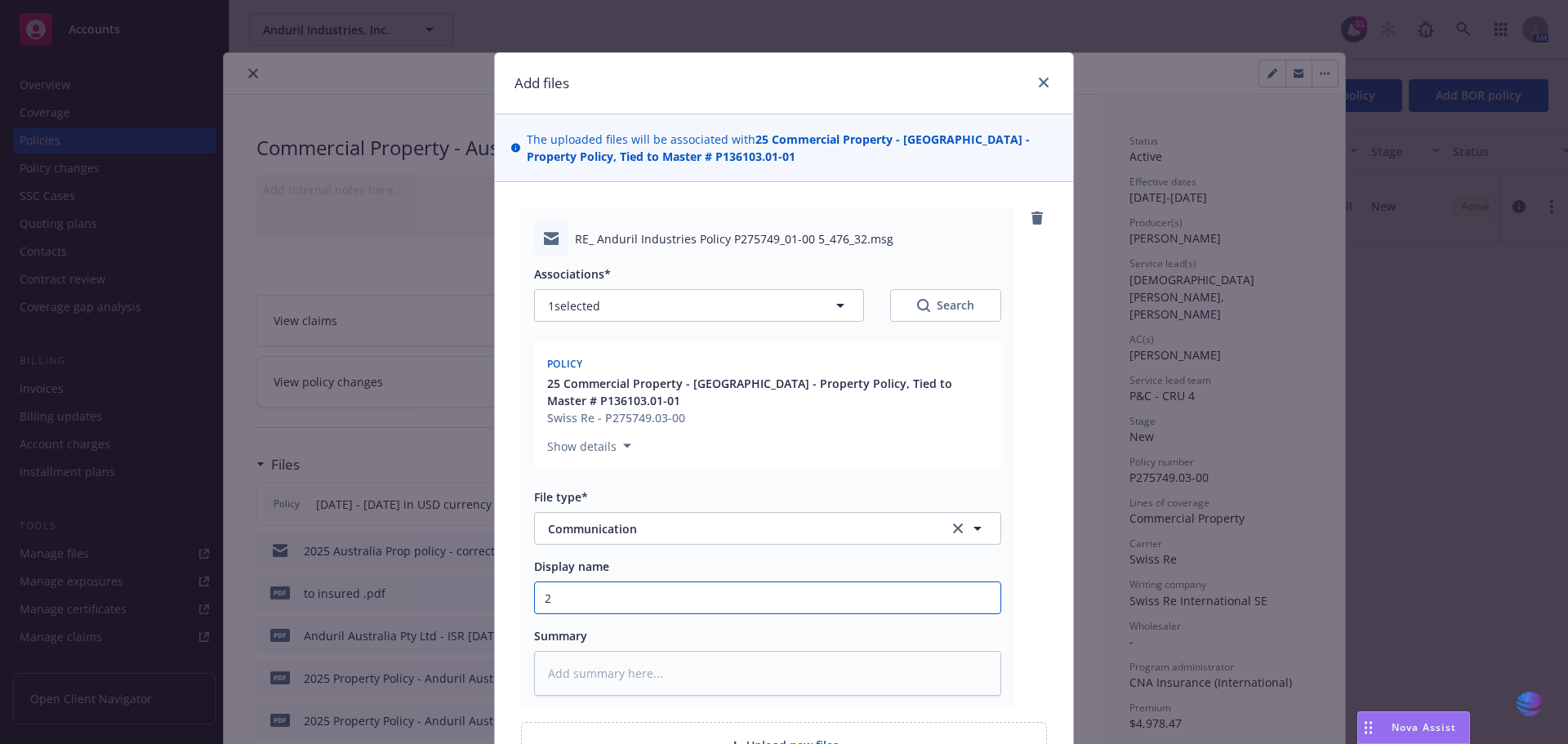
type input "20"
type textarea "x"
type input "202"
type textarea "x"
type input "2025"
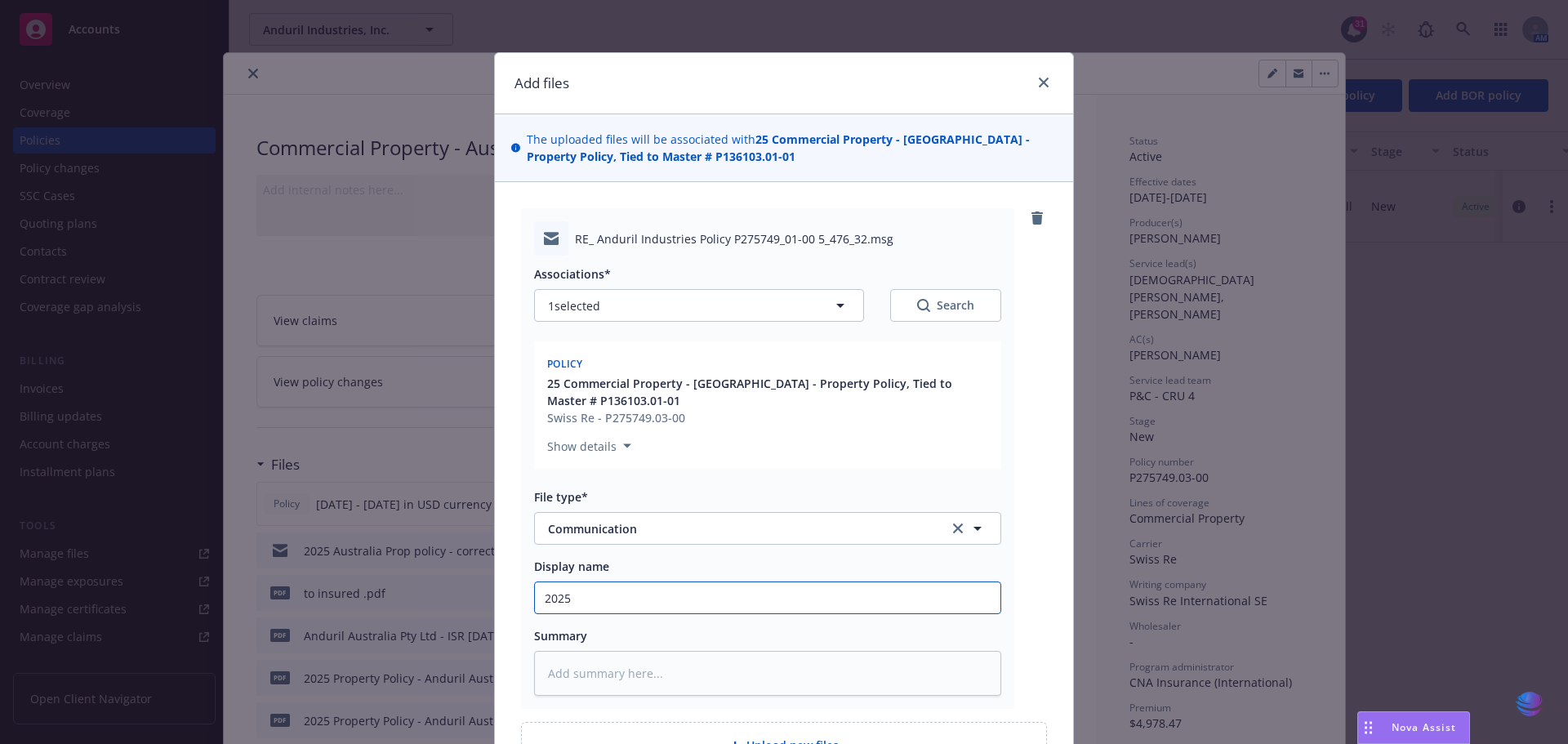
type textarea "x"
type input "2025"
type textarea "x"
type input "2025 A"
type textarea "x"
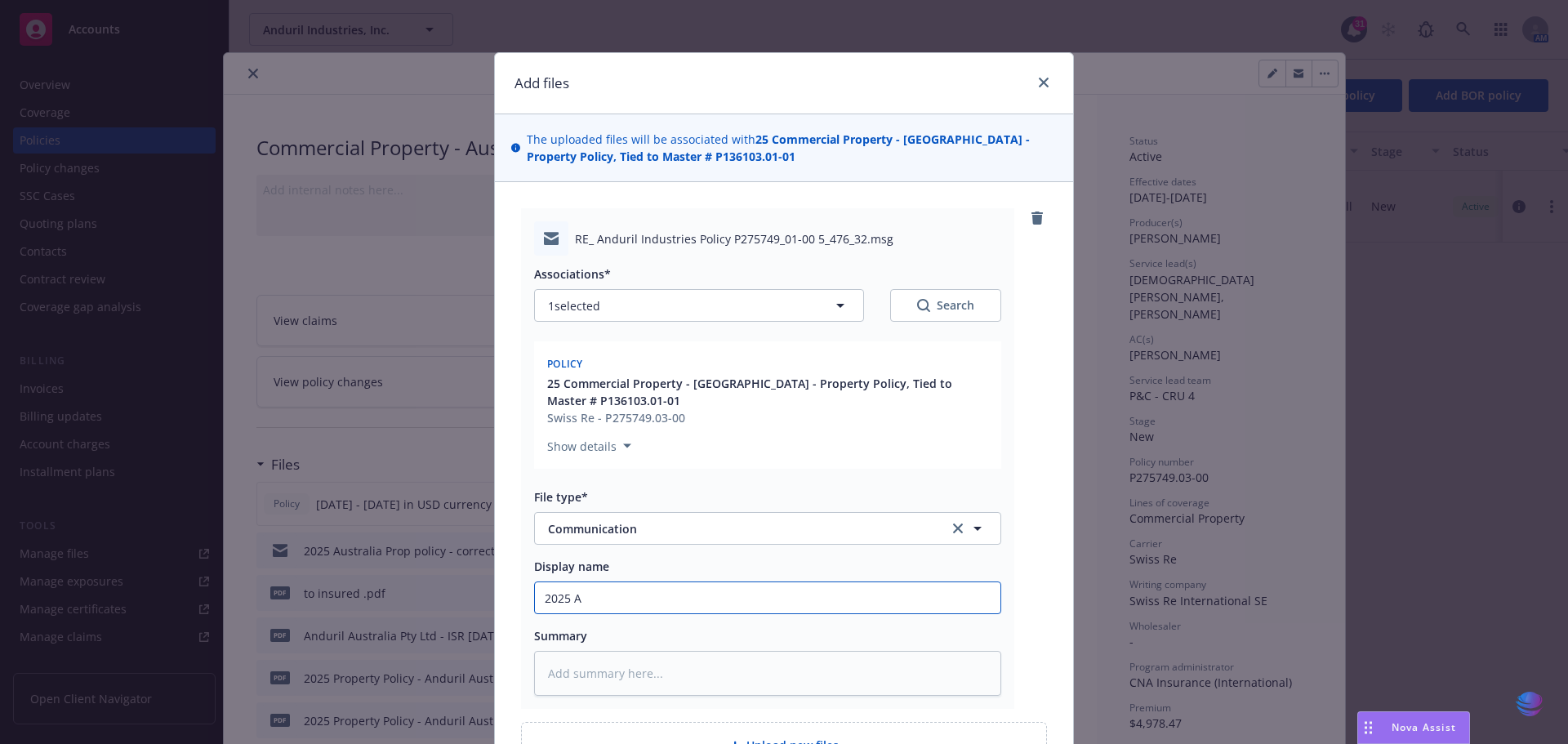
type input "[DATE]"
type textarea "x"
type input "2025 ADR"
type textarea "x"
type input "2025 ADRA"
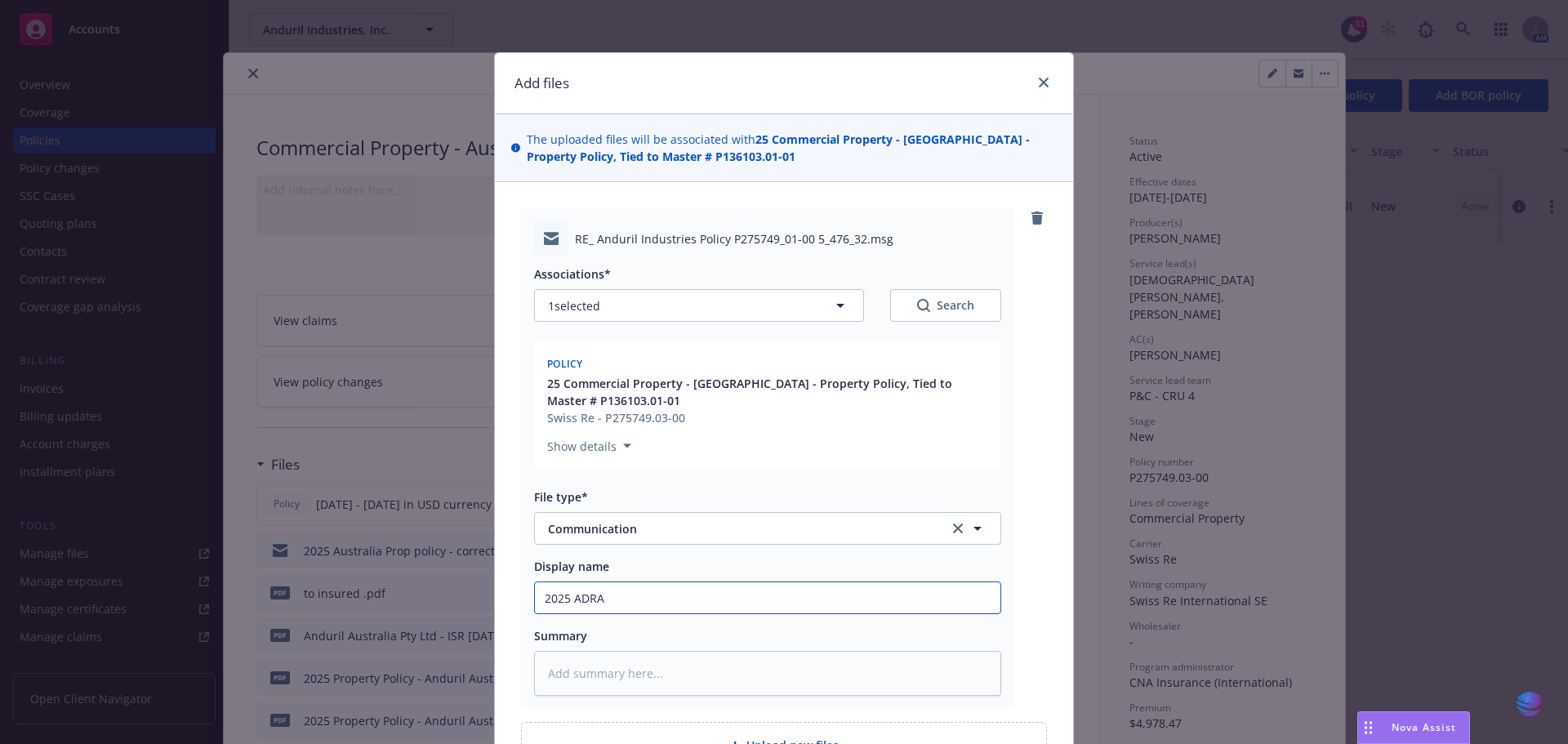
type textarea "x"
type input "2025 ADRAN"
type textarea "x"
type input "2025 [GEOGRAPHIC_DATA]"
type textarea "x"
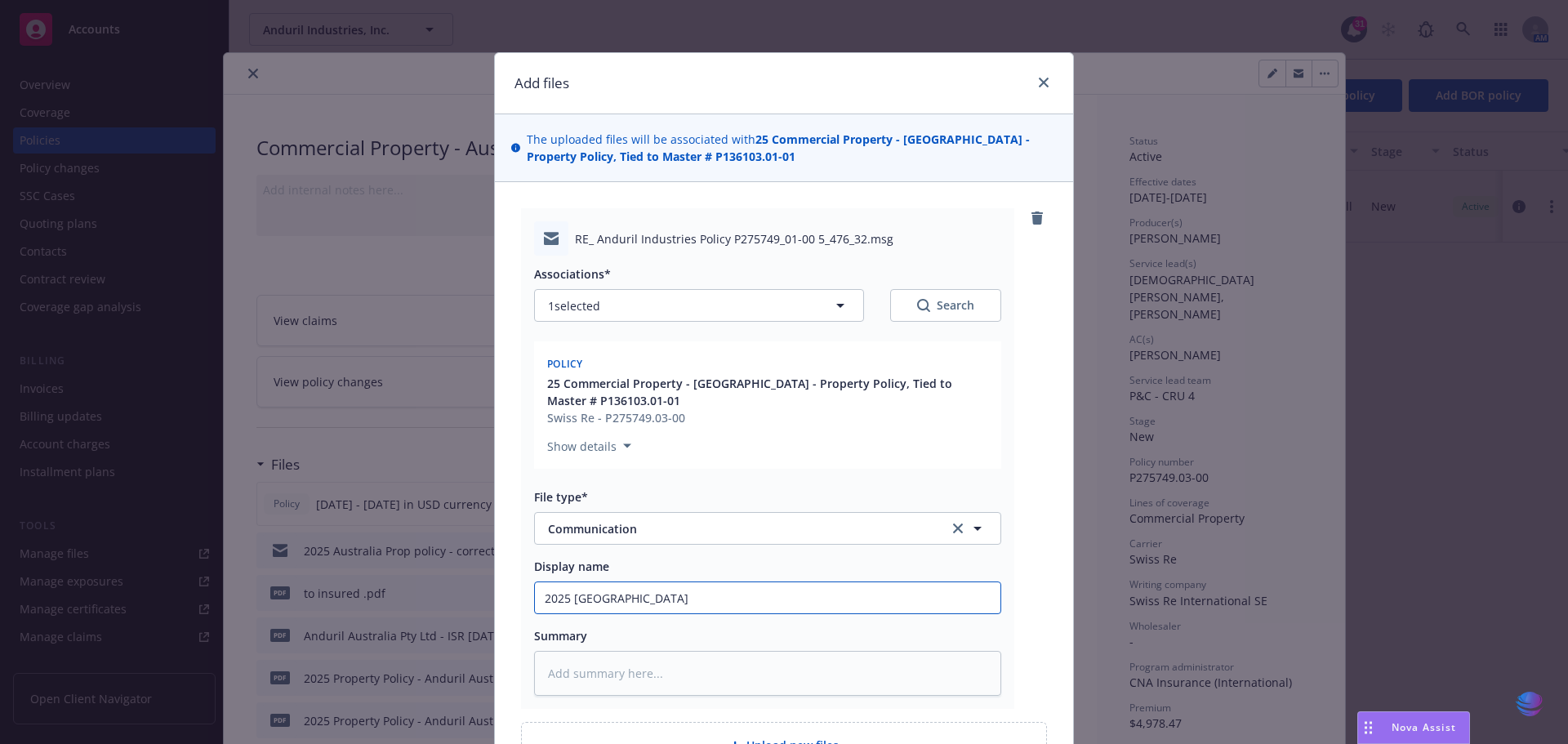
type input "2025 [GEOGRAPHIC_DATA]"
type textarea "x"
type input "2025 [GEOGRAPHIC_DATA]"
type textarea "x"
type input "2025 ADRANOS P"
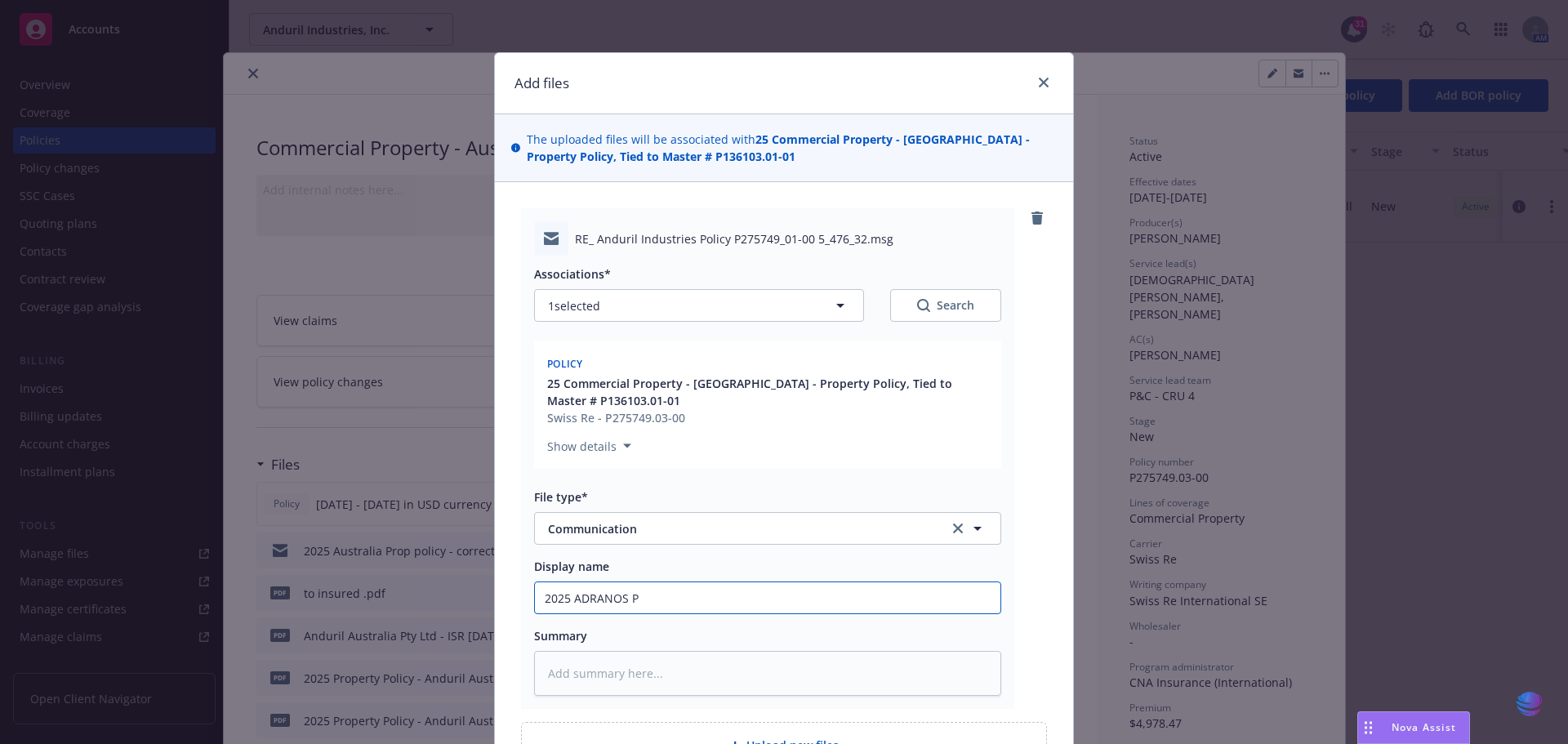
type textarea "x"
type input "2025 ADRANOS PR"
type textarea "x"
type input "2025 ADRANOS PRO"
type textarea "x"
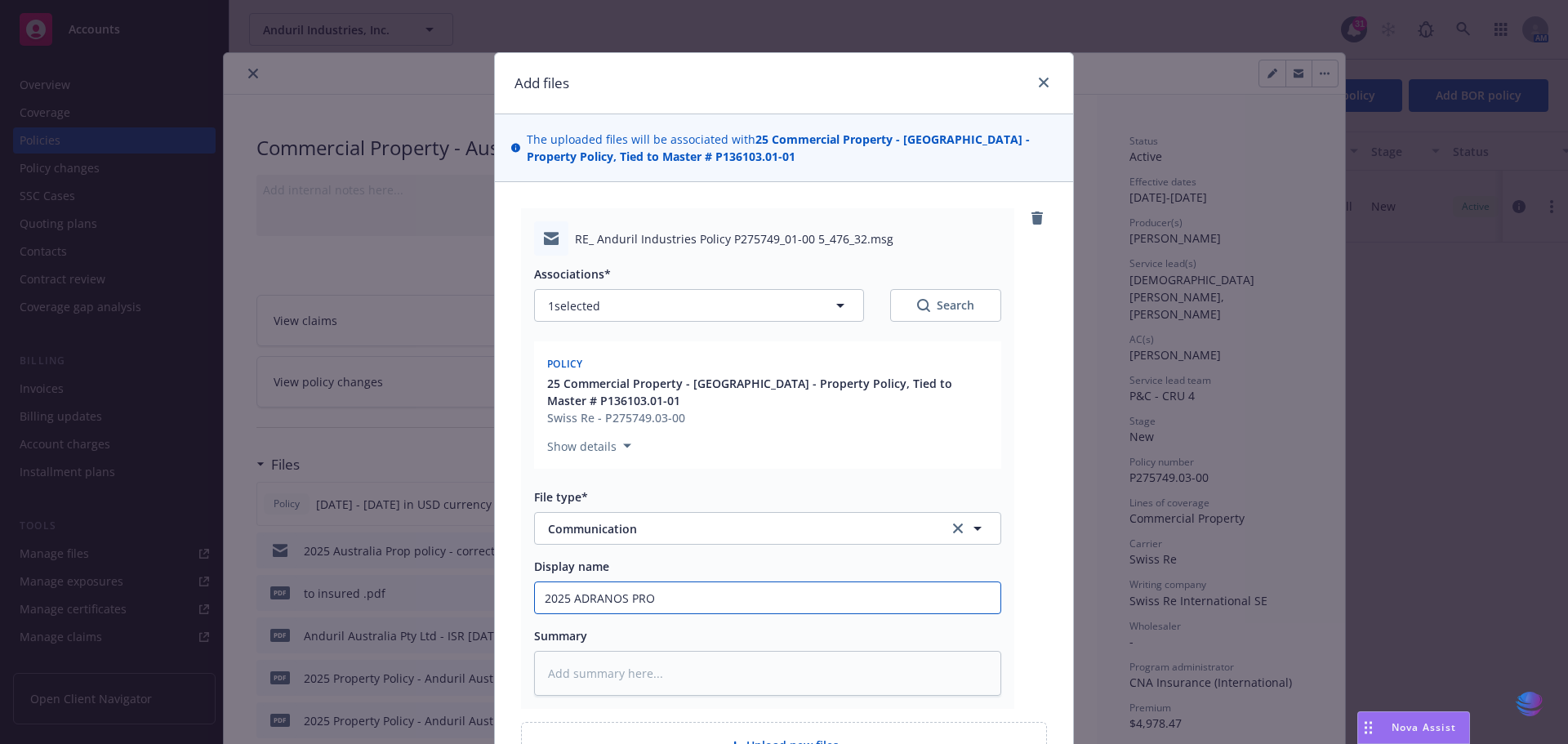
type input "2025 ADRANOS PROP"
drag, startPoint x: 536, startPoint y: 602, endPoint x: 877, endPoint y: 596, distance: 341.1
click at [877, 596] on input "2025 ADRANOS PROP AUD vs USD reconciliation information" at bounding box center [767, 599] width 466 height 32
click at [566, 678] on textarea at bounding box center [768, 674] width 467 height 44
paste textarea "2025 ADRANOS PROP AUD vs USD reconciliation information"
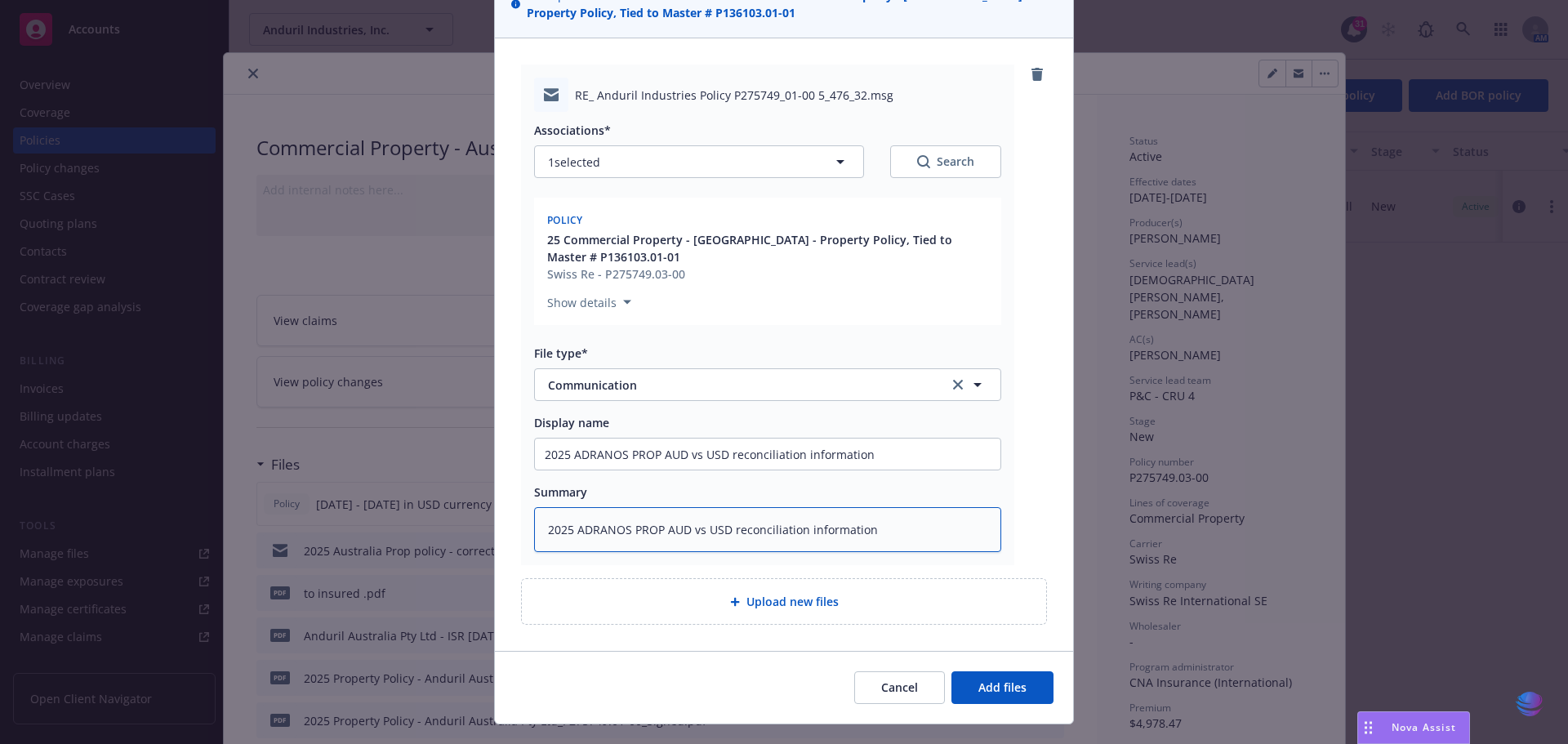
scroll to position [176, 0]
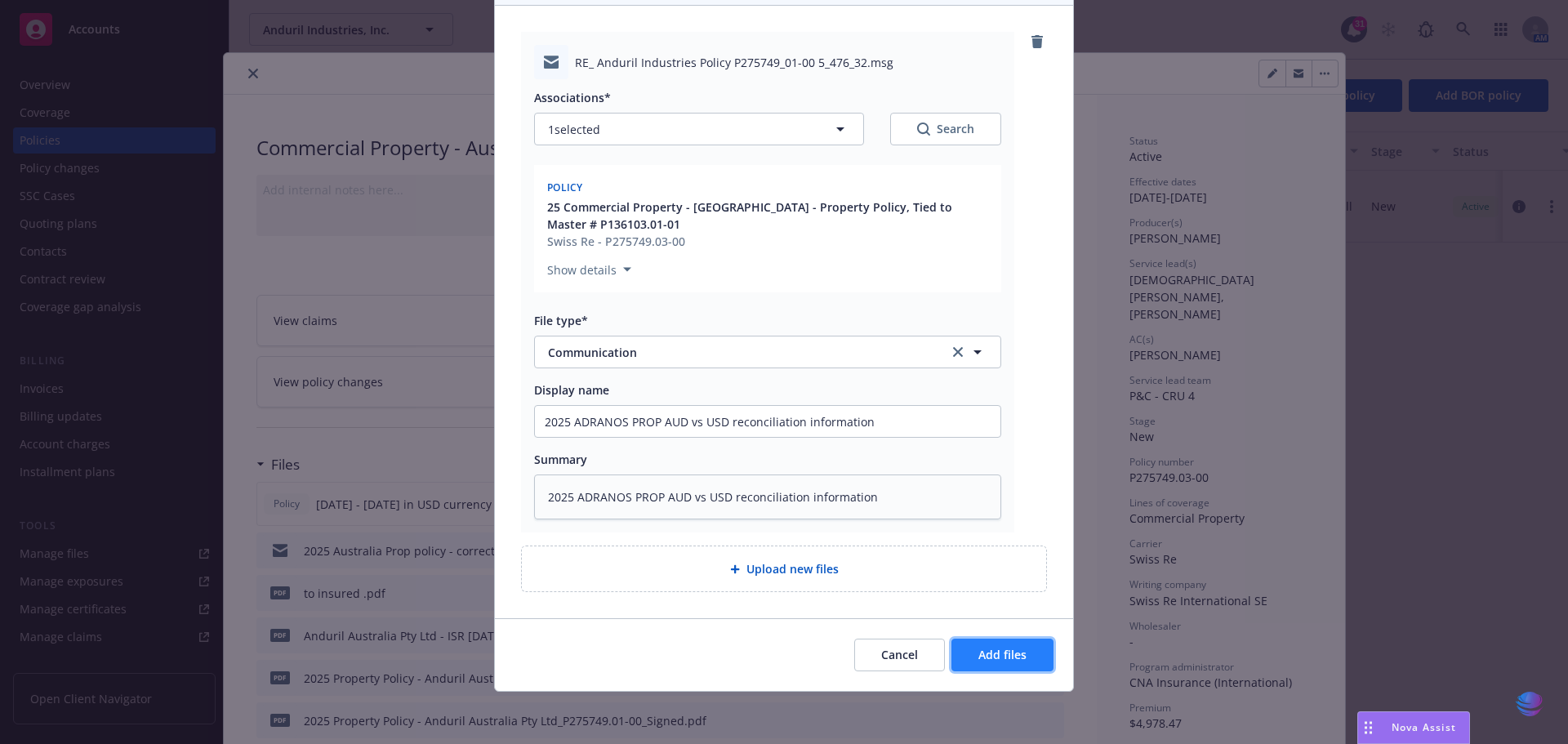
click at [1003, 655] on span "Add files" at bounding box center [1002, 654] width 48 height 16
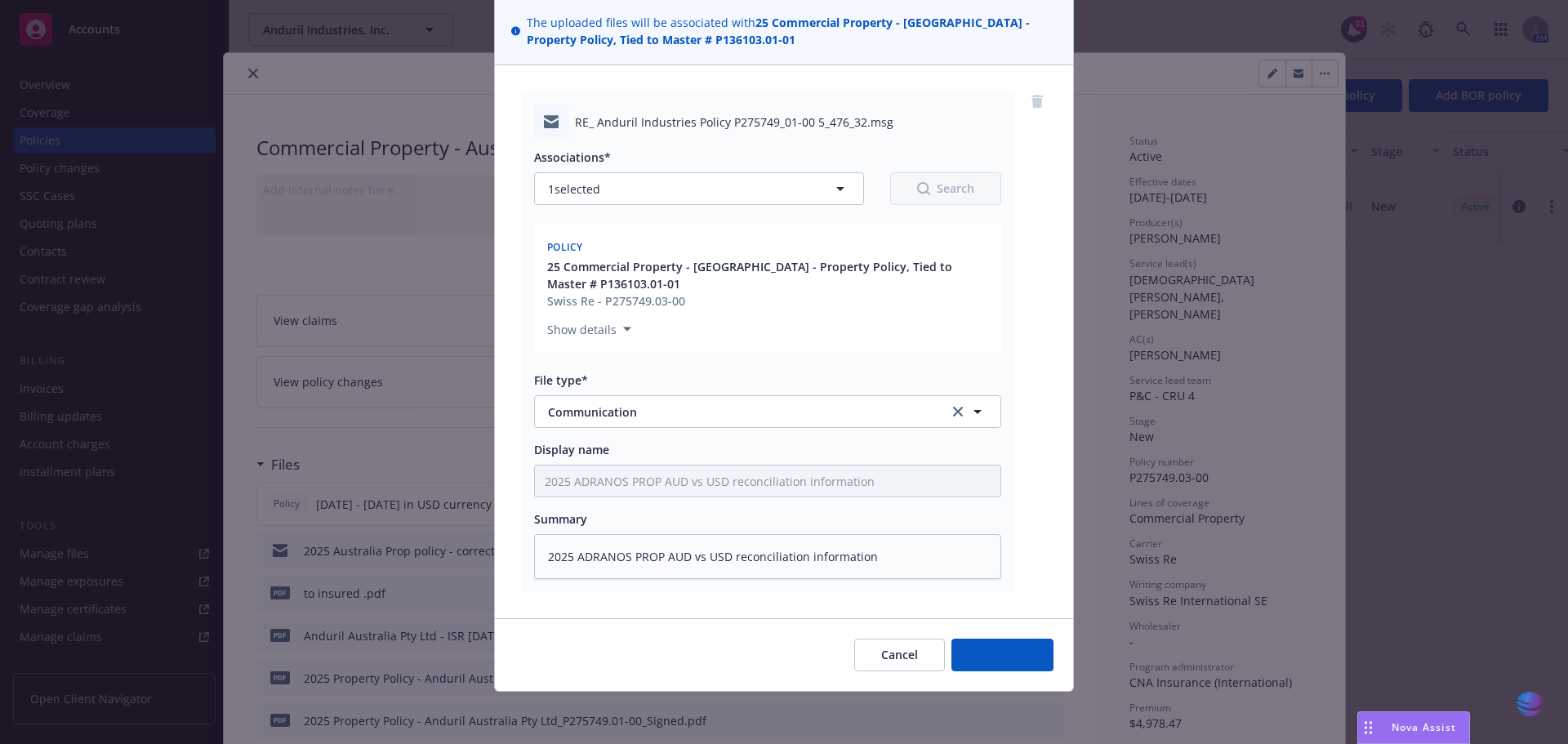
scroll to position [117, 0]
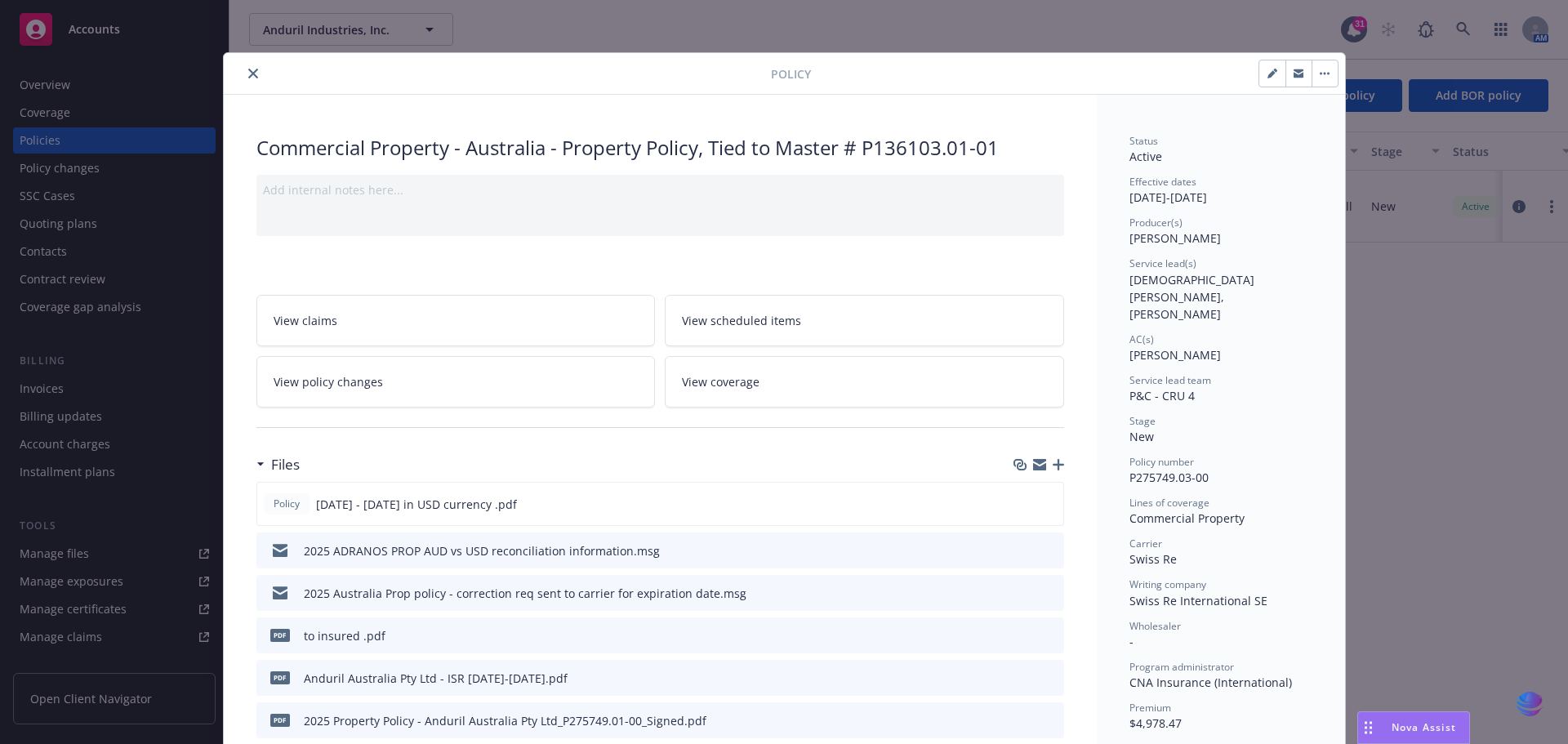
click at [250, 72] on icon "close" at bounding box center [253, 73] width 10 height 10
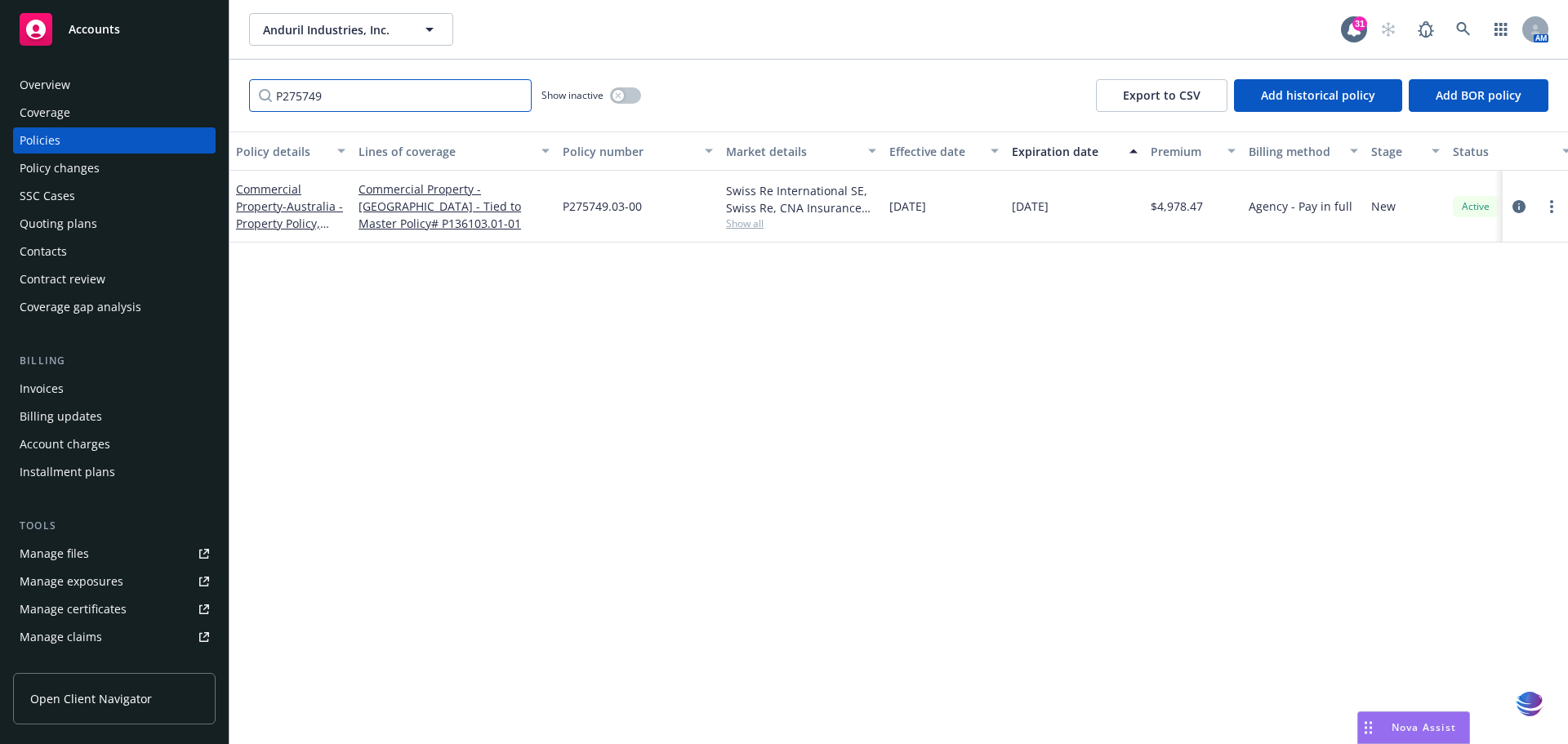
click at [515, 95] on input "P275749" at bounding box center [390, 95] width 282 height 32
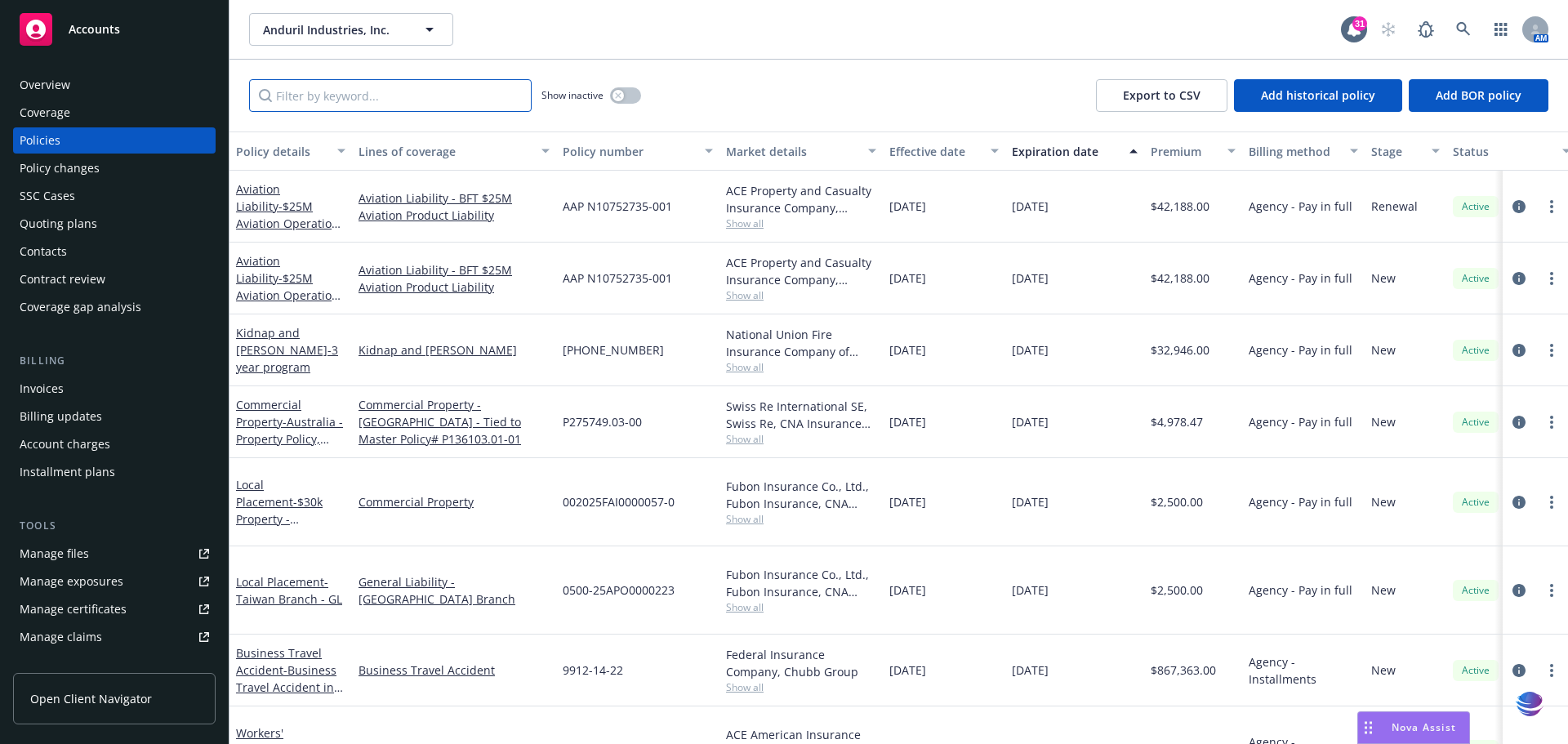
click at [336, 94] on input "Filter by keyword..." at bounding box center [390, 95] width 282 height 32
click at [307, 95] on input "Filter by keyword..." at bounding box center [390, 95] width 282 height 32
paste input "B1230JC00597B25"
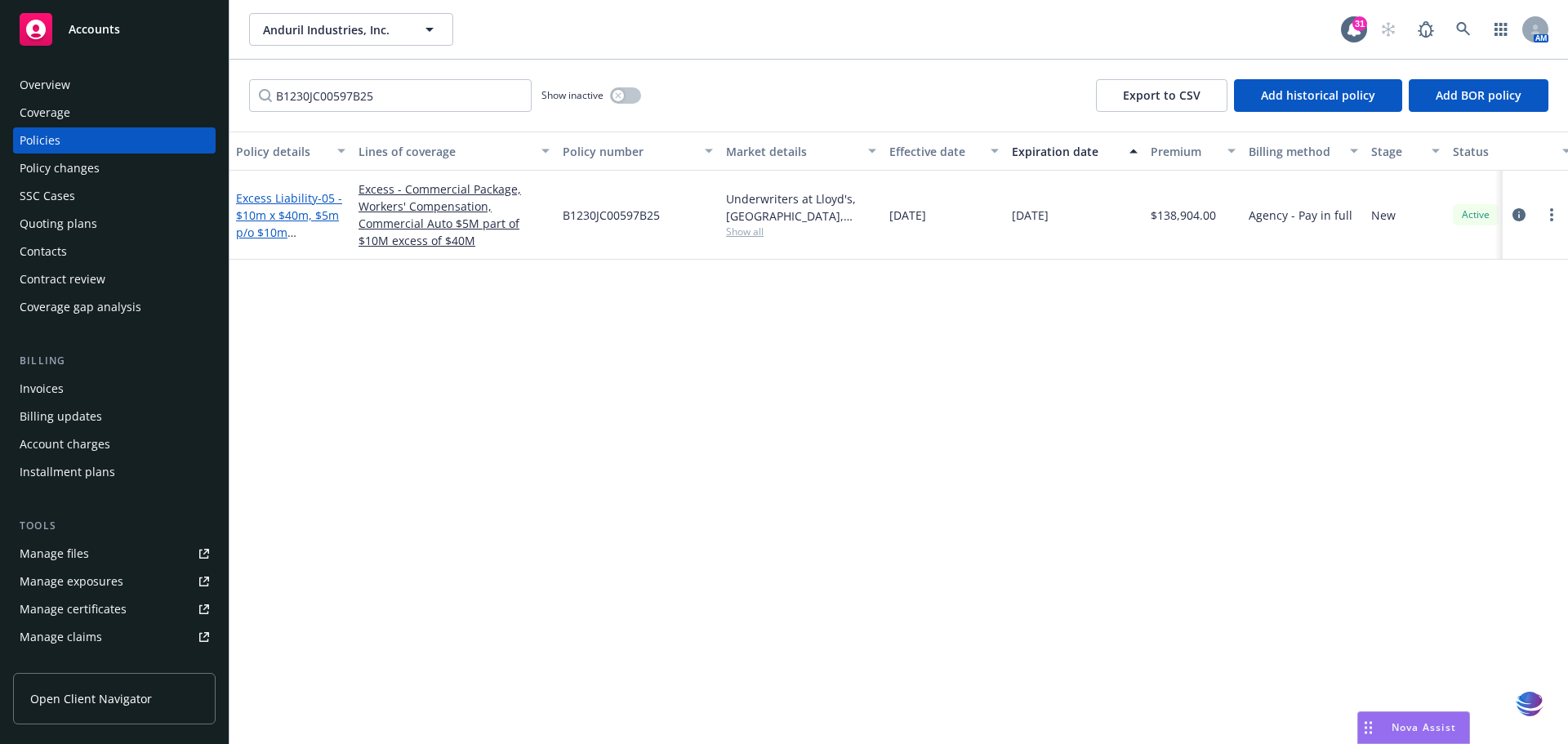
click at [291, 195] on link "Excess Liability - 05 - $10m x $40m, $5m p/o $10m ([PERSON_NAME])" at bounding box center [289, 223] width 107 height 67
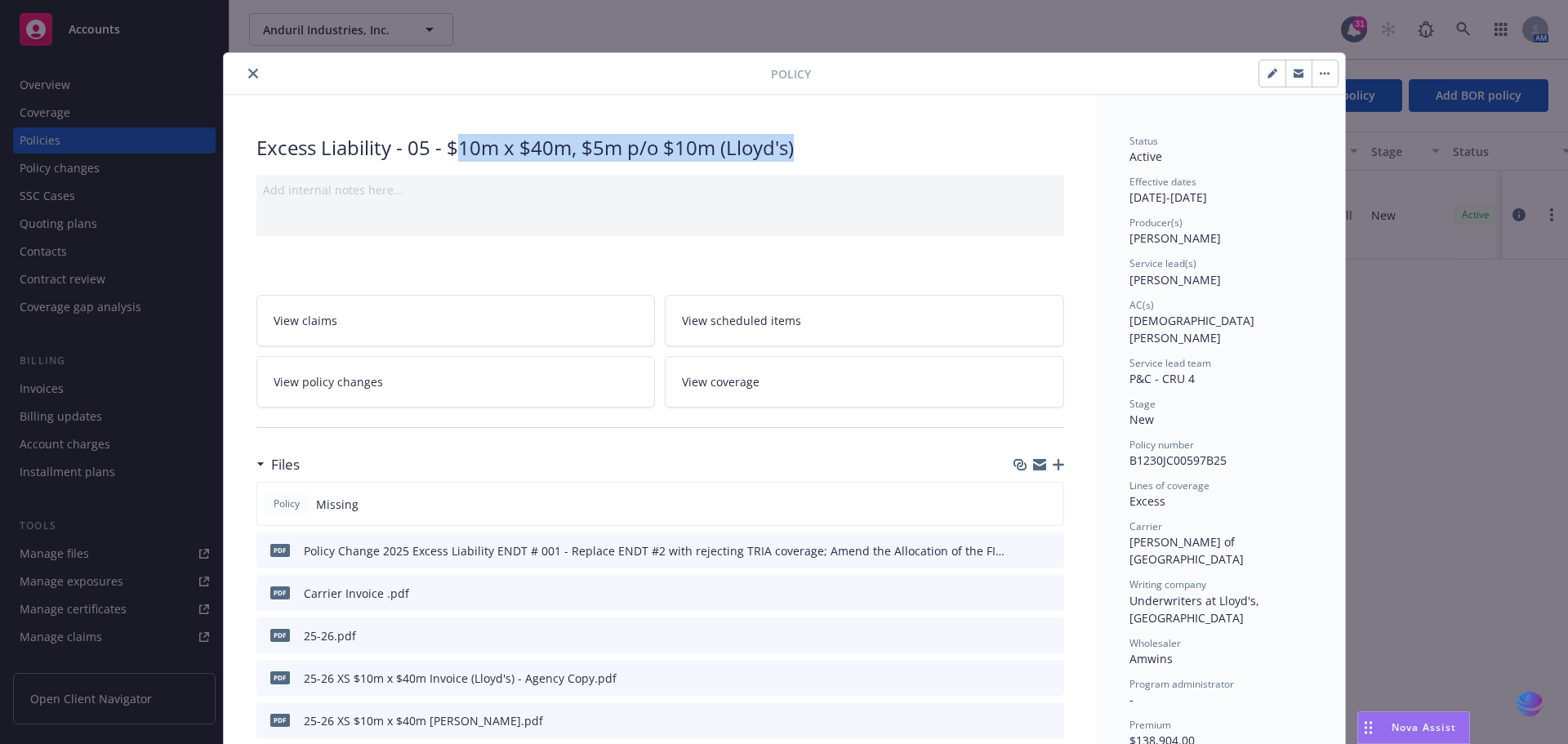
drag, startPoint x: 446, startPoint y: 152, endPoint x: 810, endPoint y: 152, distance: 364.0
click at [810, 152] on div "Excess Liability - 05 - $10m x $40m, $5m p/o $10m ([PERSON_NAME])" at bounding box center [660, 148] width 808 height 28
drag, startPoint x: 734, startPoint y: 151, endPoint x: 873, endPoint y: 134, distance: 140.0
click at [876, 134] on div "Excess Liability - 05 - $10m x $40m, $5m p/o $10m ([PERSON_NAME])" at bounding box center [660, 148] width 808 height 28
drag, startPoint x: 440, startPoint y: 148, endPoint x: 809, endPoint y: 143, distance: 369.0
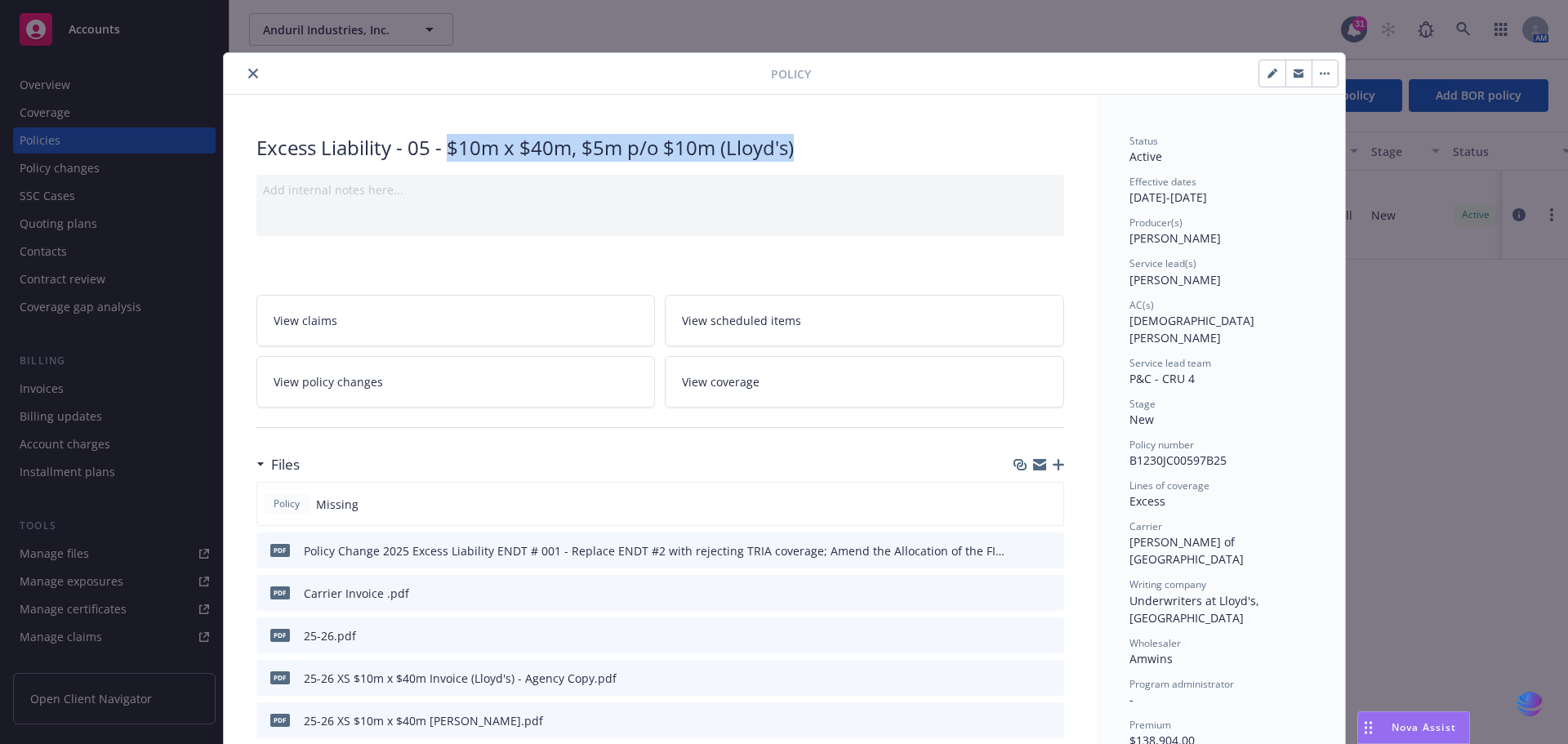
click at [809, 143] on div "Excess Liability - 05 - $10m x $40m, $5m p/o $10m ([PERSON_NAME])" at bounding box center [660, 148] width 808 height 28
copy div "$10m x $40m, $5m p/o $10m ([PERSON_NAME])"
click at [1052, 462] on icon "button" at bounding box center [1058, 464] width 11 height 11
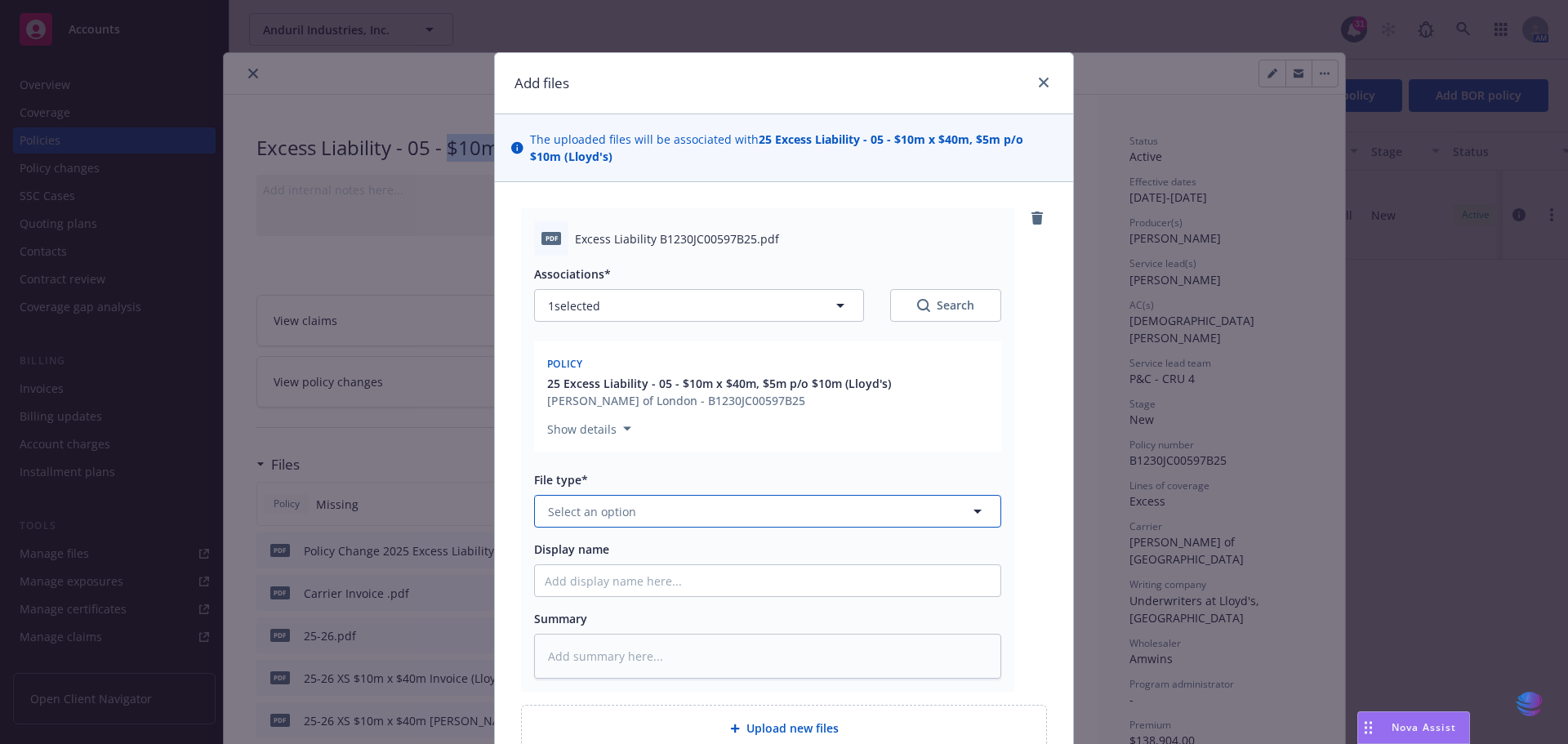
click at [976, 512] on icon "button" at bounding box center [977, 511] width 19 height 19
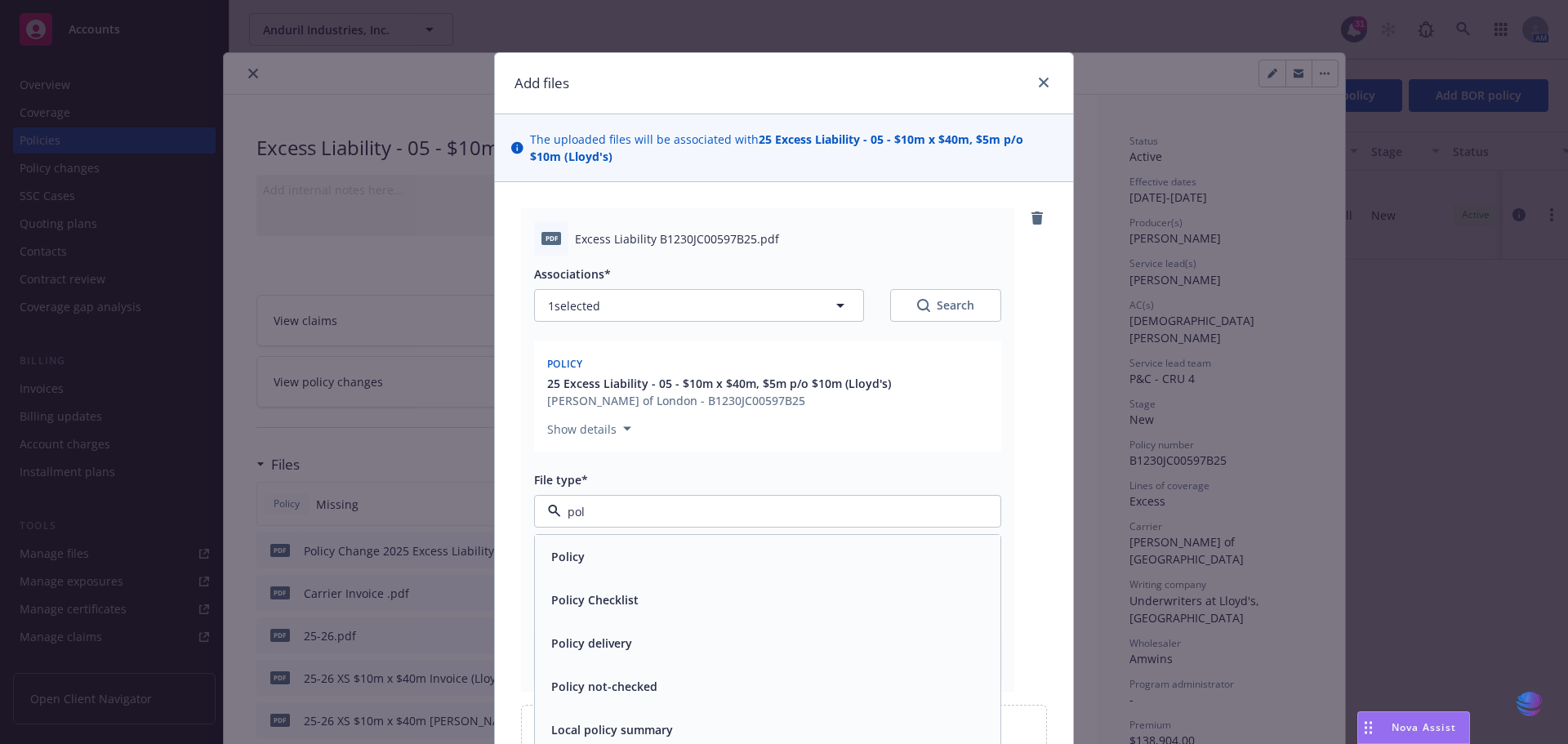
click at [660, 570] on div "Policy" at bounding box center [767, 556] width 466 height 44
paste input "$10m x $40m, $5m p/o $10m ([PERSON_NAME])"
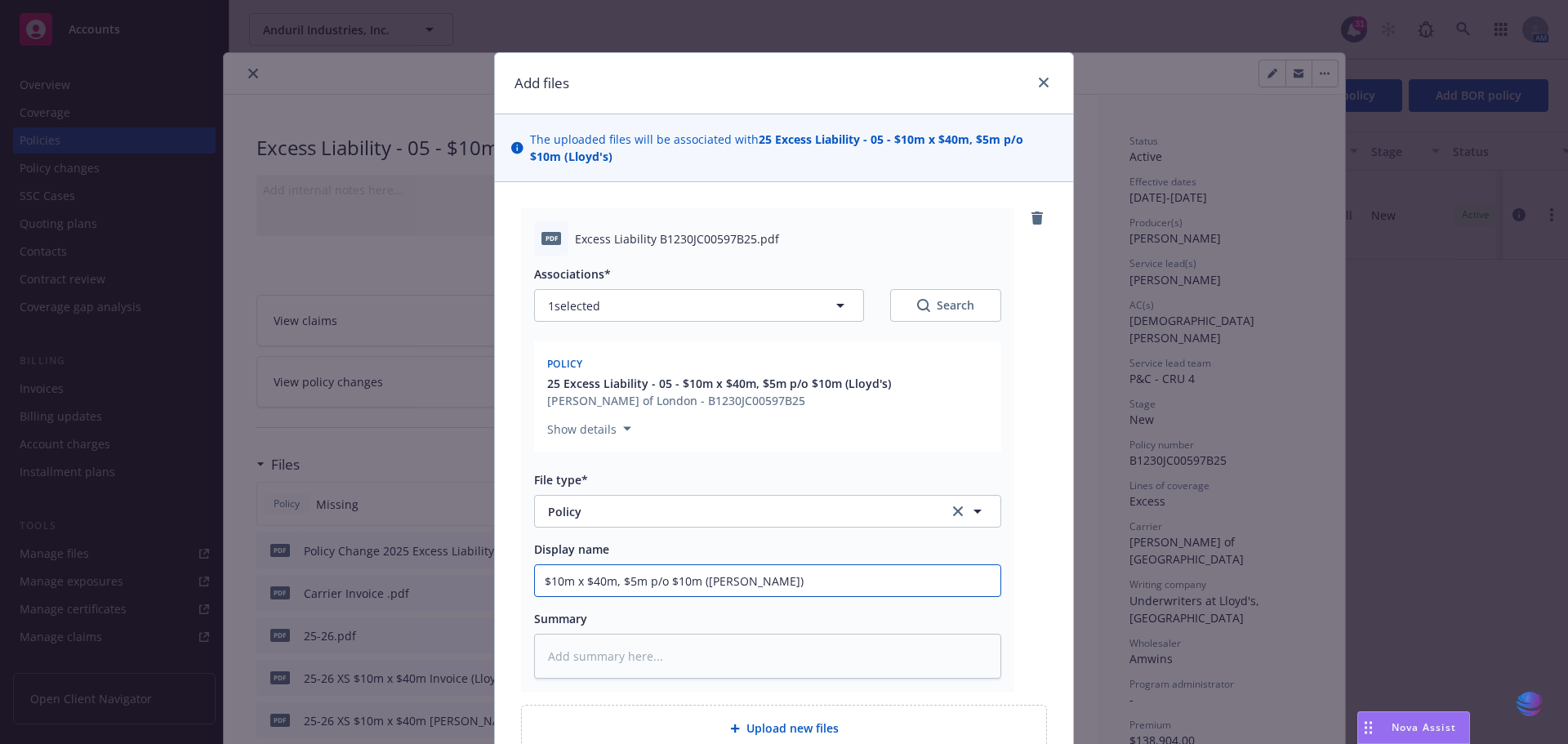
click at [534, 581] on input "$10m x $40m, $5m p/o $10m ([PERSON_NAME])" at bounding box center [767, 581] width 466 height 32
drag, startPoint x: 539, startPoint y: 581, endPoint x: 860, endPoint y: 581, distance: 321.0
click at [860, 581] on input "25-26 EXLI LLOYDS $10m x $40m, $5m p/o $10m (Lloyd's)" at bounding box center [767, 581] width 466 height 32
click at [556, 659] on textarea at bounding box center [768, 656] width 467 height 44
paste textarea "25-26 EXLI LLOYDS $10m x $40m, $5m p/o $10m (Lloyd's)"
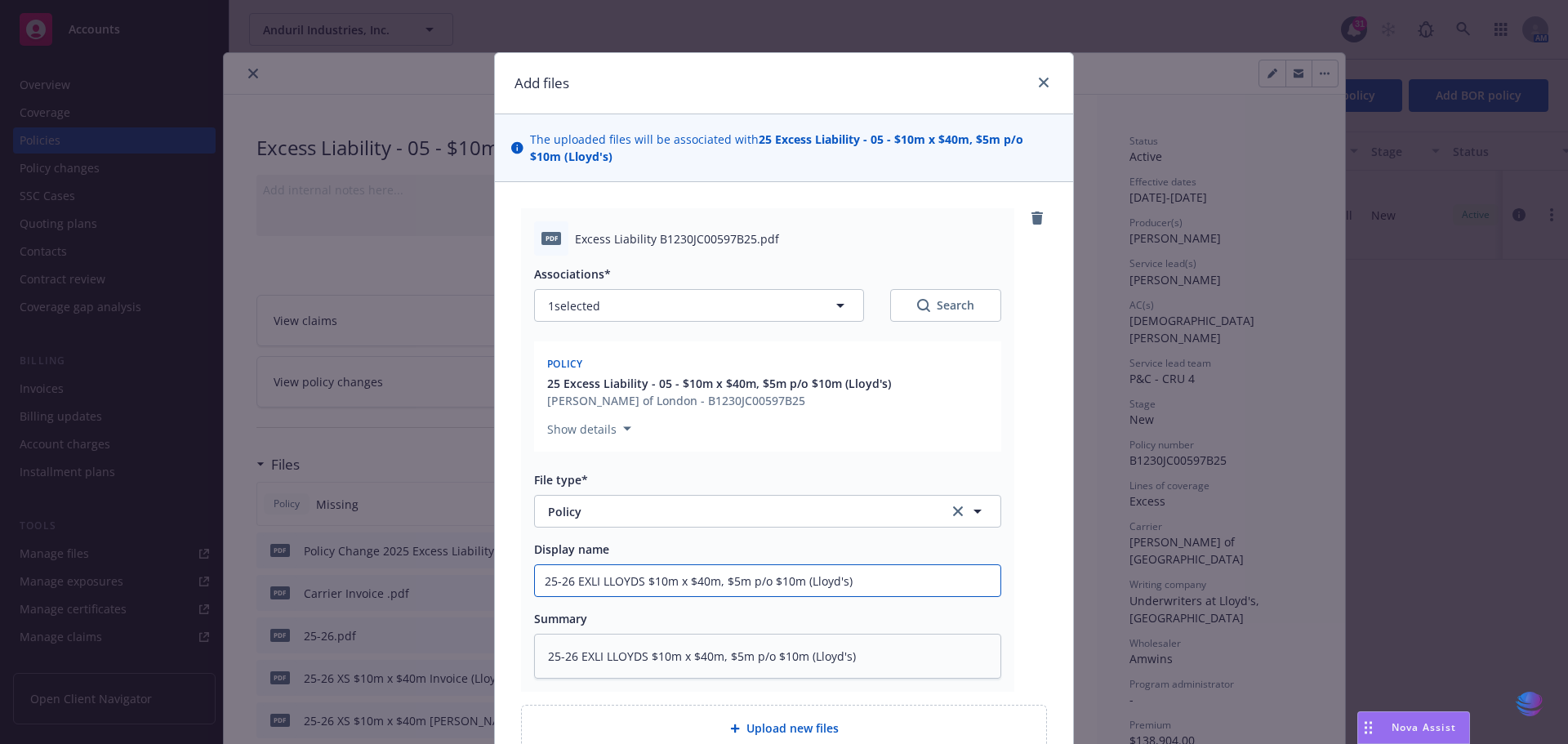
drag, startPoint x: 596, startPoint y: 584, endPoint x: 902, endPoint y: 566, distance: 306.5
click at [902, 566] on input "25-26 EXLI LLOYDS $10m x $40m, $5m p/o $10m (Lloyd's)" at bounding box center [767, 581] width 466 height 32
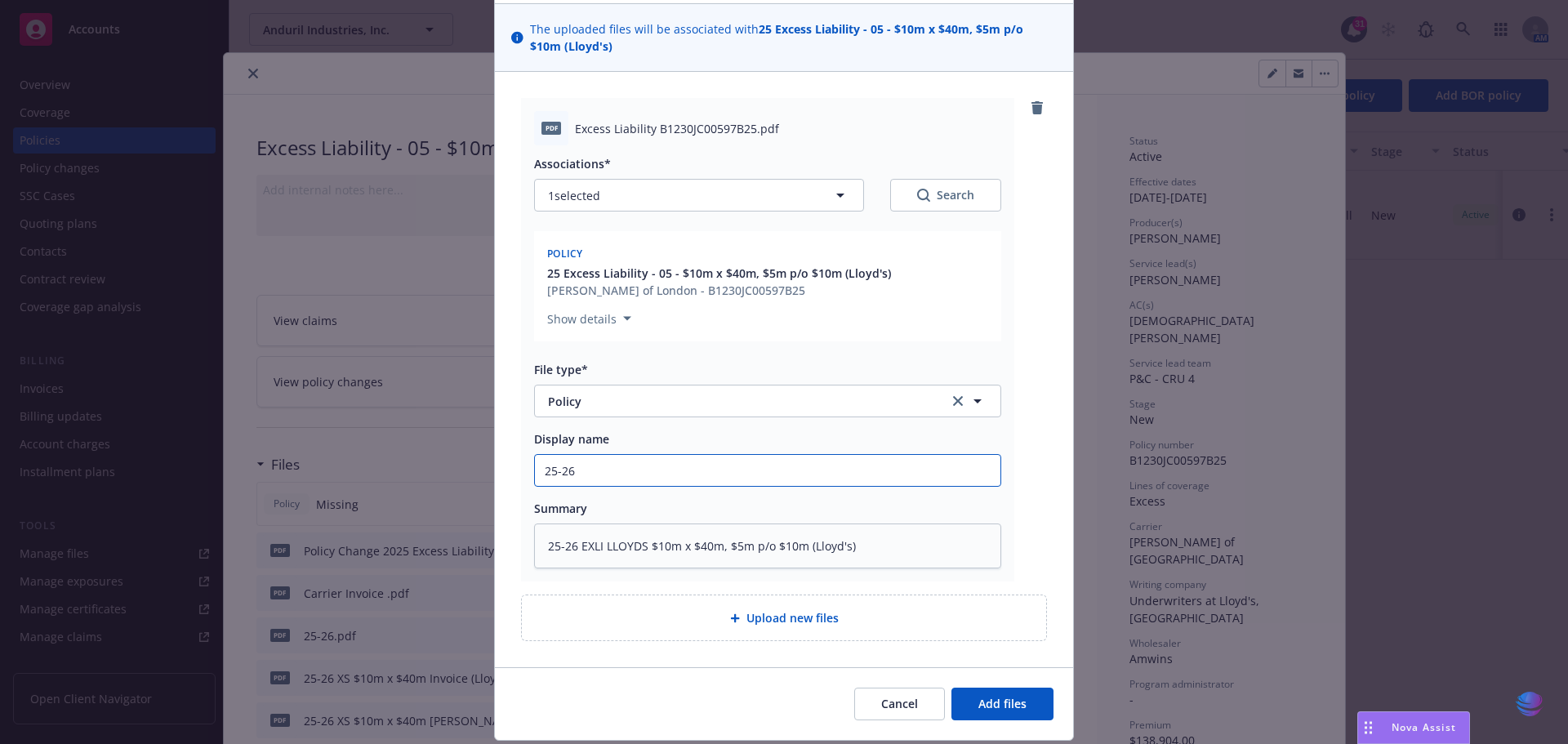
scroll to position [159, 0]
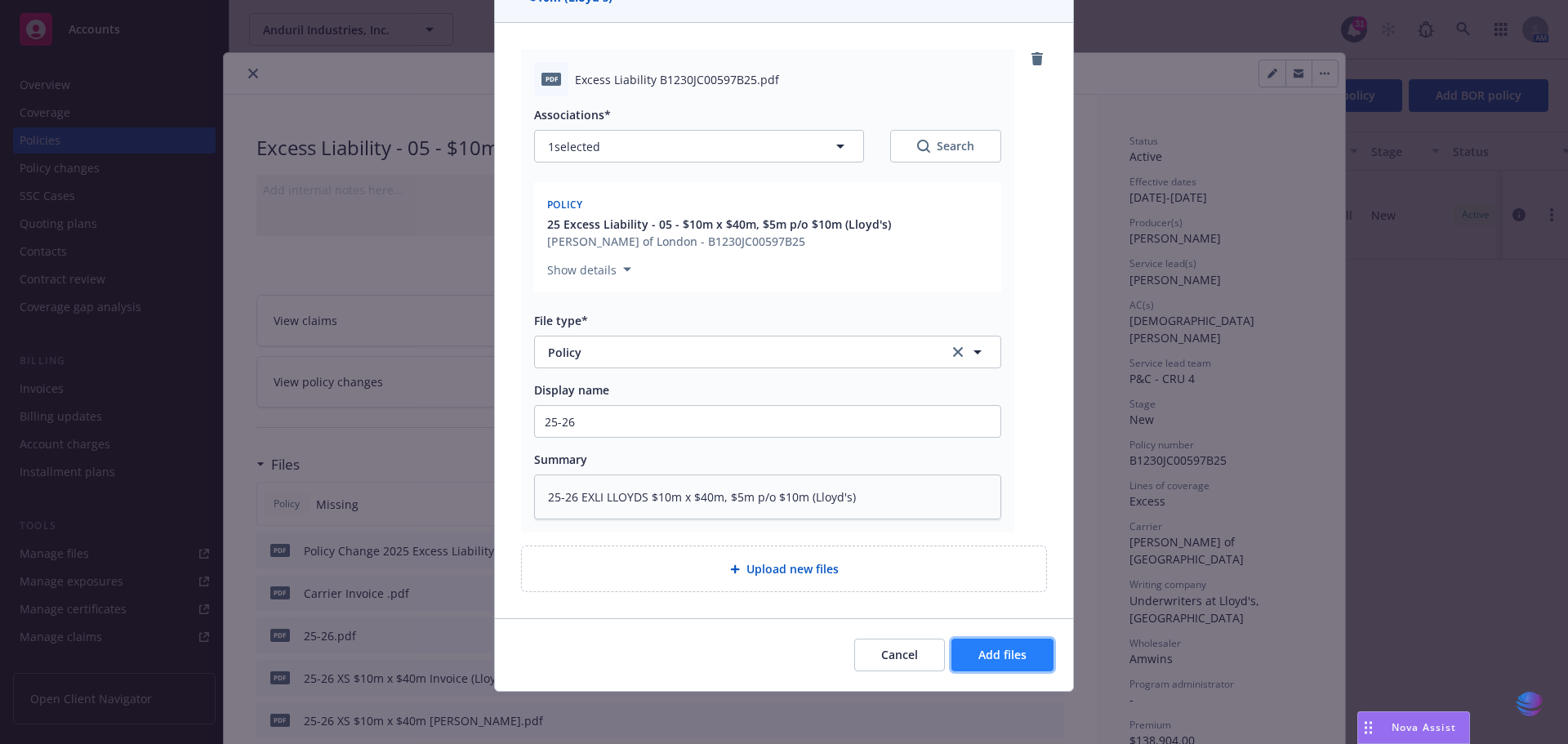
click at [1018, 658] on span "Add files" at bounding box center [1002, 654] width 48 height 16
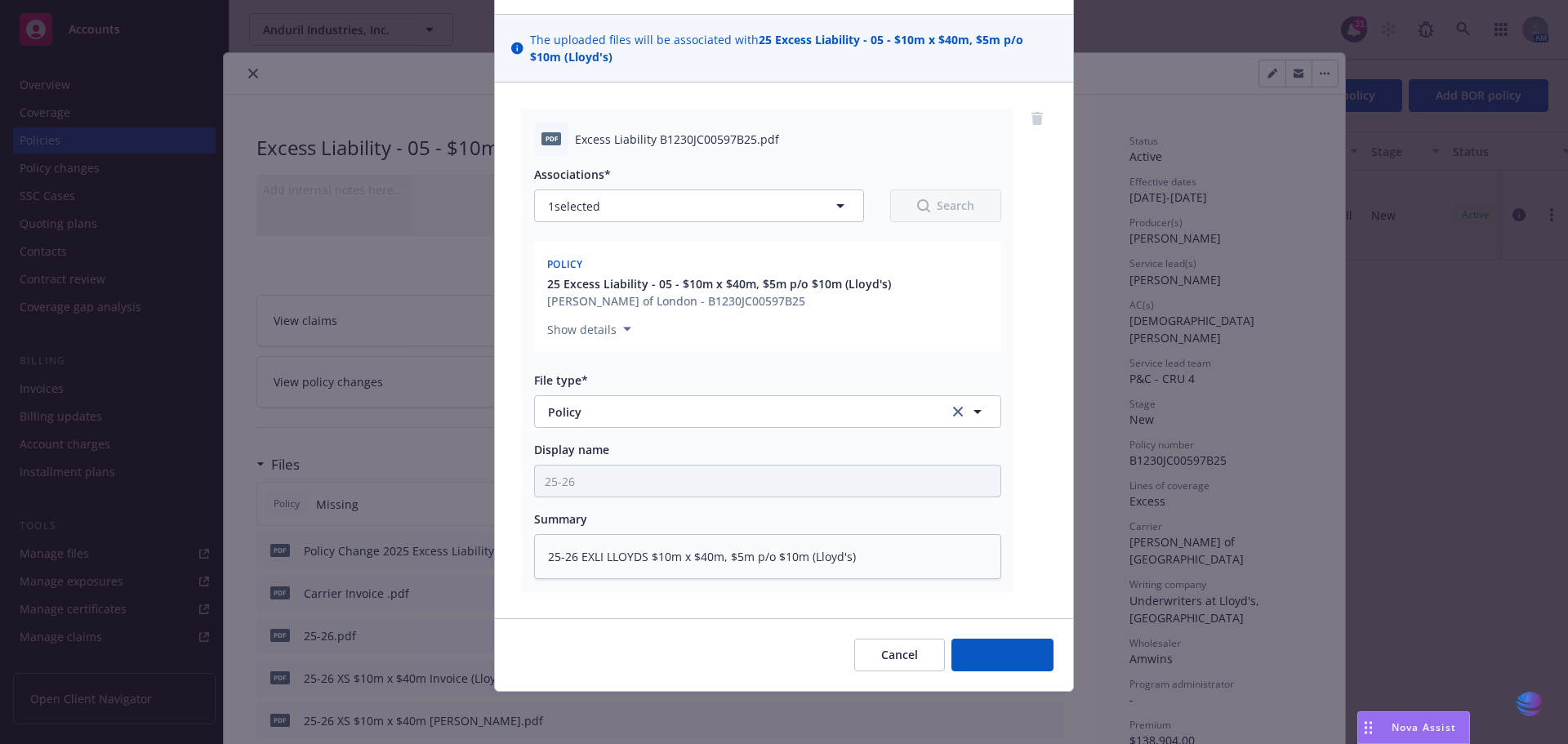
scroll to position [100, 0]
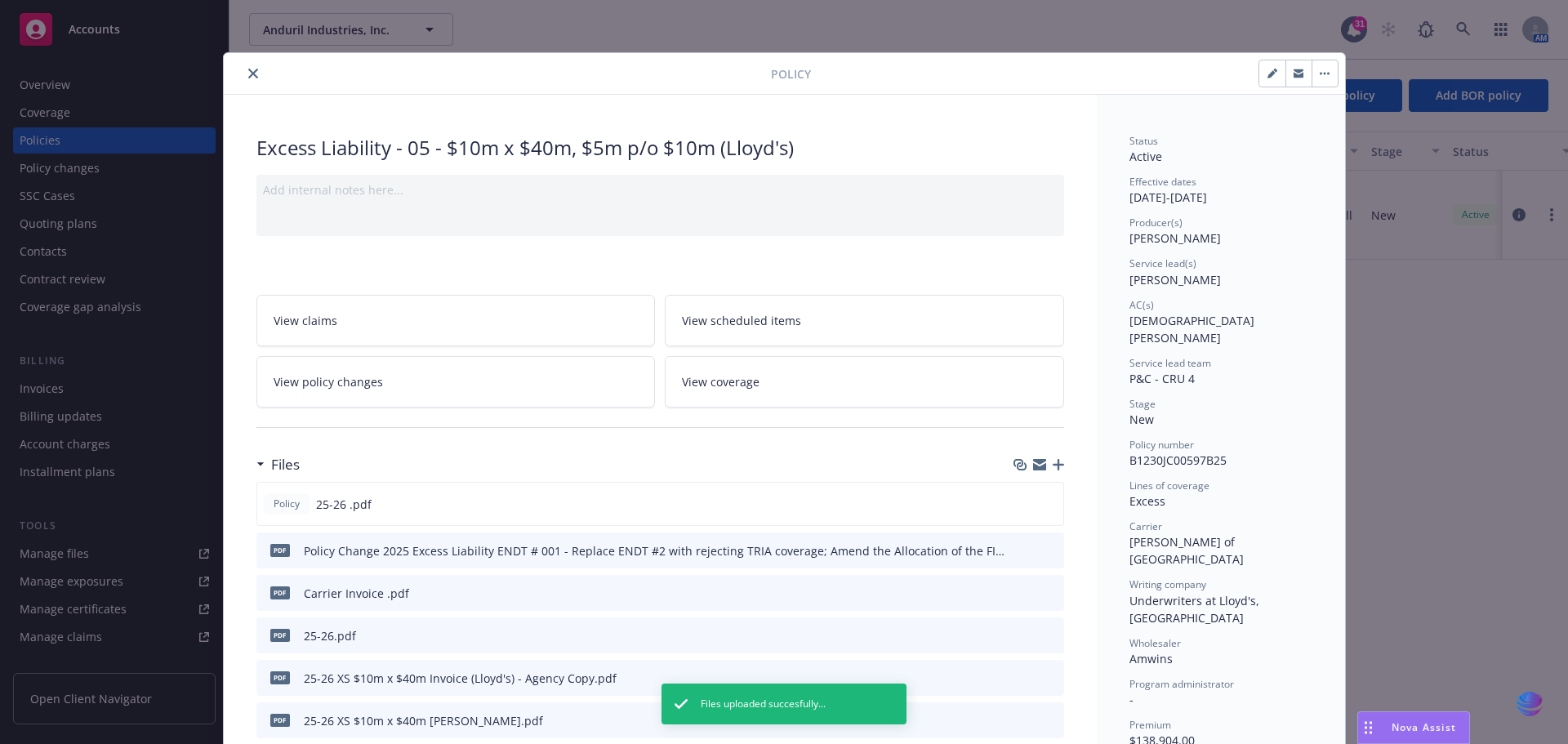
click at [1052, 466] on icon "button" at bounding box center [1058, 464] width 11 height 11
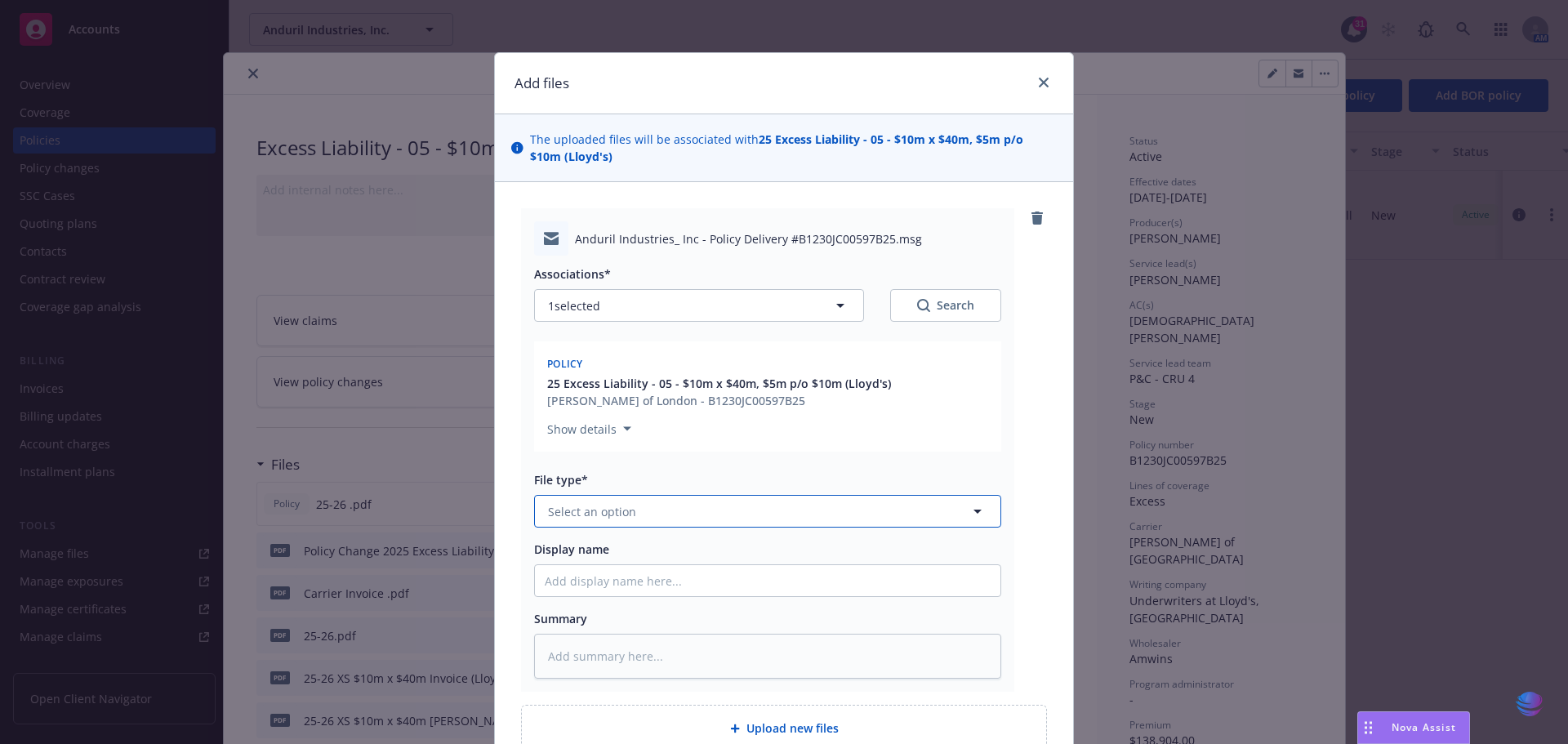
click at [971, 514] on icon "button" at bounding box center [977, 511] width 19 height 19
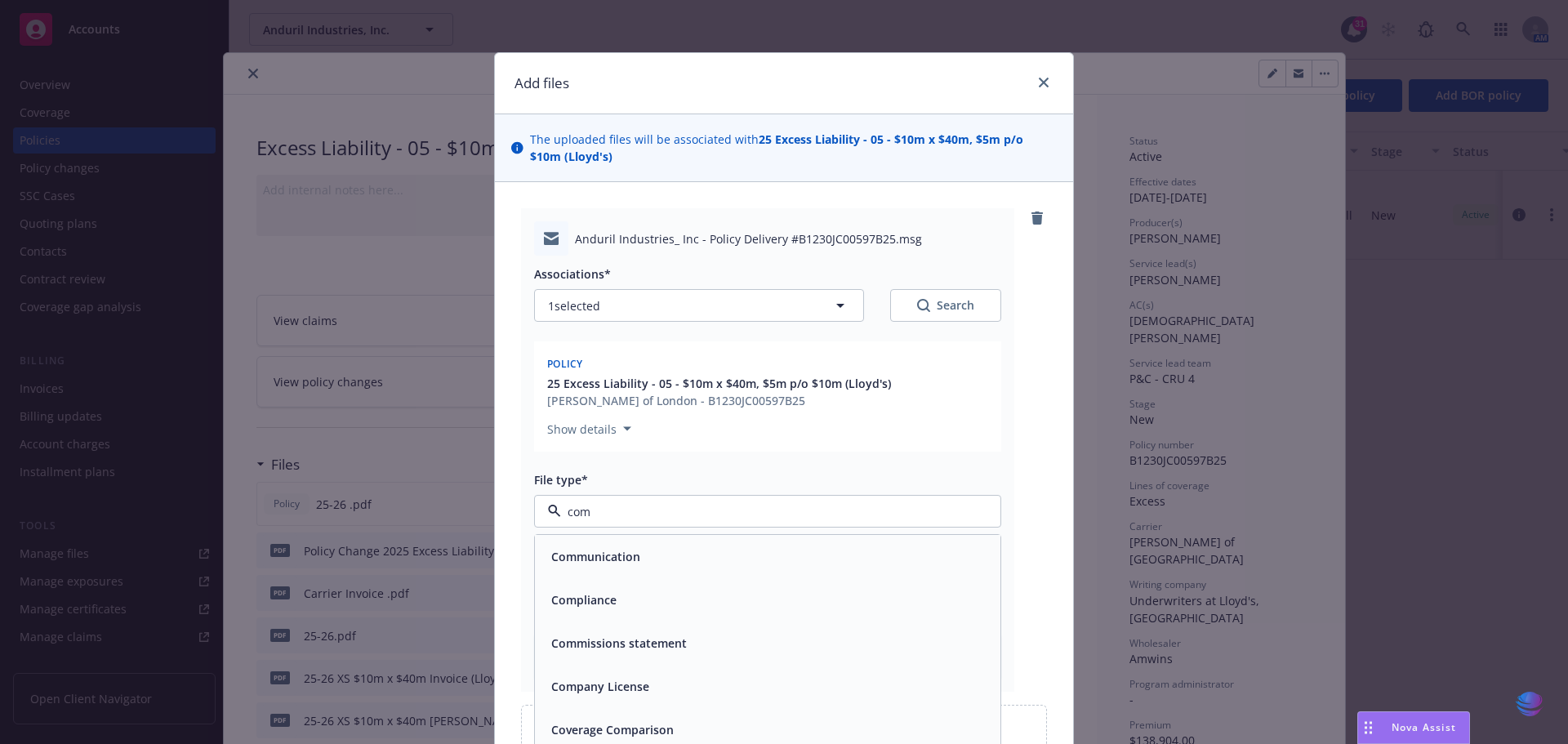
click at [626, 557] on span "Communication" at bounding box center [596, 557] width 89 height 18
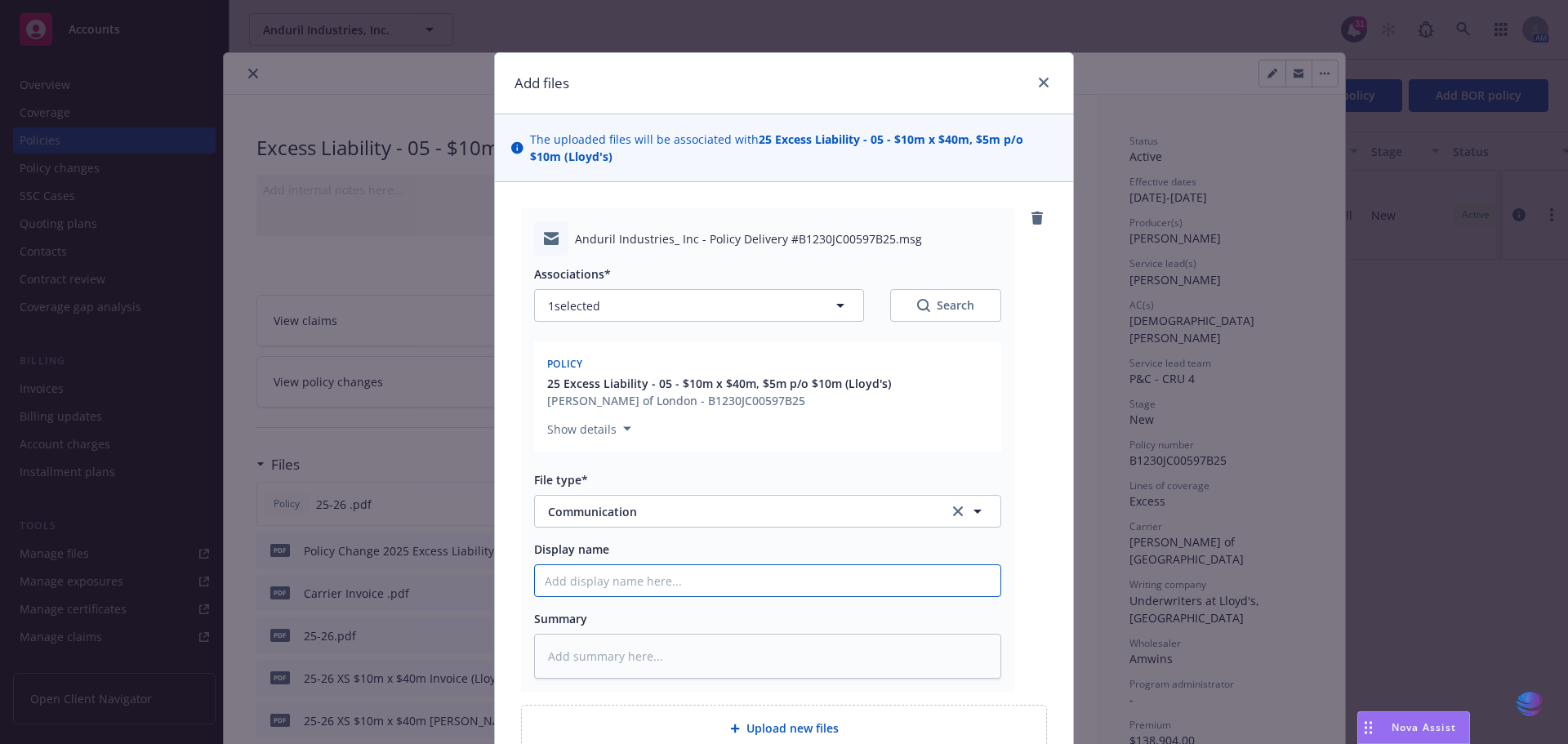
click at [559, 584] on input "Display name" at bounding box center [767, 581] width 466 height 32
paste input "25-26 EXLI LLOYDS $10m x $40m, $5m p/o $10m (Lloyd's)"
drag, startPoint x: 799, startPoint y: 582, endPoint x: 906, endPoint y: 574, distance: 107.3
click at [906, 574] on input "25-26 EXLI LLOYDS $10m x $40m, $5m p/o $10m (Lloyd's)" at bounding box center [767, 581] width 466 height 32
drag, startPoint x: 531, startPoint y: 586, endPoint x: 943, endPoint y: 576, distance: 412.1
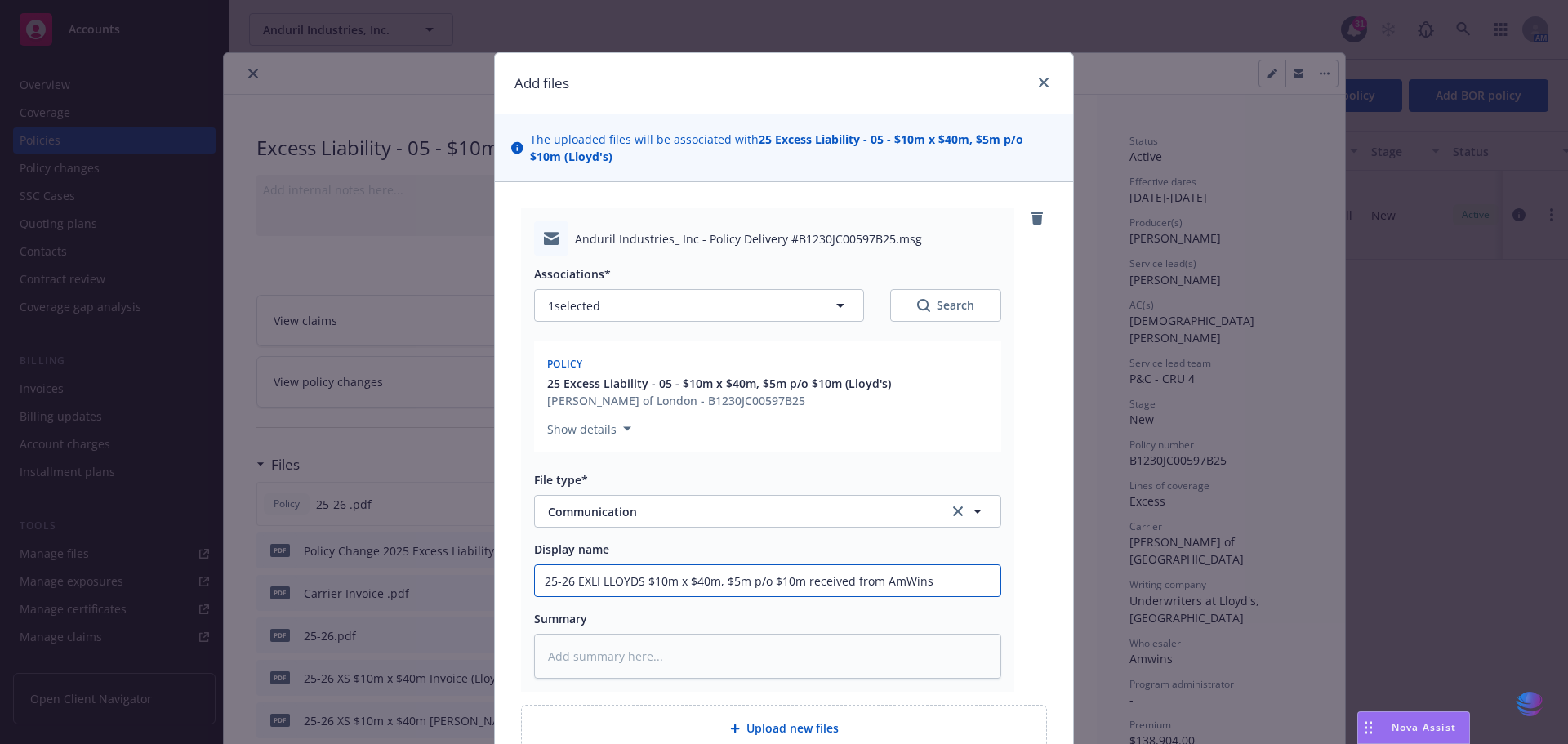
click at [943, 576] on input "25-26 EXLI LLOYDS $10m x $40m, $5m p/o $10m received from AmWins" at bounding box center [767, 581] width 466 height 32
click at [588, 660] on textarea at bounding box center [768, 656] width 467 height 44
paste textarea "25-26 EXLI LLOYDS $10m x $40m, $5m p/o $10m received from AmWins"
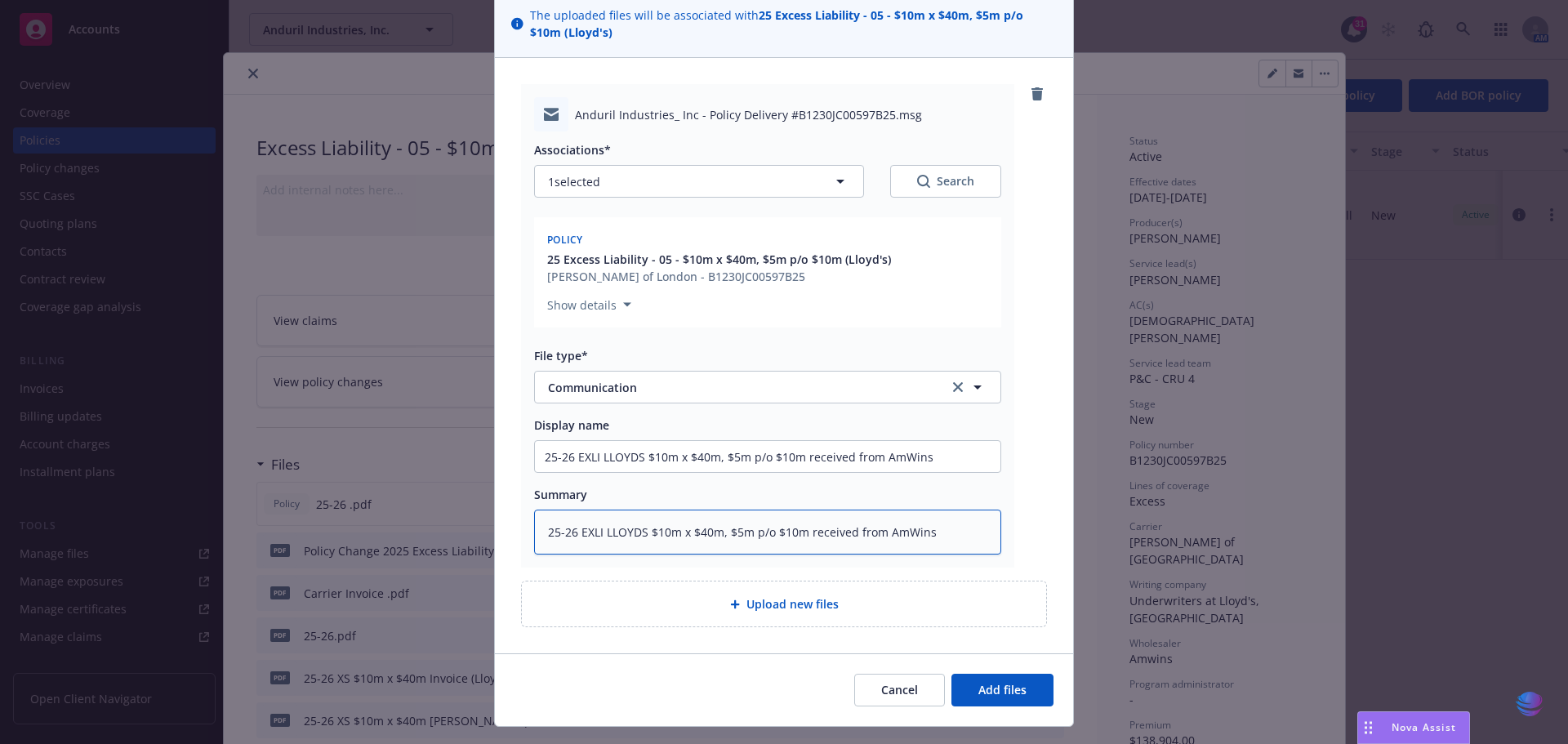
scroll to position [159, 0]
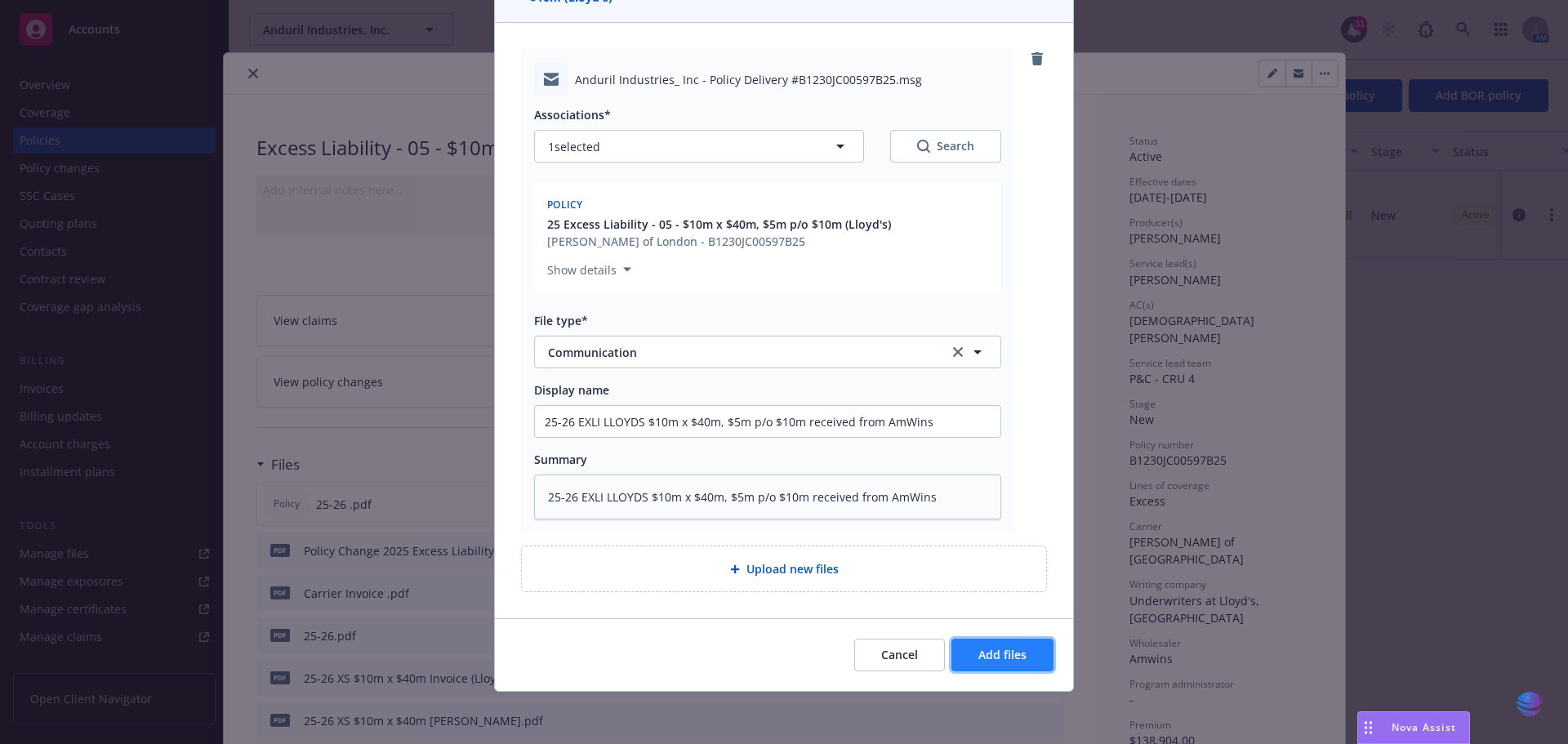
click at [1010, 662] on span "Add files" at bounding box center [1002, 654] width 48 height 16
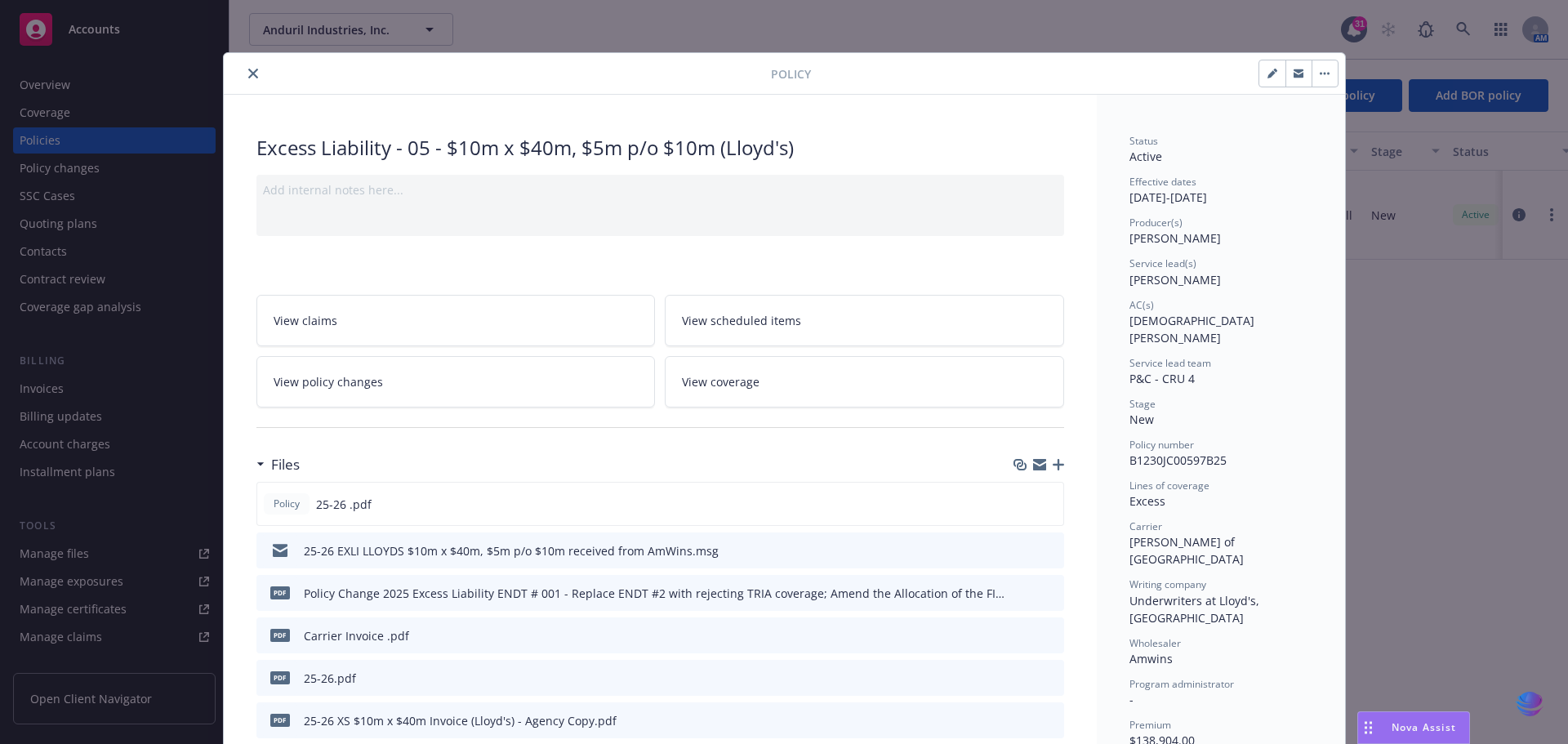
click at [248, 74] on icon "close" at bounding box center [253, 73] width 10 height 10
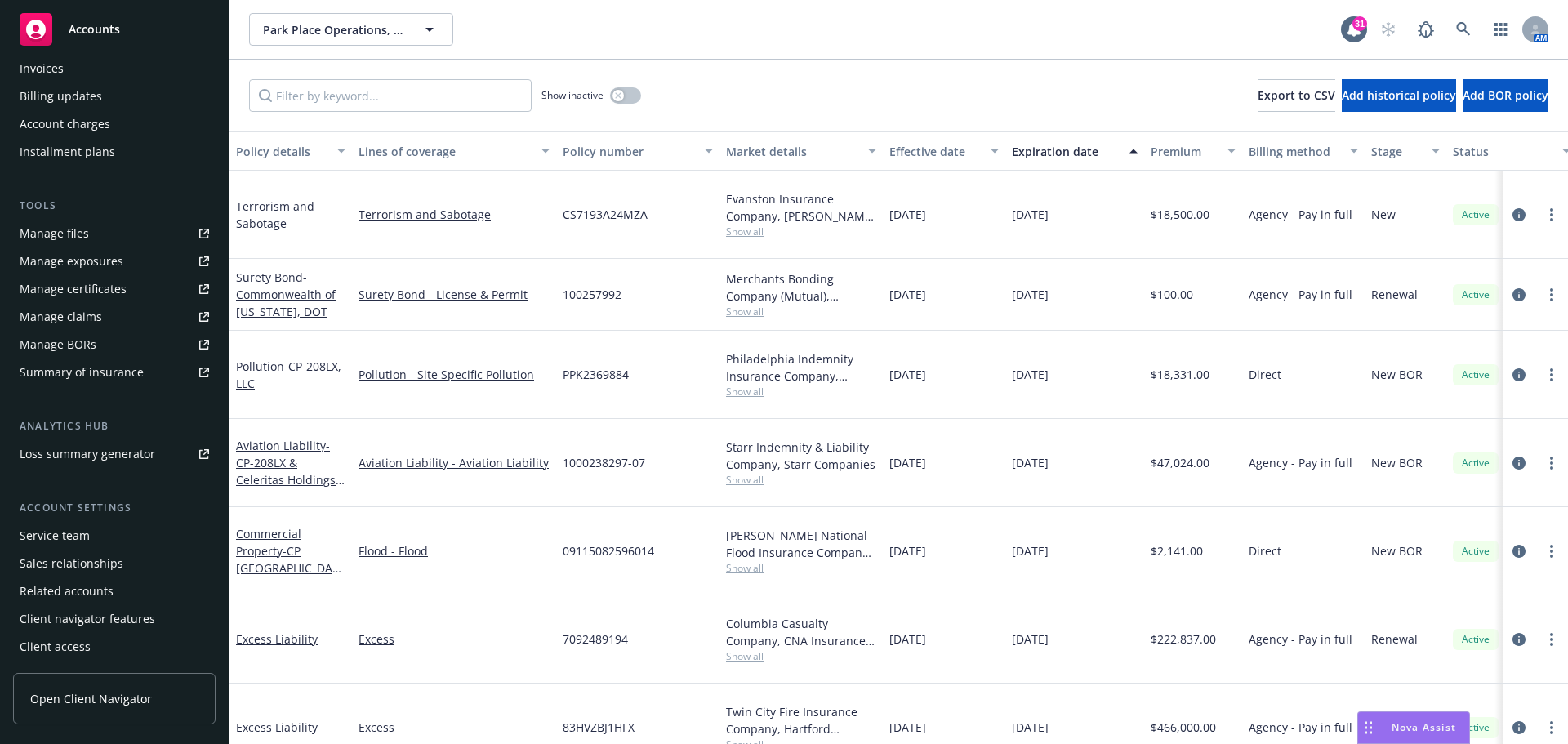
click at [294, 94] on input "Filter by keyword..." at bounding box center [390, 95] width 282 height 32
type input "h"
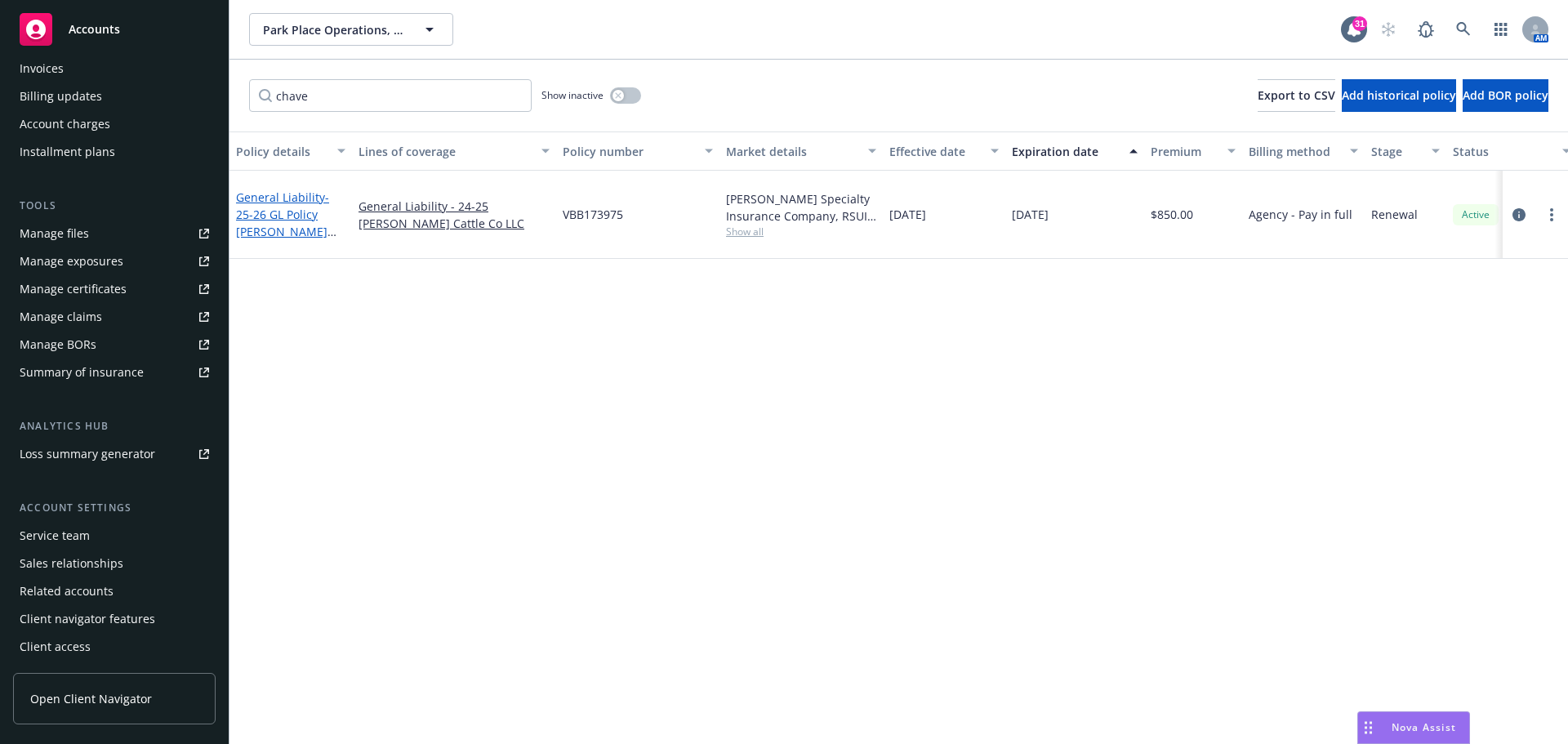
type input "chave"
click at [284, 190] on link "General Liability - 25-26 GL Policy Chavez Cattle Co LLC" at bounding box center [282, 223] width 94 height 67
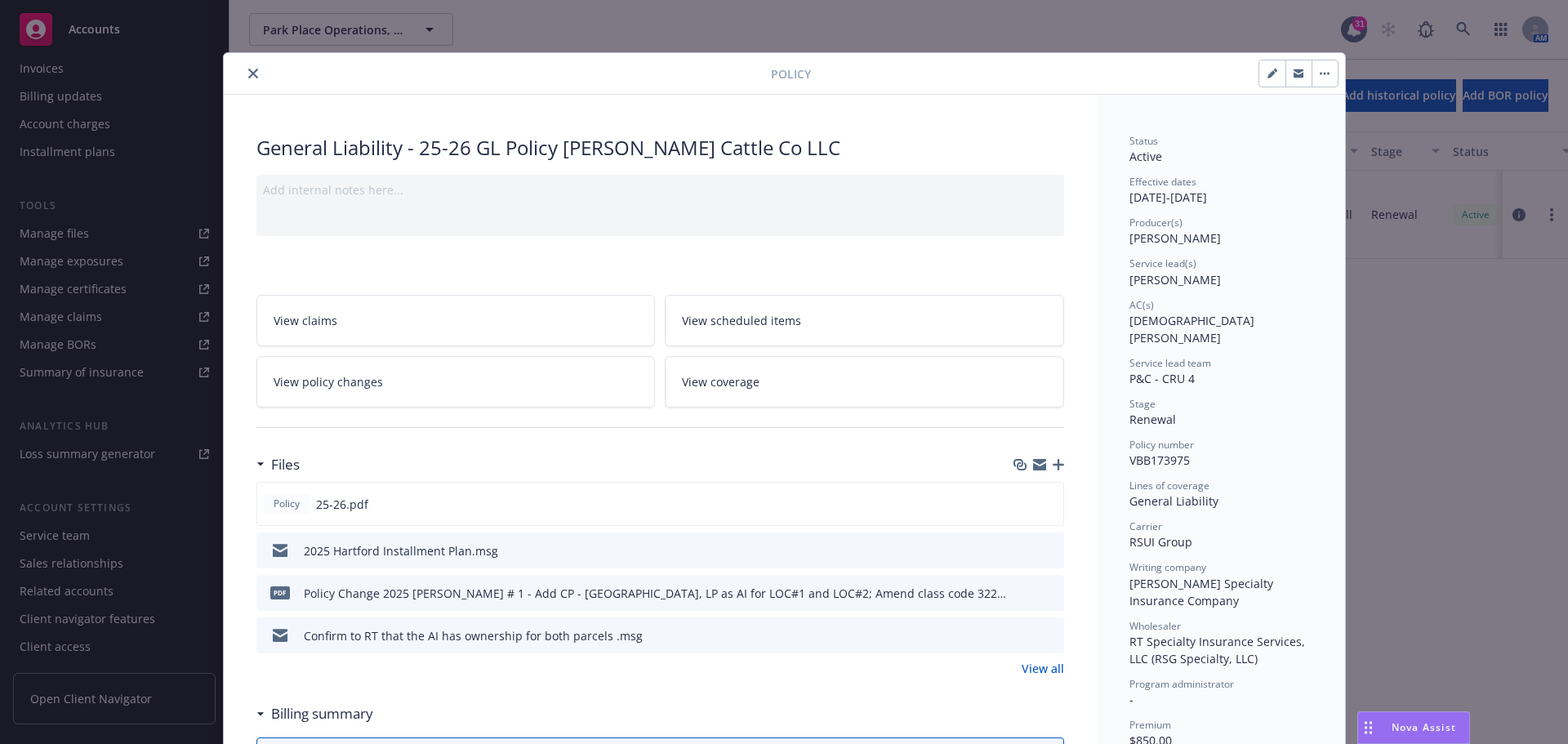
click at [248, 75] on icon "close" at bounding box center [253, 73] width 10 height 10
